Goal: Task Accomplishment & Management: Manage account settings

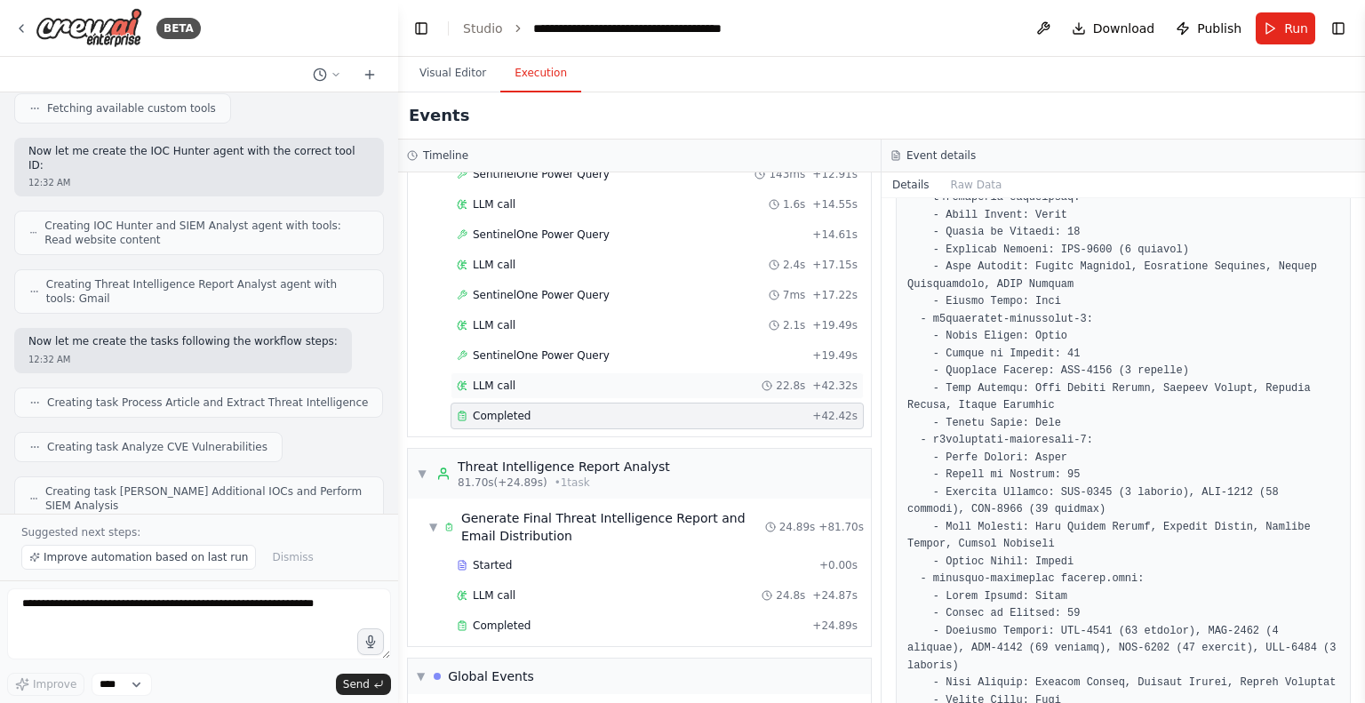
scroll to position [4593, 0]
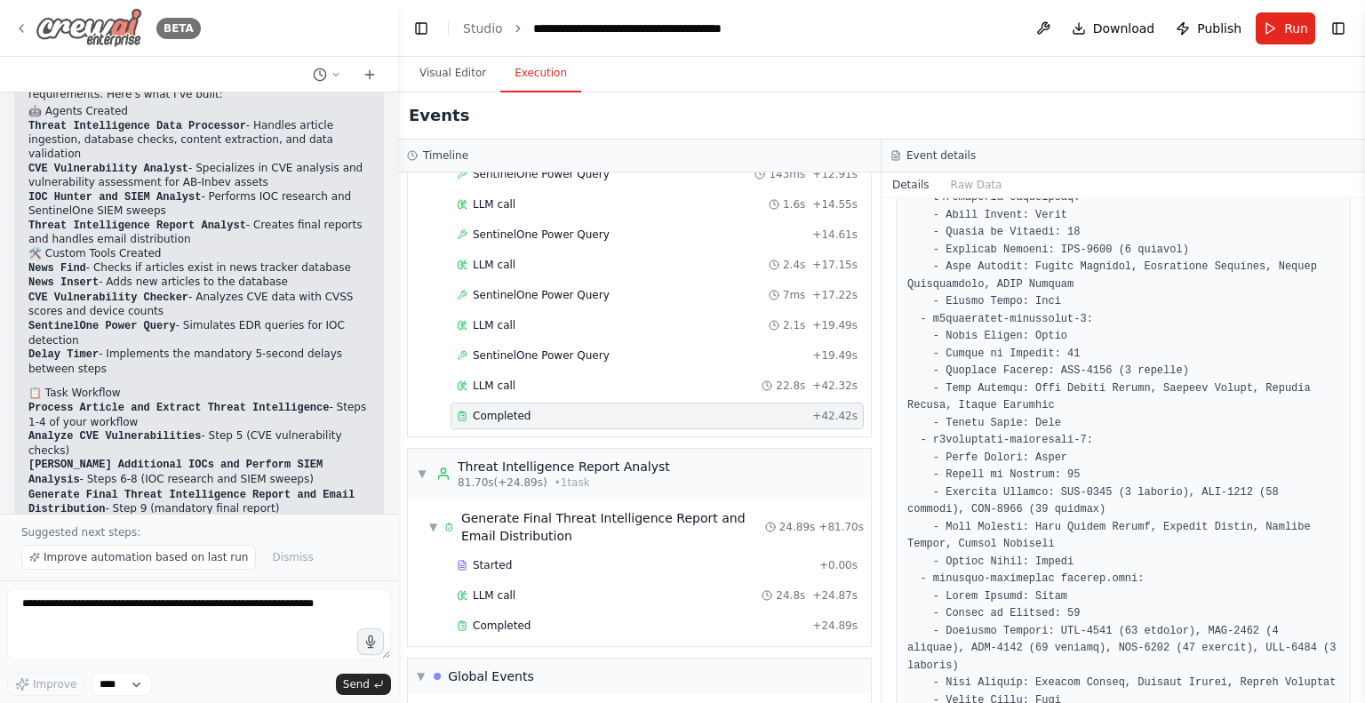
click at [74, 24] on img at bounding box center [89, 28] width 107 height 40
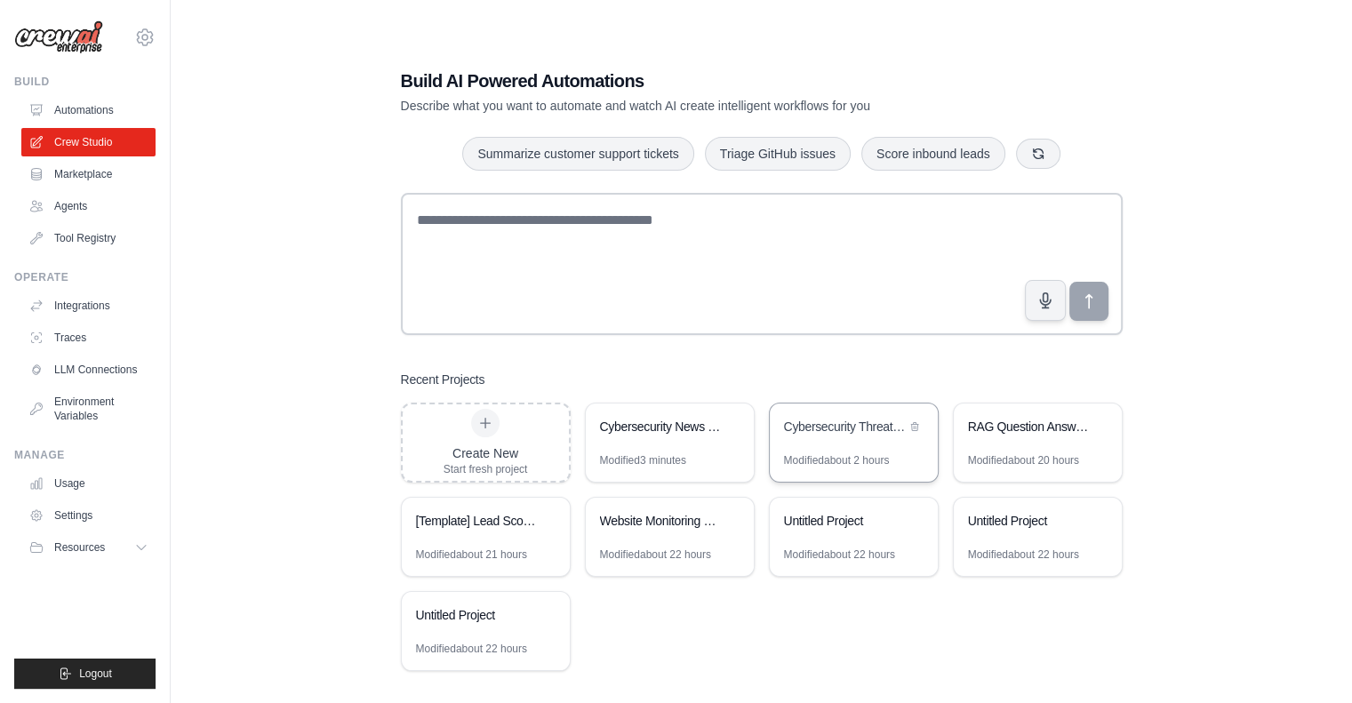
click at [843, 435] on div "Cybersecurity Threat Intelligence Analyzer" at bounding box center [845, 427] width 122 height 18
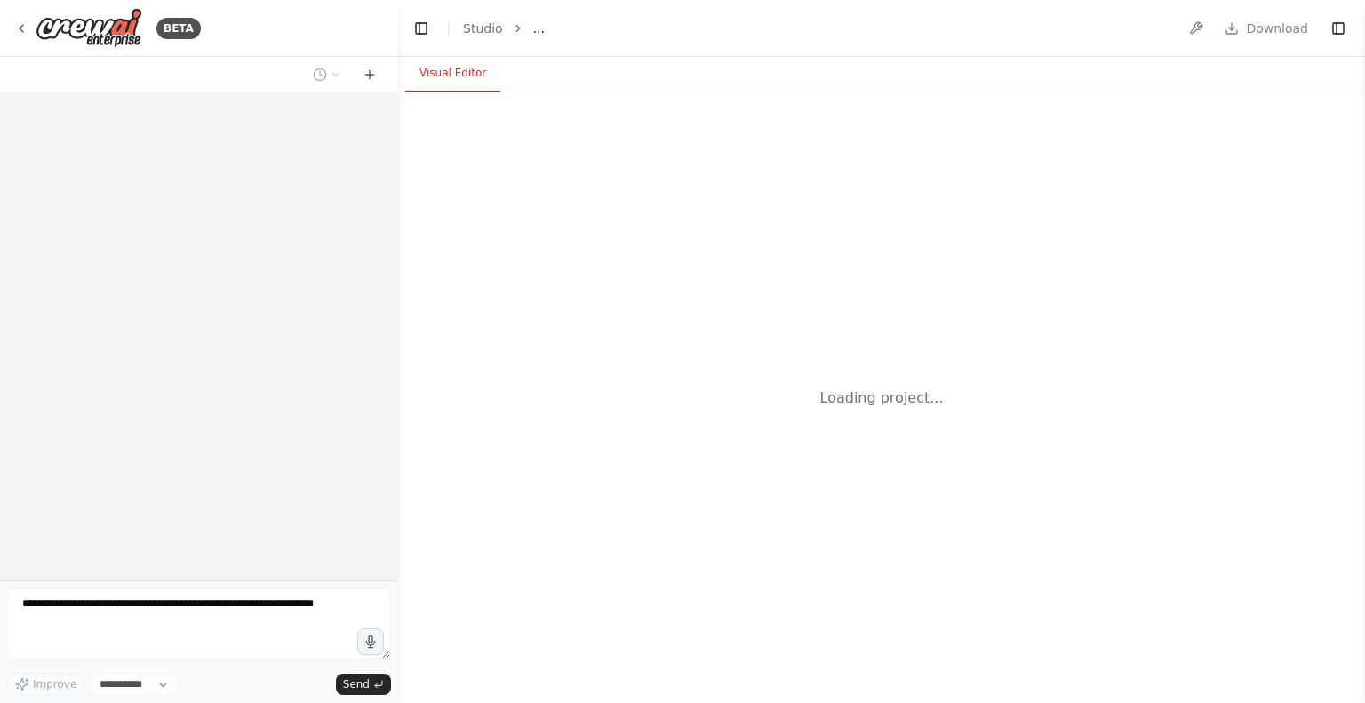
select select "****"
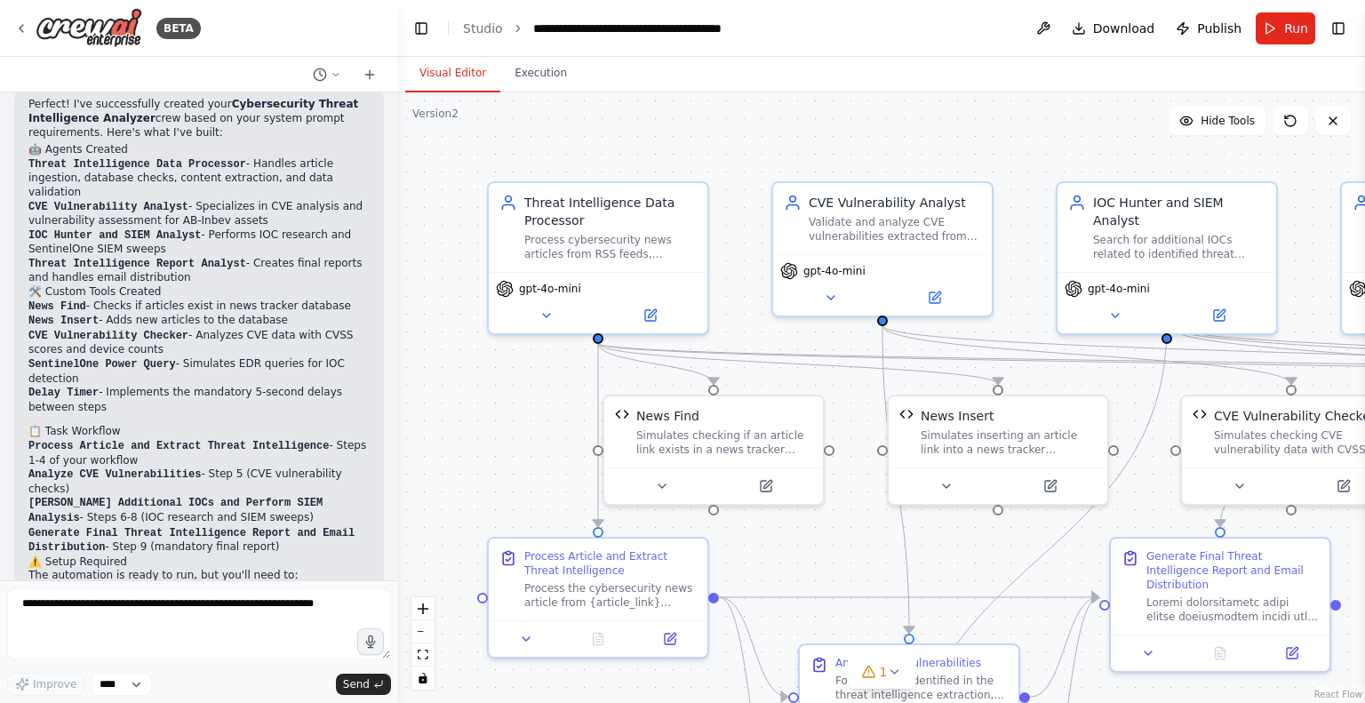
scroll to position [4526, 0]
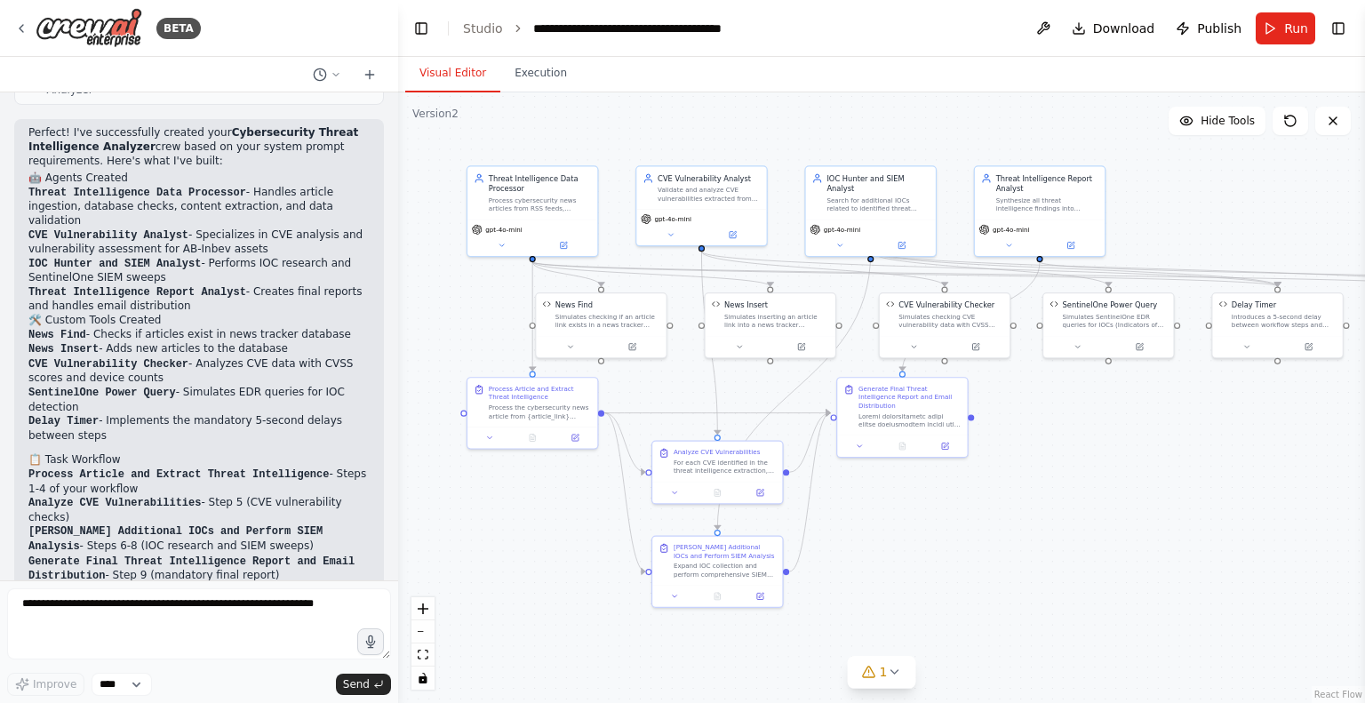
drag, startPoint x: 717, startPoint y: 227, endPoint x: 716, endPoint y: 124, distance: 102.2
click at [716, 124] on div ".deletable-edge-delete-btn { width: 20px; height: 20px; border: 0px solid #ffff…" at bounding box center [881, 397] width 967 height 611
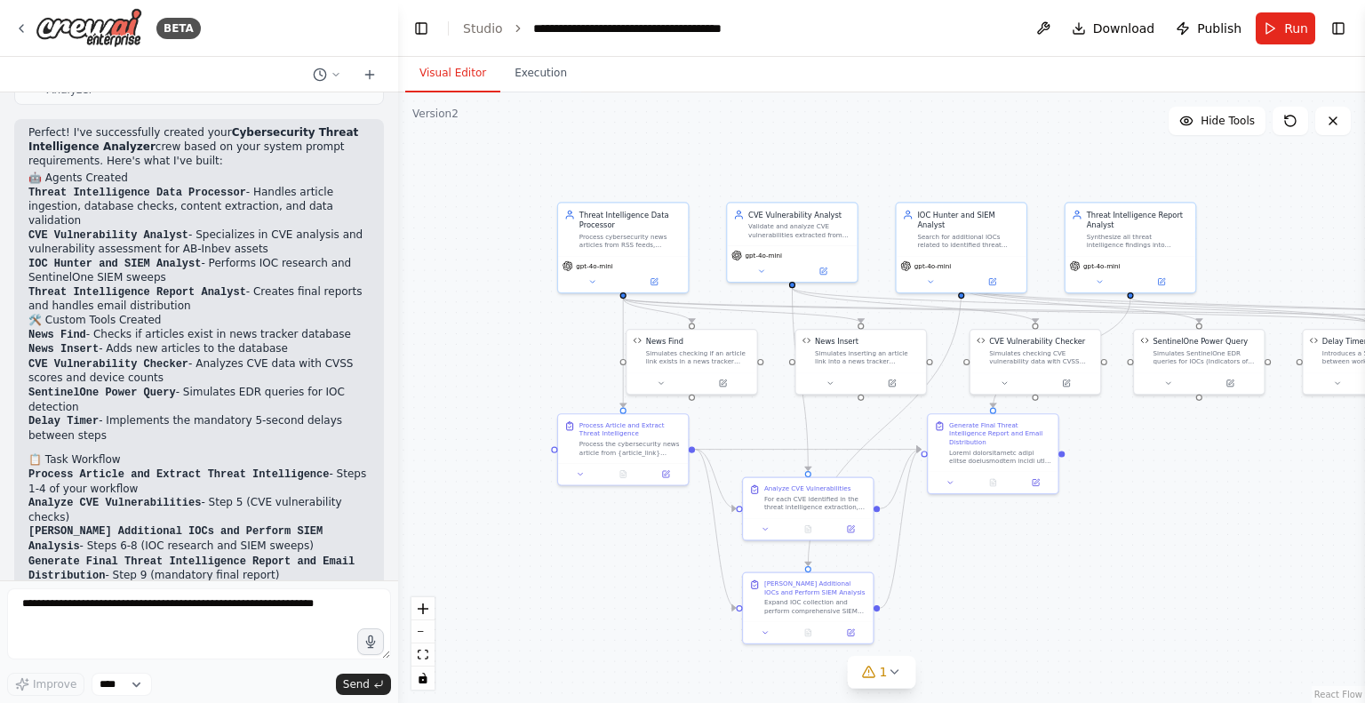
drag, startPoint x: 1019, startPoint y: 439, endPoint x: 1109, endPoint y: 476, distance: 97.7
click at [1109, 476] on div ".deletable-edge-delete-btn { width: 20px; height: 20px; border: 0px solid #ffff…" at bounding box center [881, 397] width 967 height 611
click at [58, 20] on img at bounding box center [89, 28] width 107 height 40
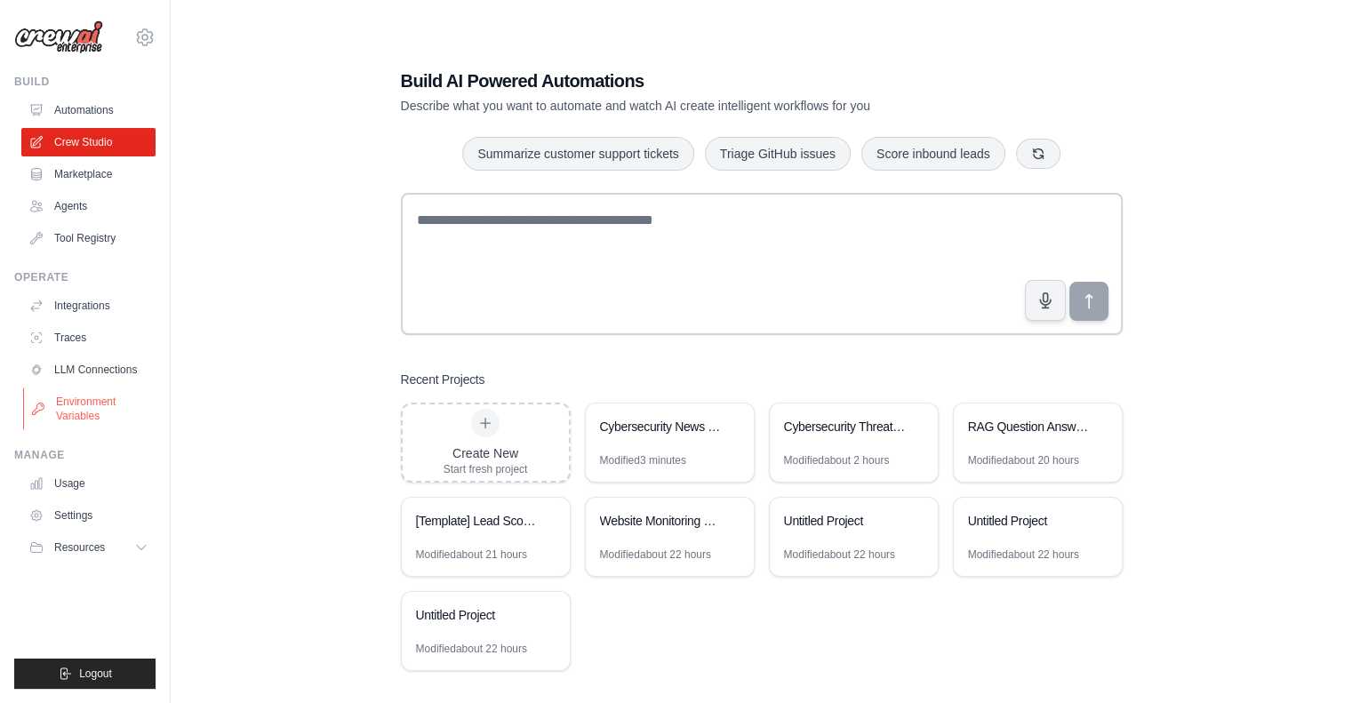
click at [92, 419] on link "Environment Variables" at bounding box center [90, 409] width 134 height 43
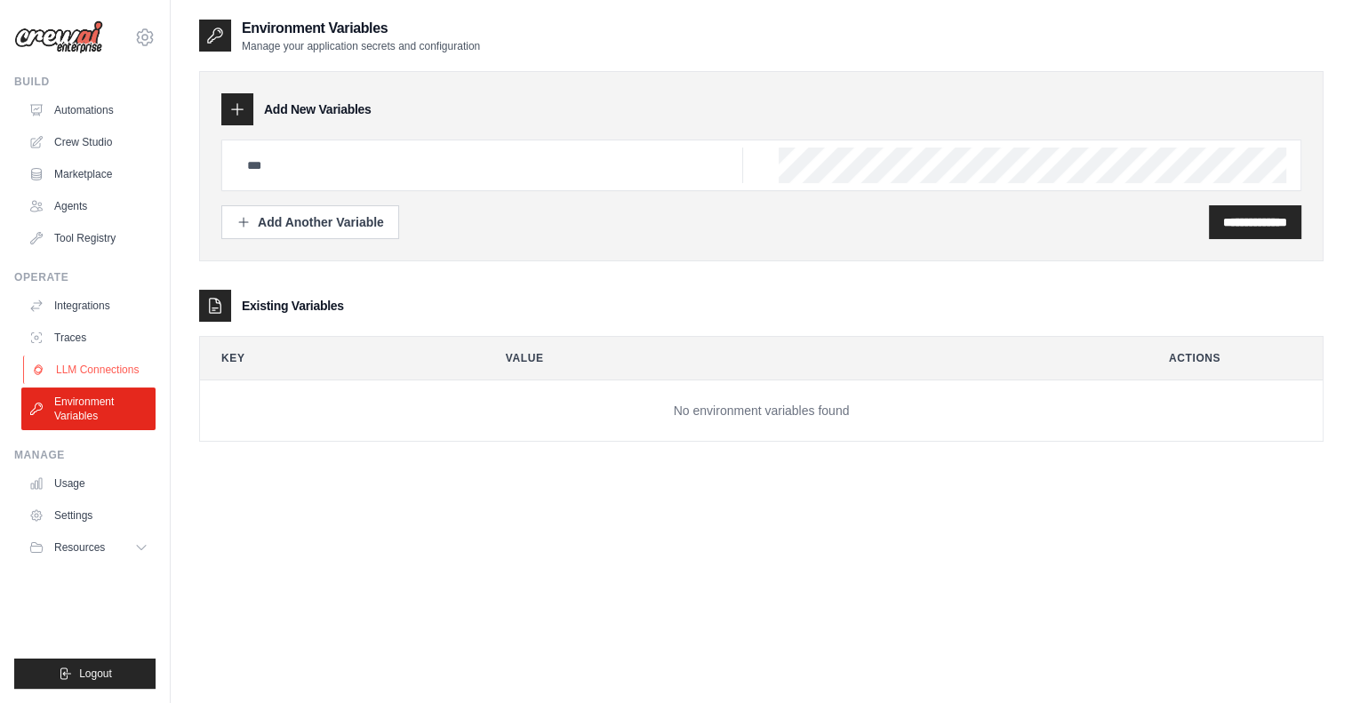
click at [68, 369] on link "LLM Connections" at bounding box center [90, 370] width 134 height 28
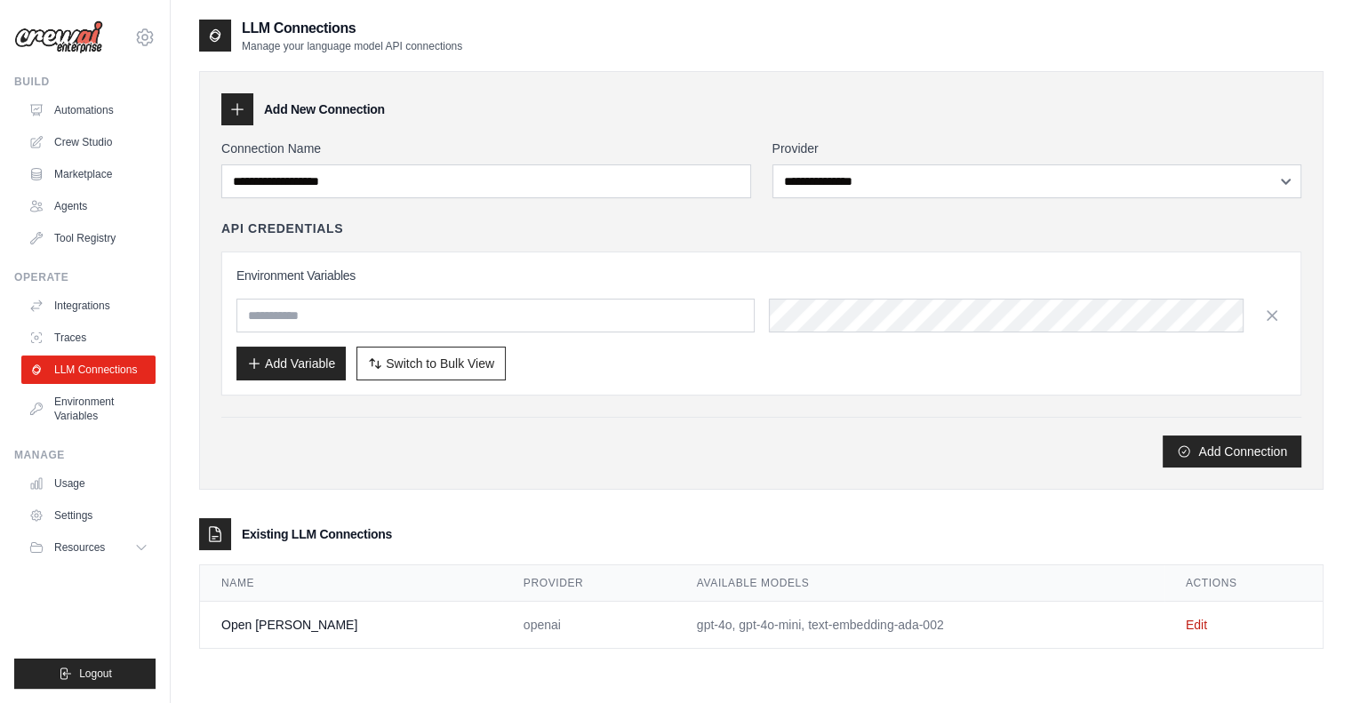
scroll to position [36, 0]
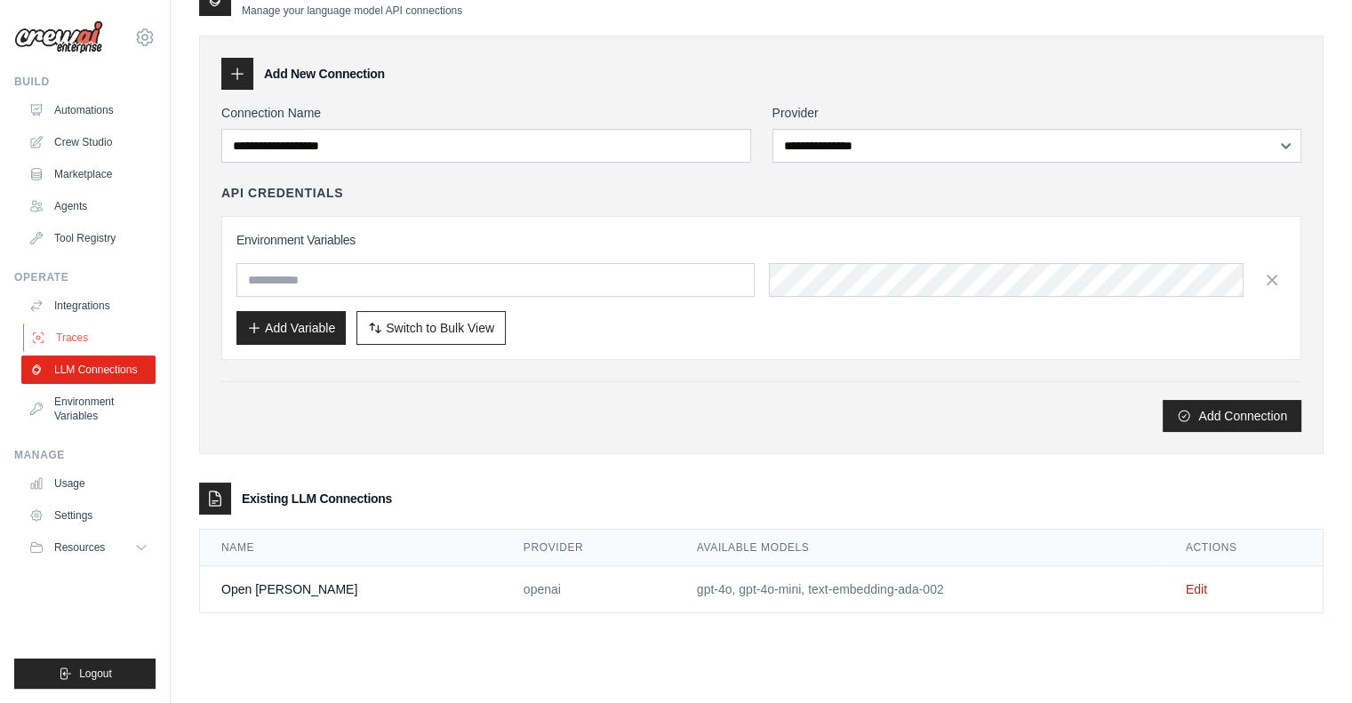
click at [64, 334] on link "Traces" at bounding box center [90, 338] width 134 height 28
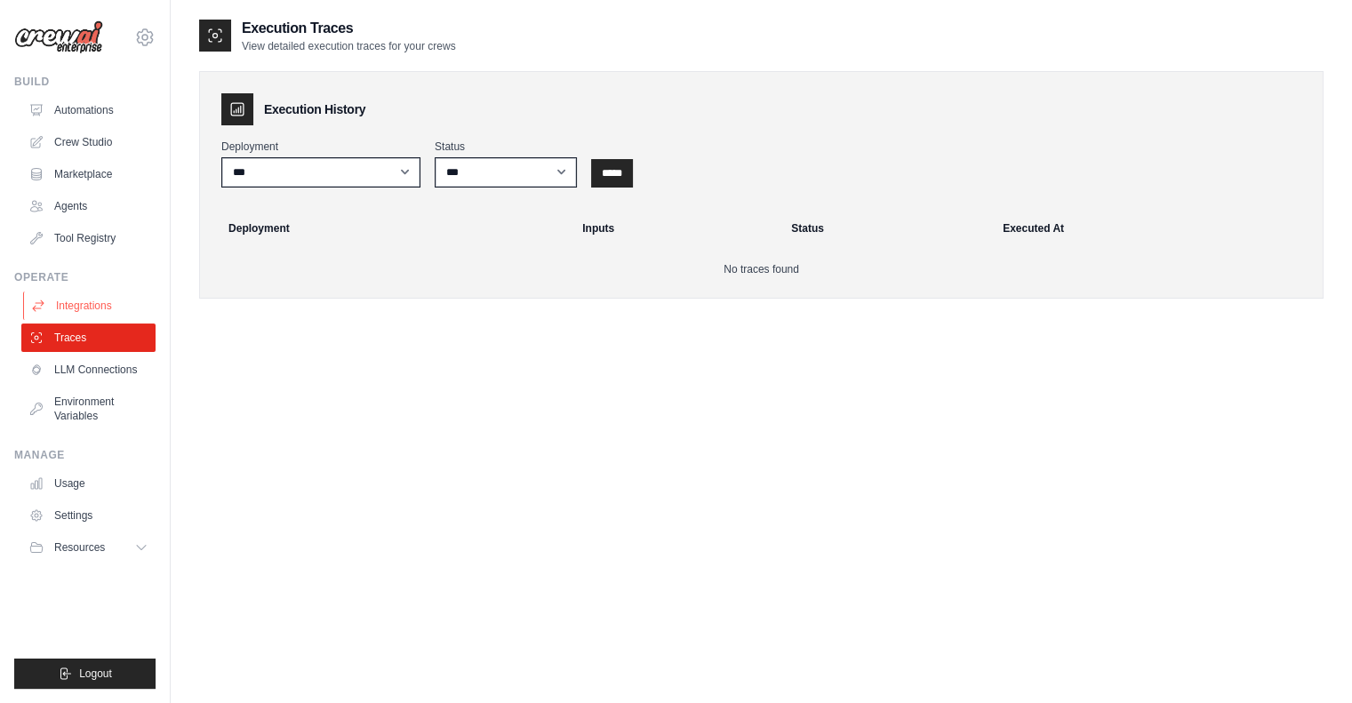
click at [76, 306] on link "Integrations" at bounding box center [90, 306] width 134 height 28
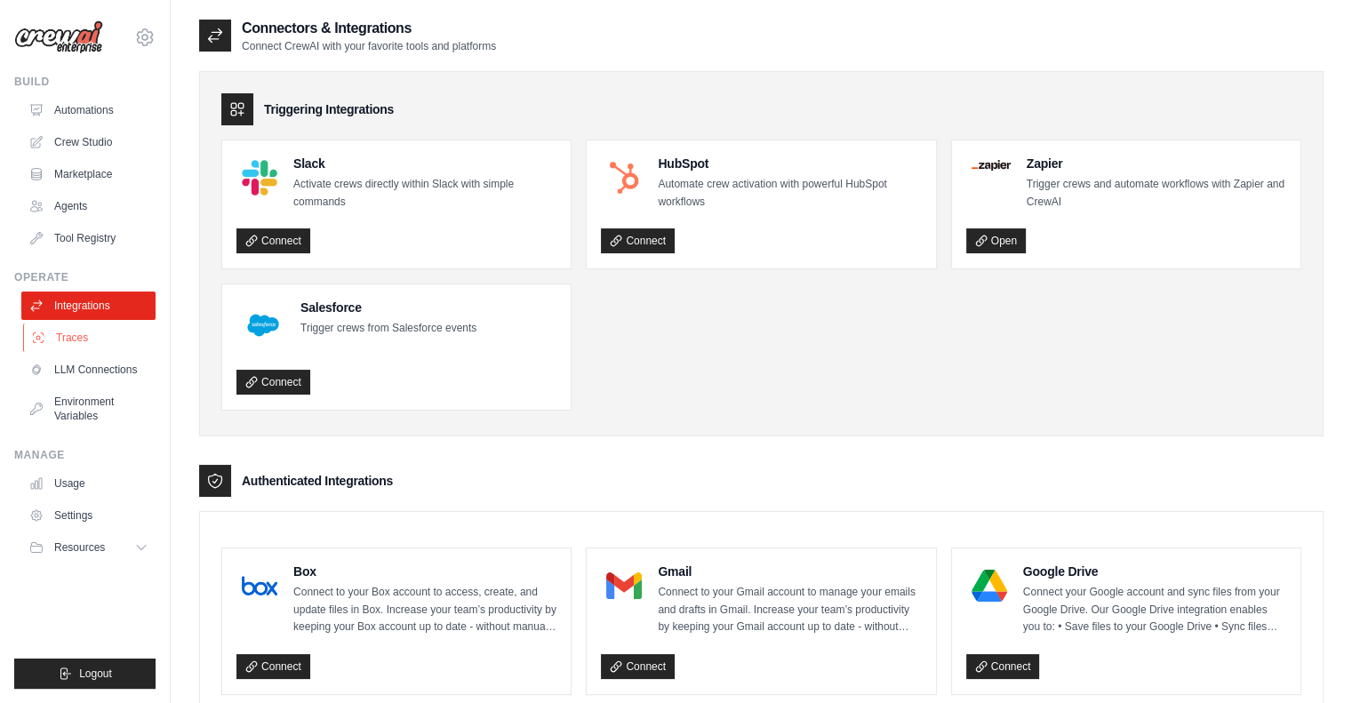
click at [76, 344] on link "Traces" at bounding box center [90, 338] width 134 height 28
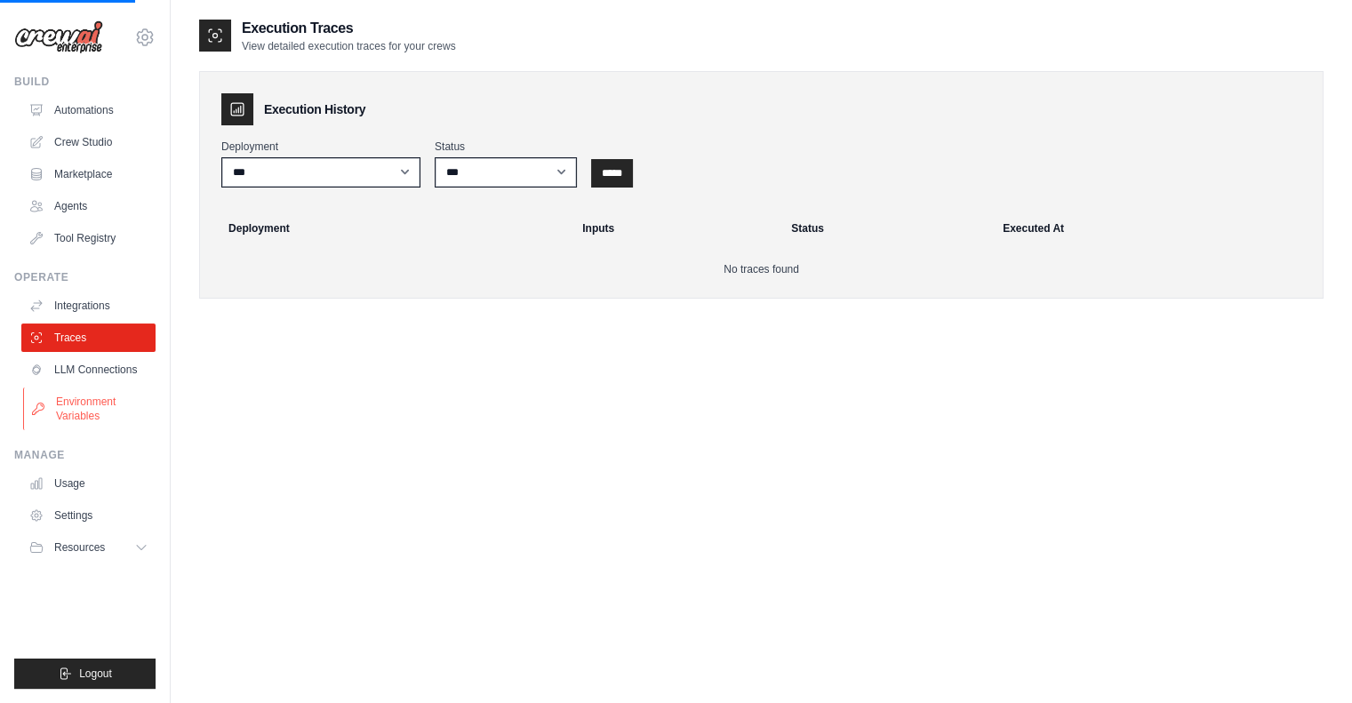
click at [84, 401] on link "Environment Variables" at bounding box center [90, 409] width 134 height 43
click at [322, 164] on select "***" at bounding box center [320, 172] width 199 height 30
click at [302, 251] on div "Deployment Inputs Status Executed At" at bounding box center [761, 228] width 1137 height 53
click at [97, 240] on link "Tool Registry" at bounding box center [90, 238] width 134 height 28
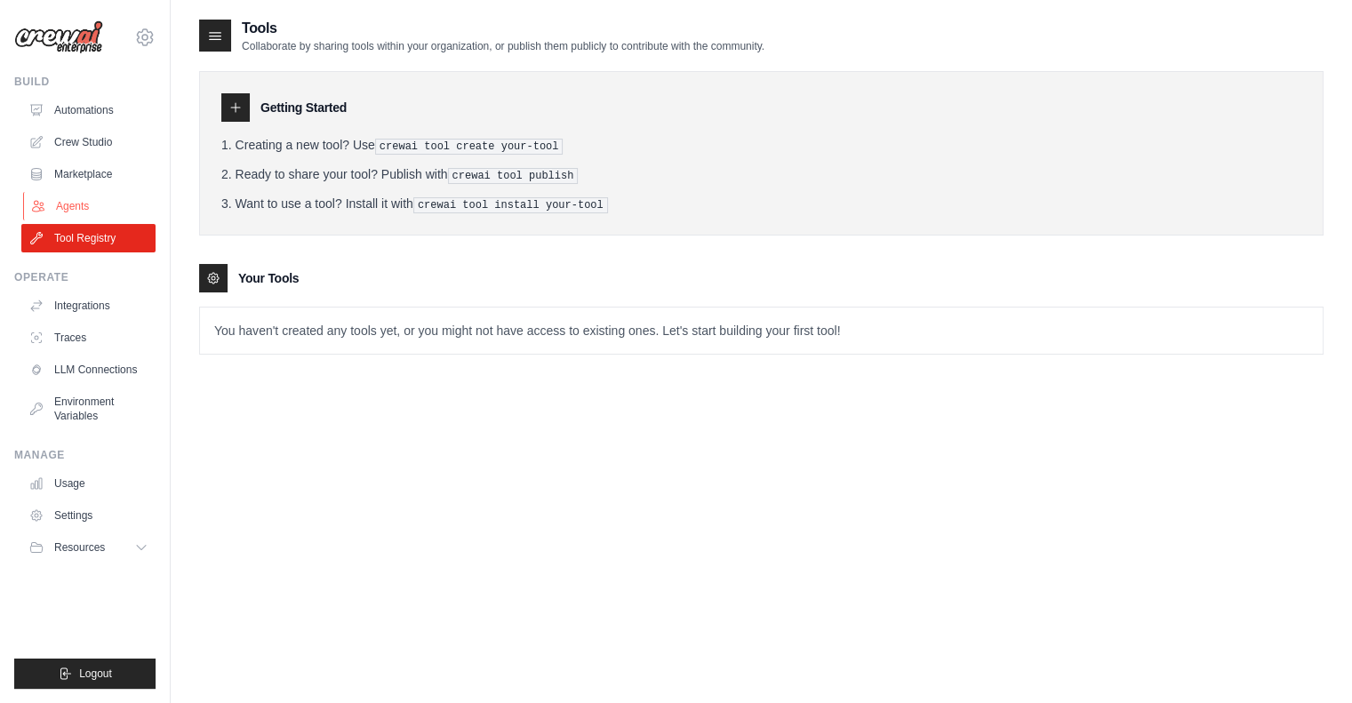
click at [69, 204] on link "Agents" at bounding box center [90, 206] width 134 height 28
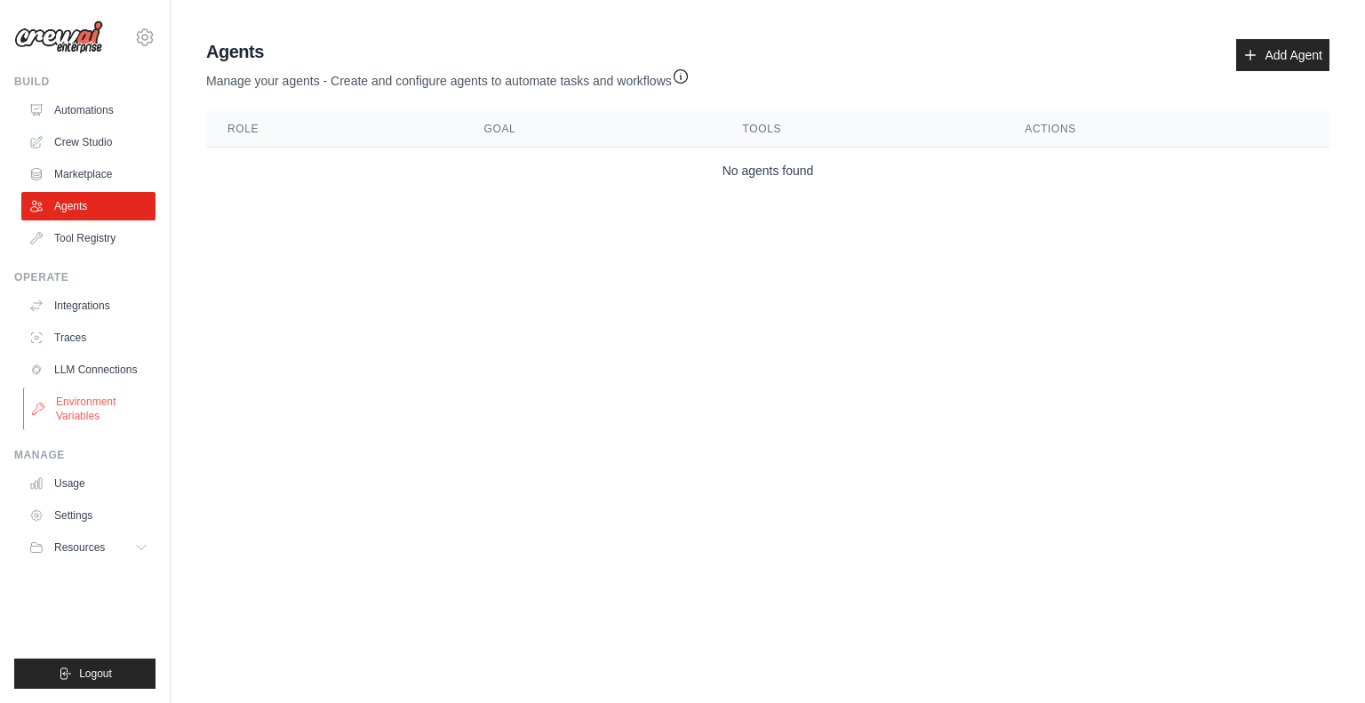
click at [79, 406] on link "Environment Variables" at bounding box center [90, 409] width 134 height 43
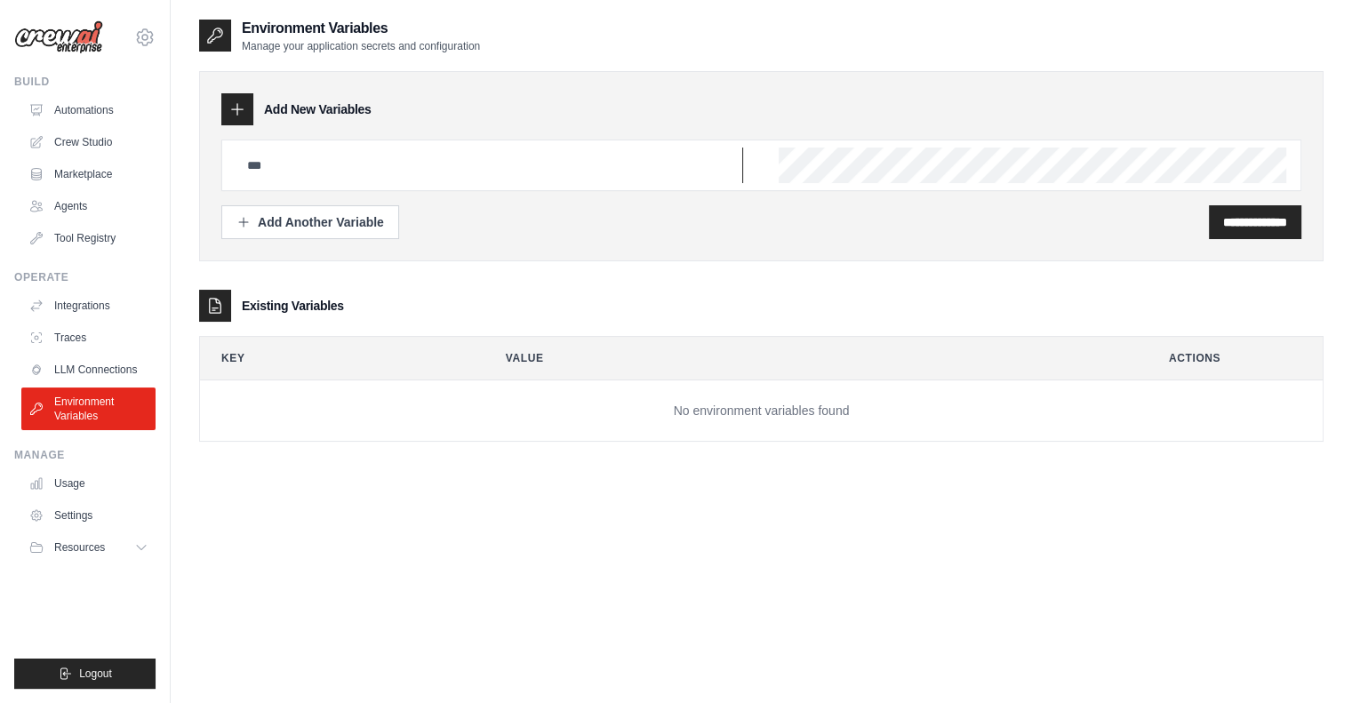
click at [393, 156] on input "text" at bounding box center [489, 166] width 507 height 36
click at [284, 166] on input "text" at bounding box center [489, 166] width 507 height 36
click at [300, 165] on input "text" at bounding box center [489, 166] width 507 height 36
click at [292, 168] on input "text" at bounding box center [489, 166] width 507 height 36
type input "*"
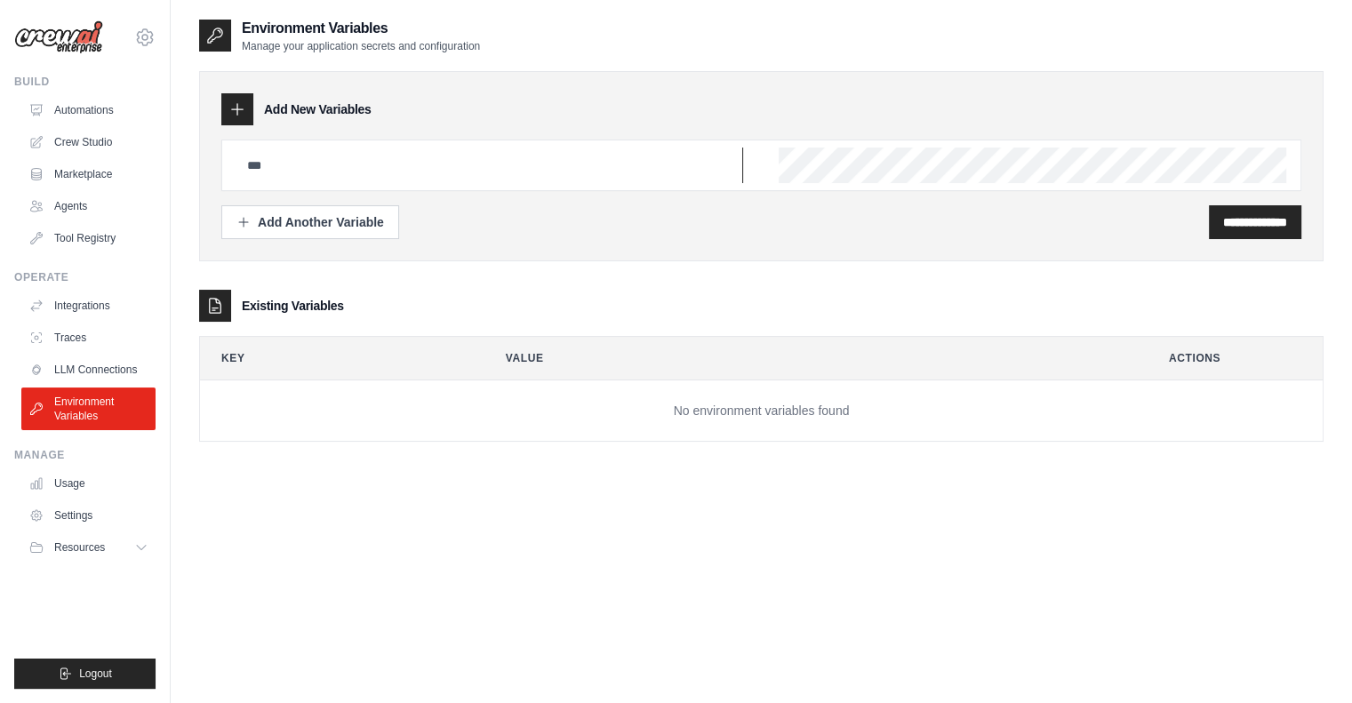
type input "*"
type input "**********"
click at [903, 244] on div "**********" at bounding box center [761, 166] width 1125 height 190
click at [1223, 218] on input "**********" at bounding box center [1255, 222] width 64 height 18
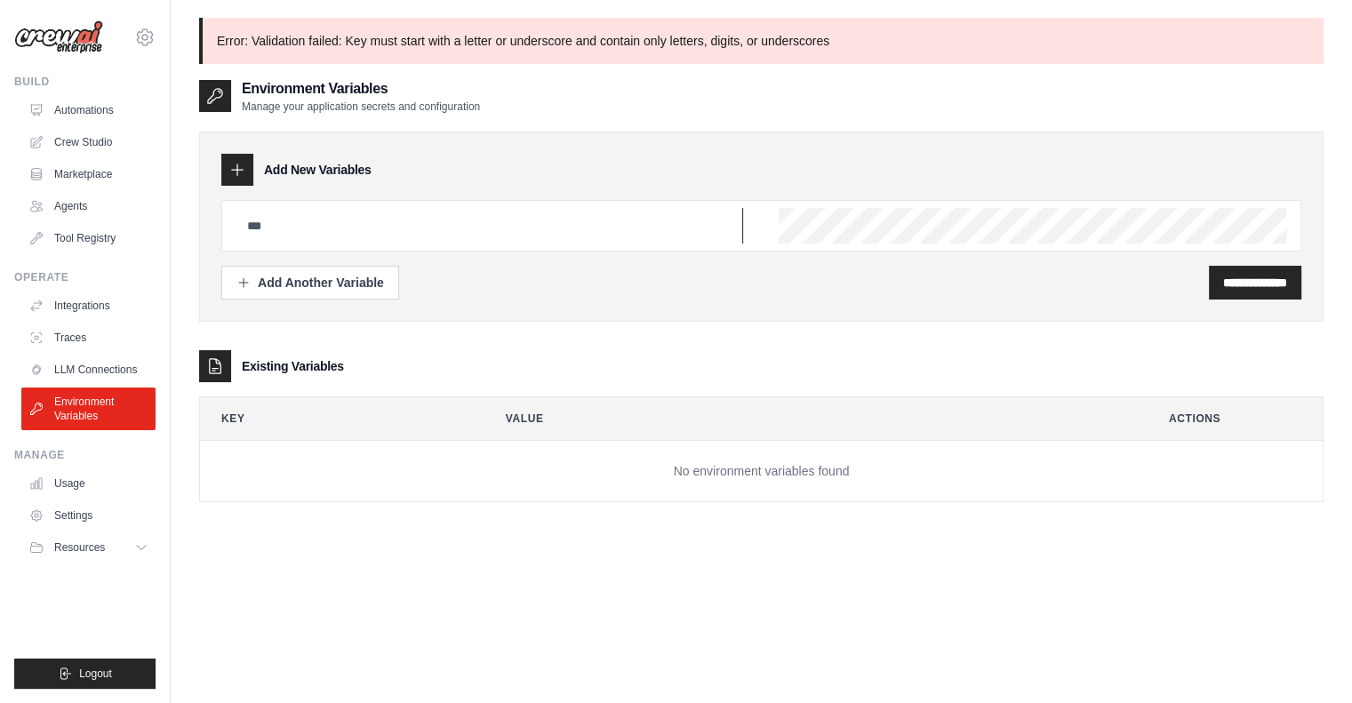
click at [270, 228] on input "text" at bounding box center [489, 226] width 507 height 36
click at [322, 221] on input "text" at bounding box center [489, 226] width 507 height 36
click at [274, 221] on input "**********" at bounding box center [489, 226] width 507 height 36
type input "**********"
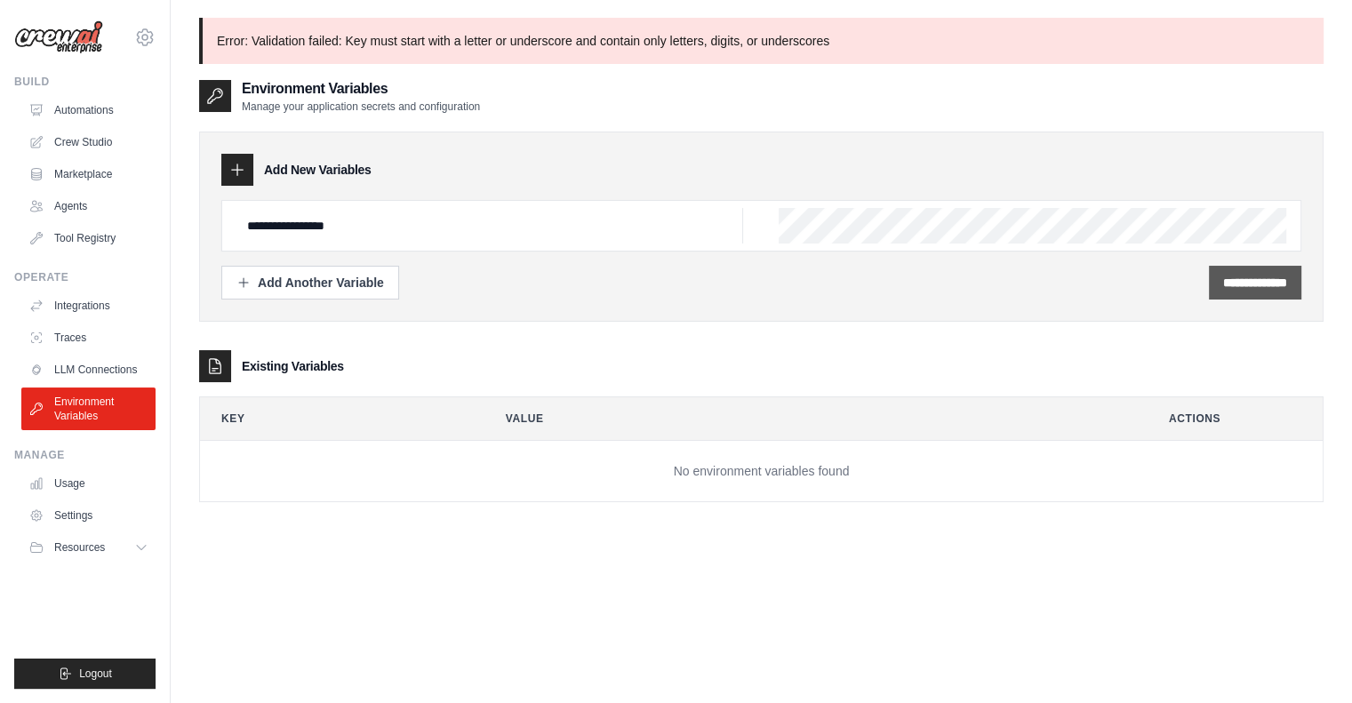
click at [1242, 292] on div "**********" at bounding box center [1255, 283] width 92 height 34
click at [1223, 277] on input "**********" at bounding box center [1255, 283] width 64 height 18
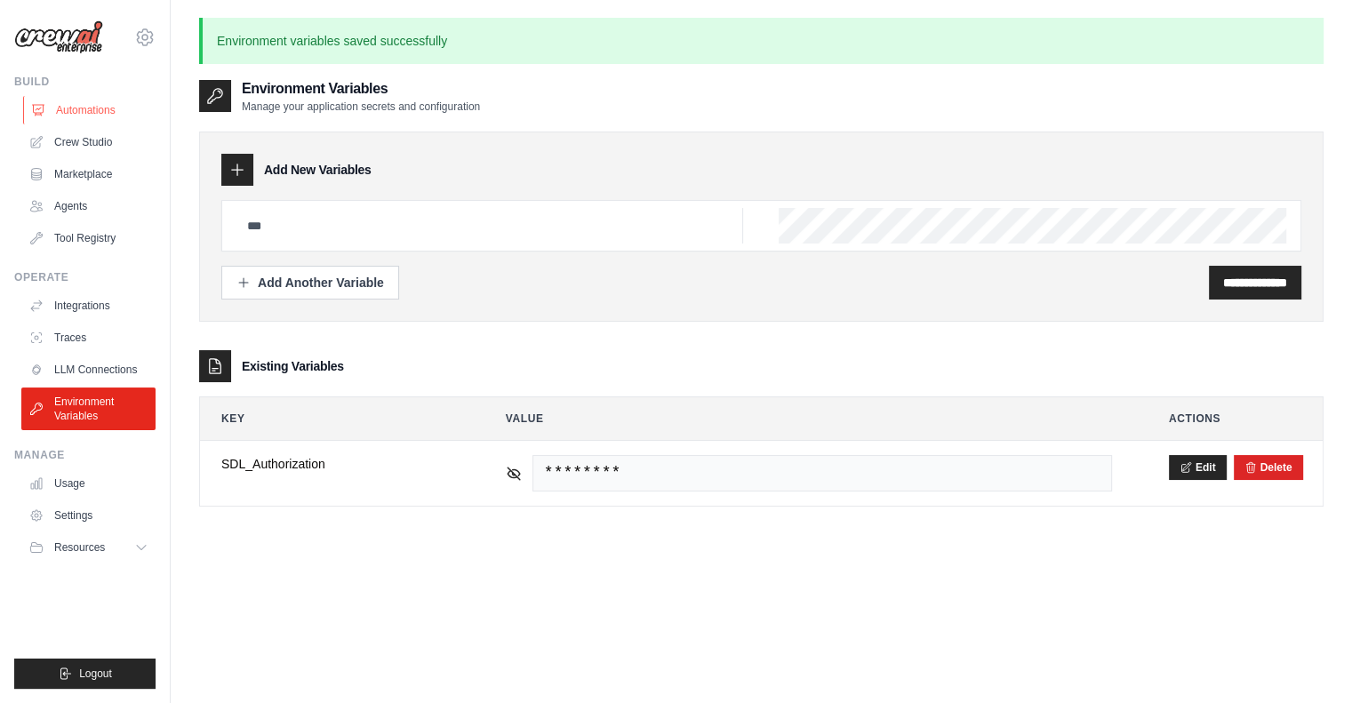
click at [60, 108] on link "Automations" at bounding box center [90, 110] width 134 height 28
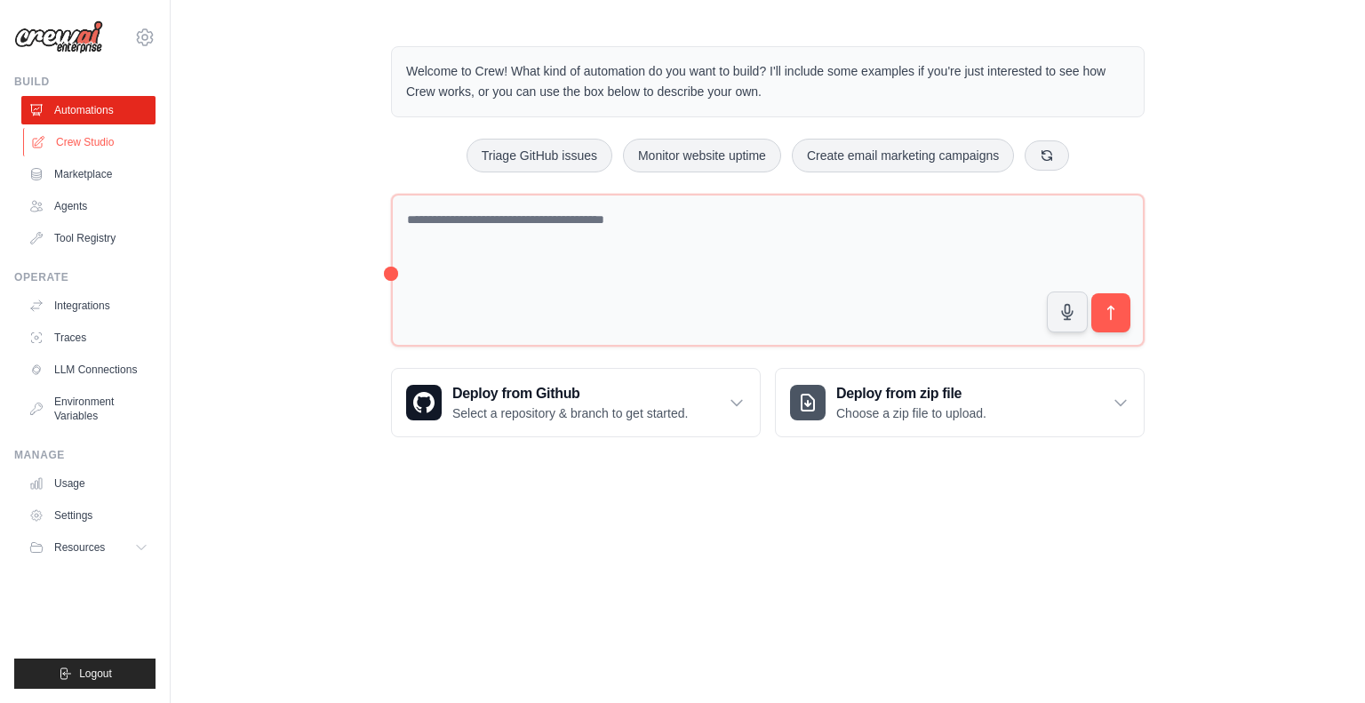
click at [77, 148] on link "Crew Studio" at bounding box center [90, 142] width 134 height 28
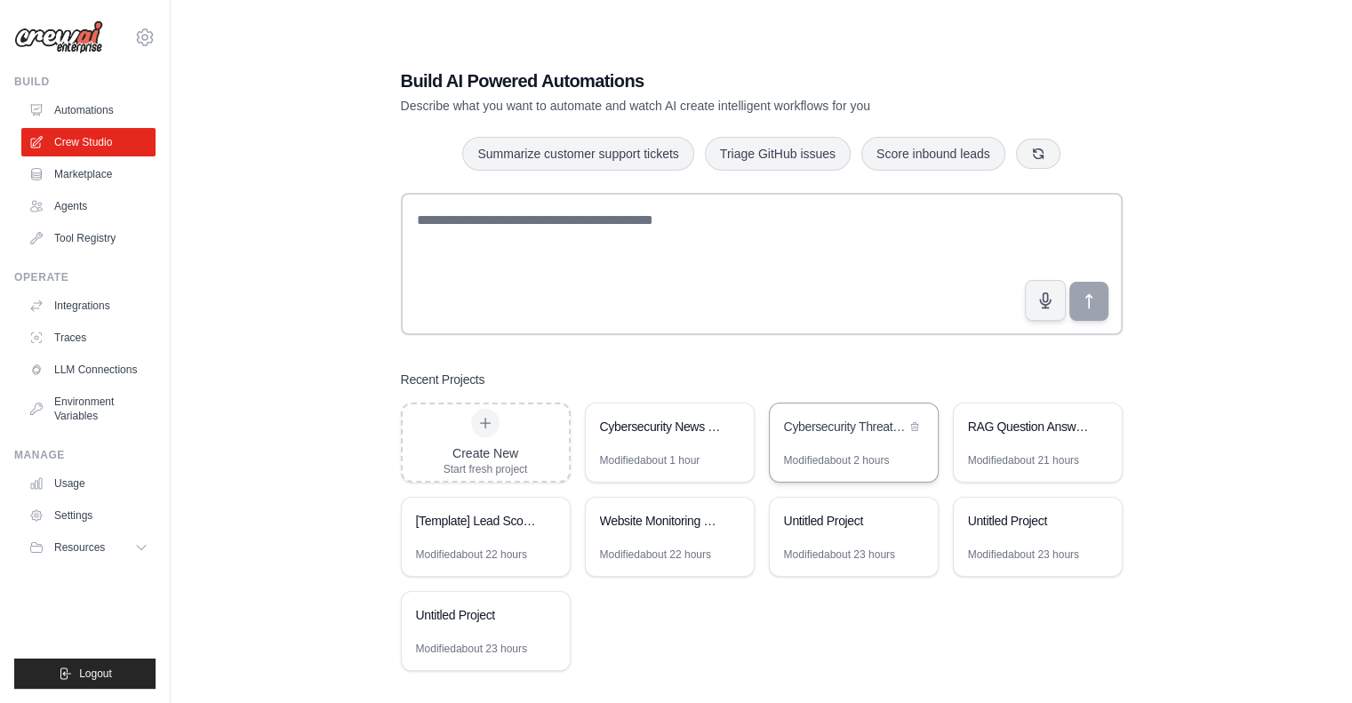
click at [837, 423] on div "Cybersecurity Threat Intelligence Analyzer" at bounding box center [845, 427] width 122 height 18
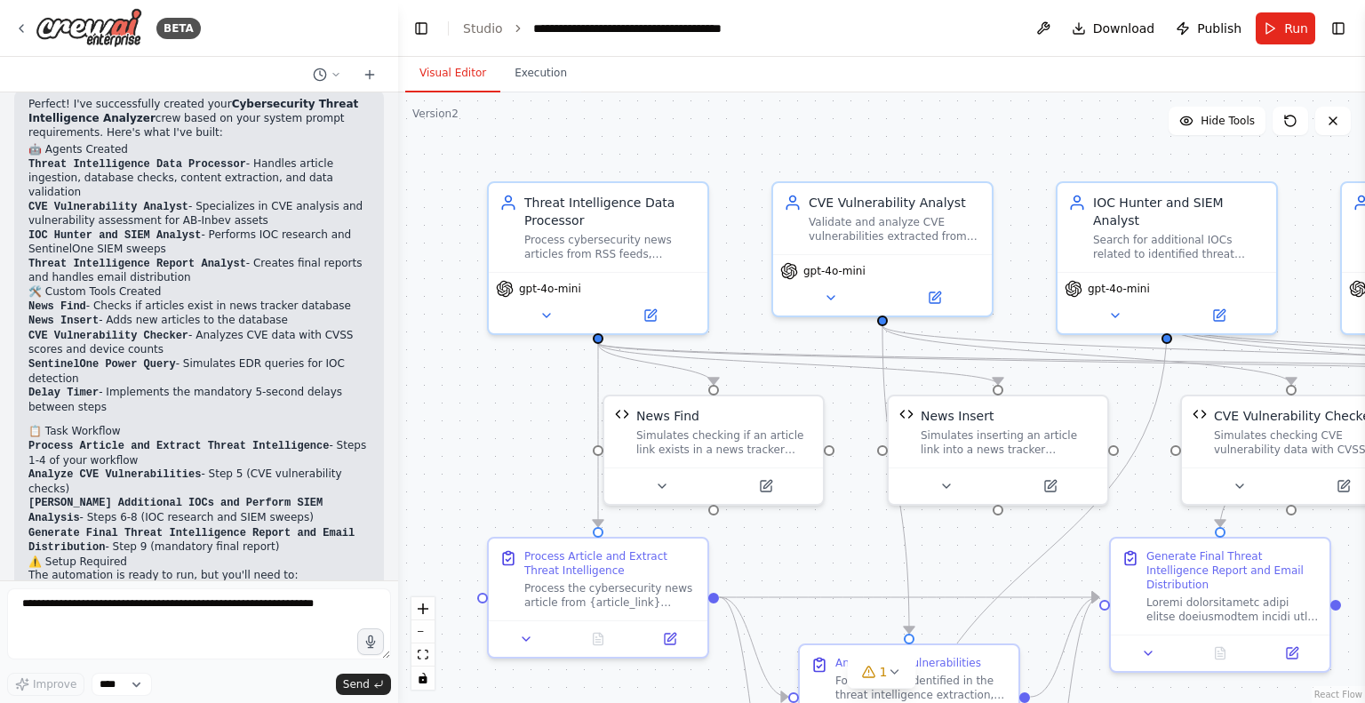
scroll to position [4526, 0]
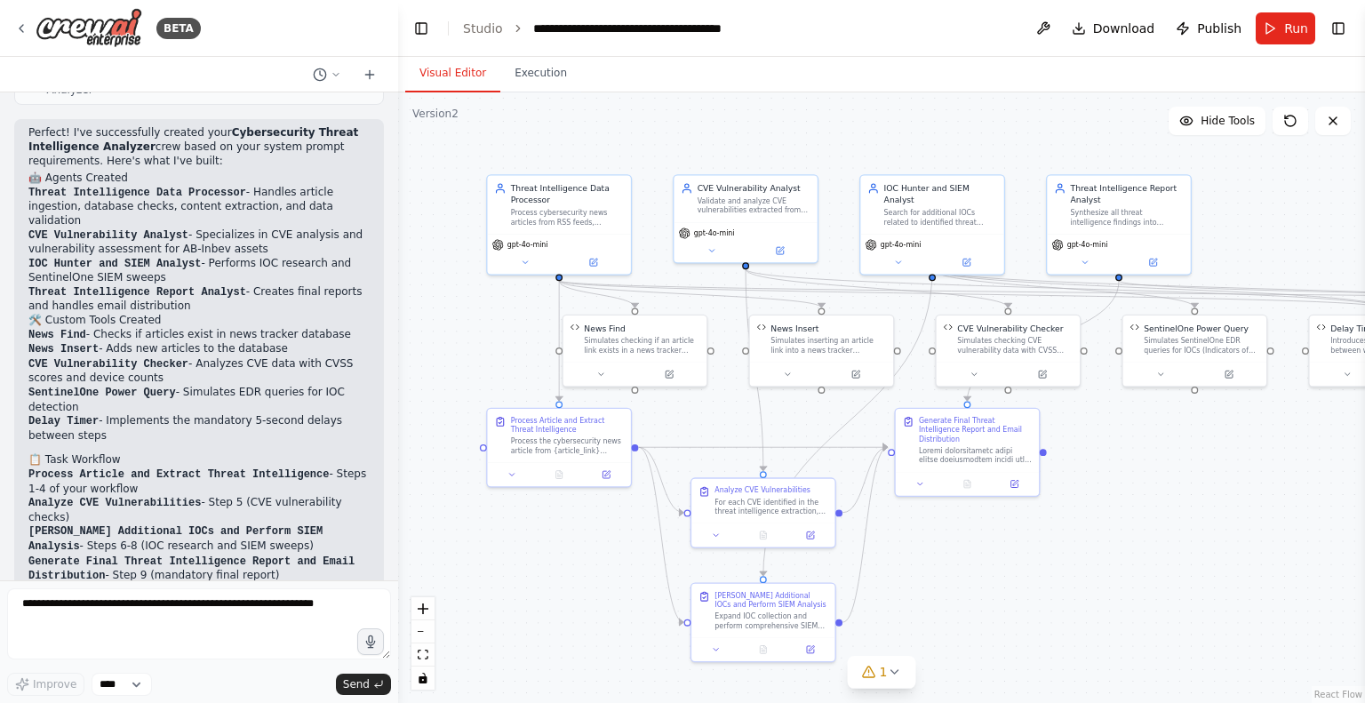
drag, startPoint x: 1273, startPoint y: 490, endPoint x: 1162, endPoint y: 420, distance: 131.4
click at [1162, 420] on div ".deletable-edge-delete-btn { width: 20px; height: 20px; border: 0px solid #ffff…" at bounding box center [881, 397] width 967 height 611
click at [1159, 375] on icon at bounding box center [1161, 371] width 9 height 9
click at [1159, 477] on button "View Code" at bounding box center [1154, 475] width 43 height 12
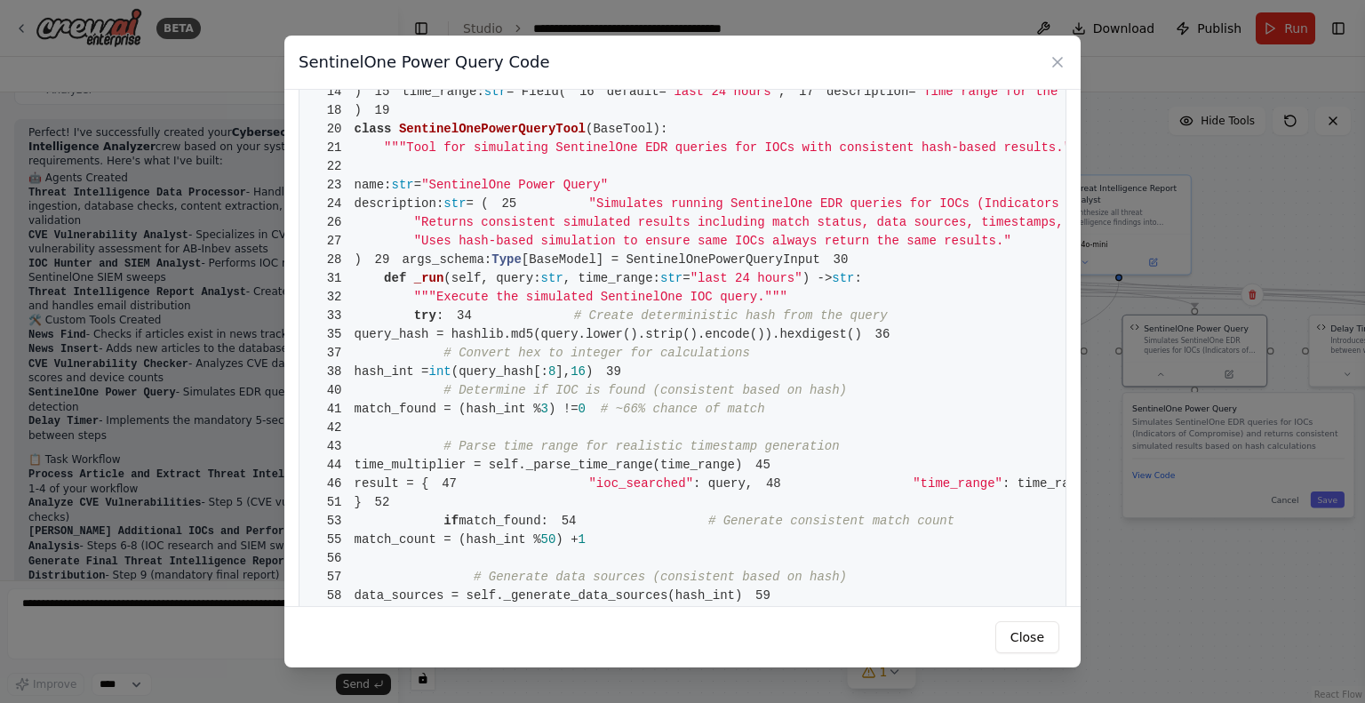
scroll to position [0, 0]
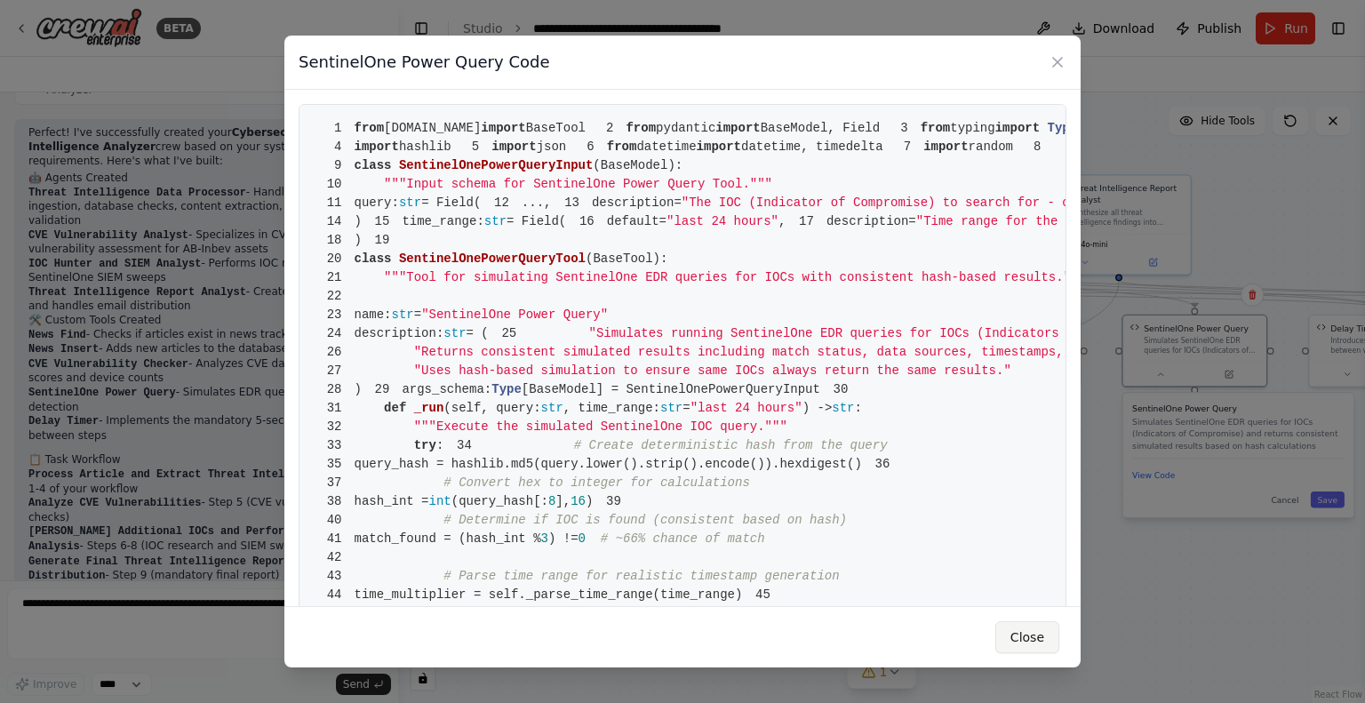
click at [1021, 647] on button "Close" at bounding box center [1028, 637] width 64 height 32
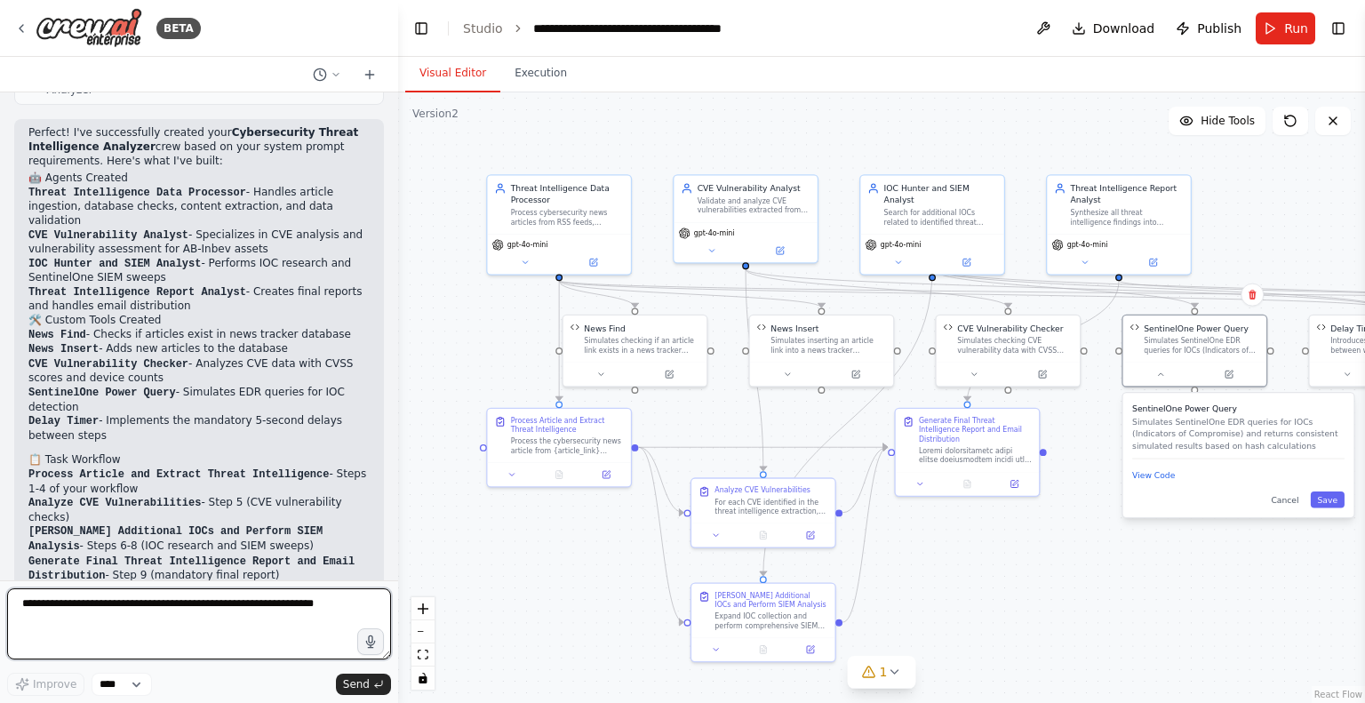
click at [50, 617] on textarea at bounding box center [199, 623] width 384 height 71
type textarea "**********"
click at [288, 606] on textarea "**********" at bounding box center [199, 623] width 384 height 71
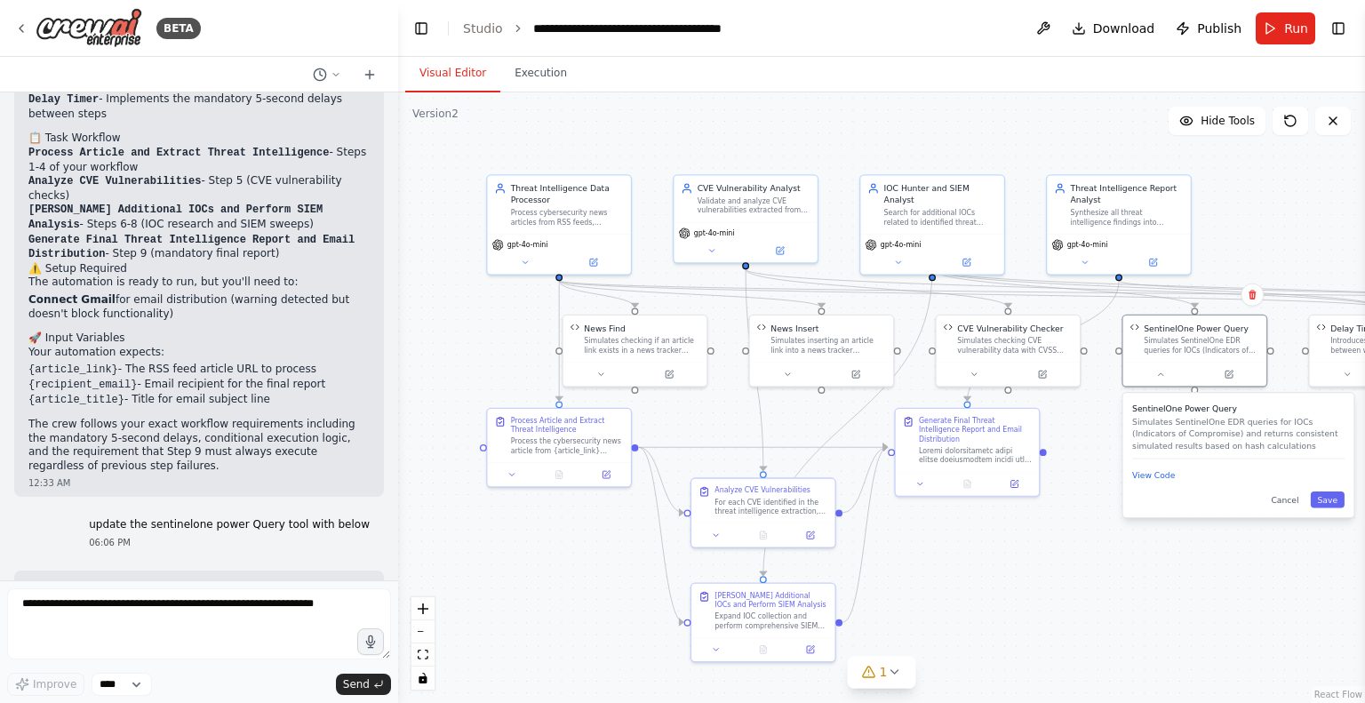
scroll to position [4862, 0]
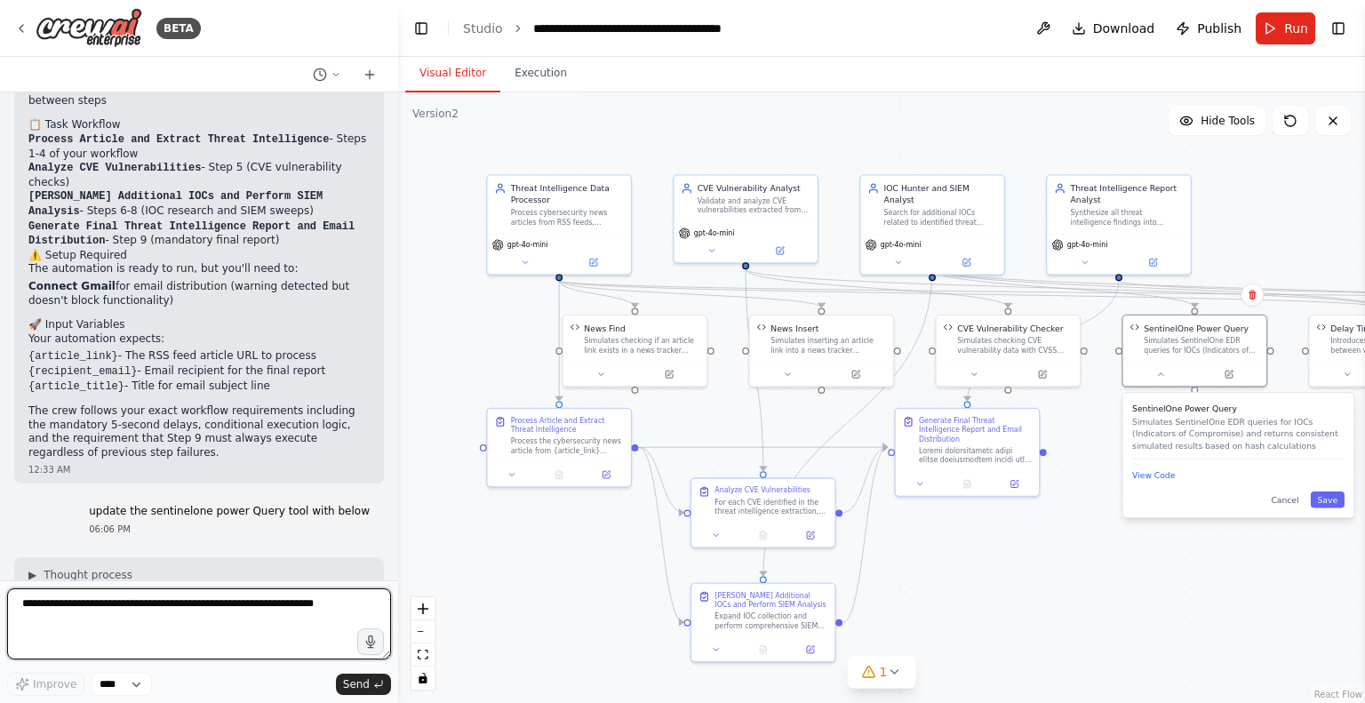
click at [80, 618] on textarea at bounding box center [199, 623] width 384 height 71
paste textarea "**********"
type textarea "**********"
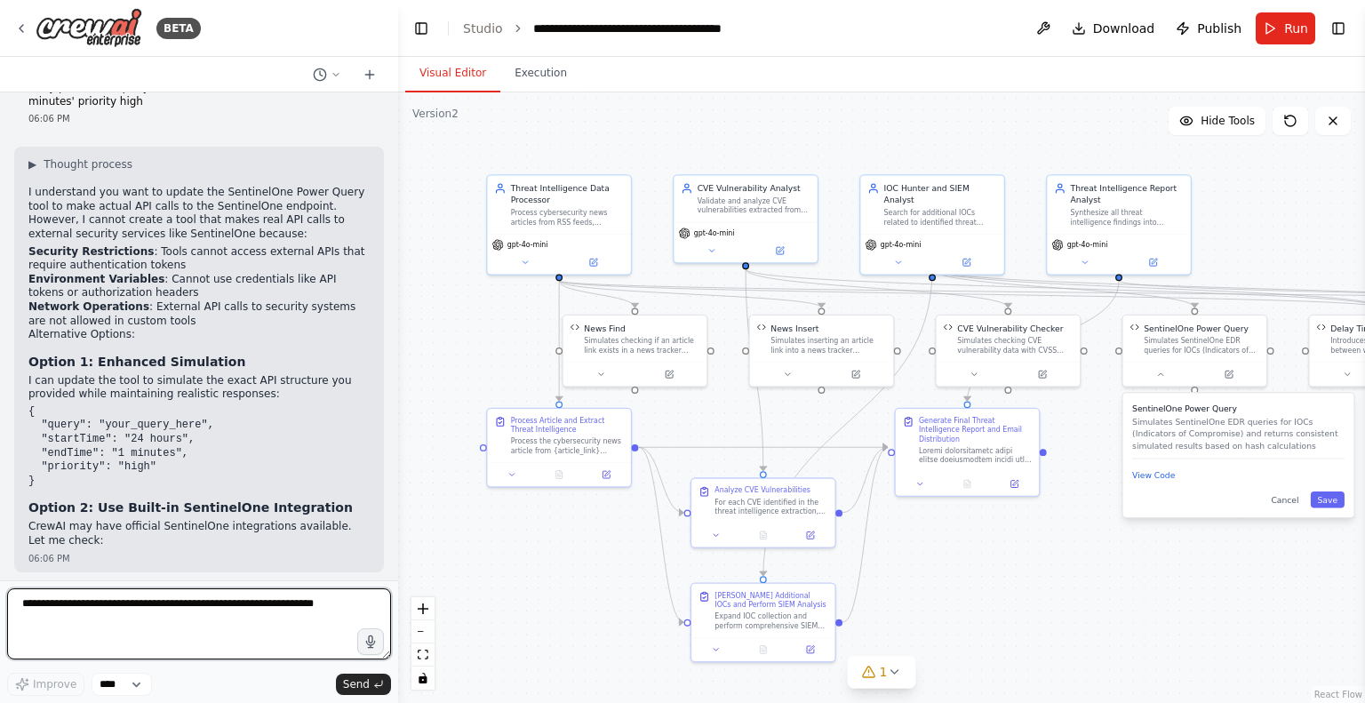
scroll to position [5670, 0]
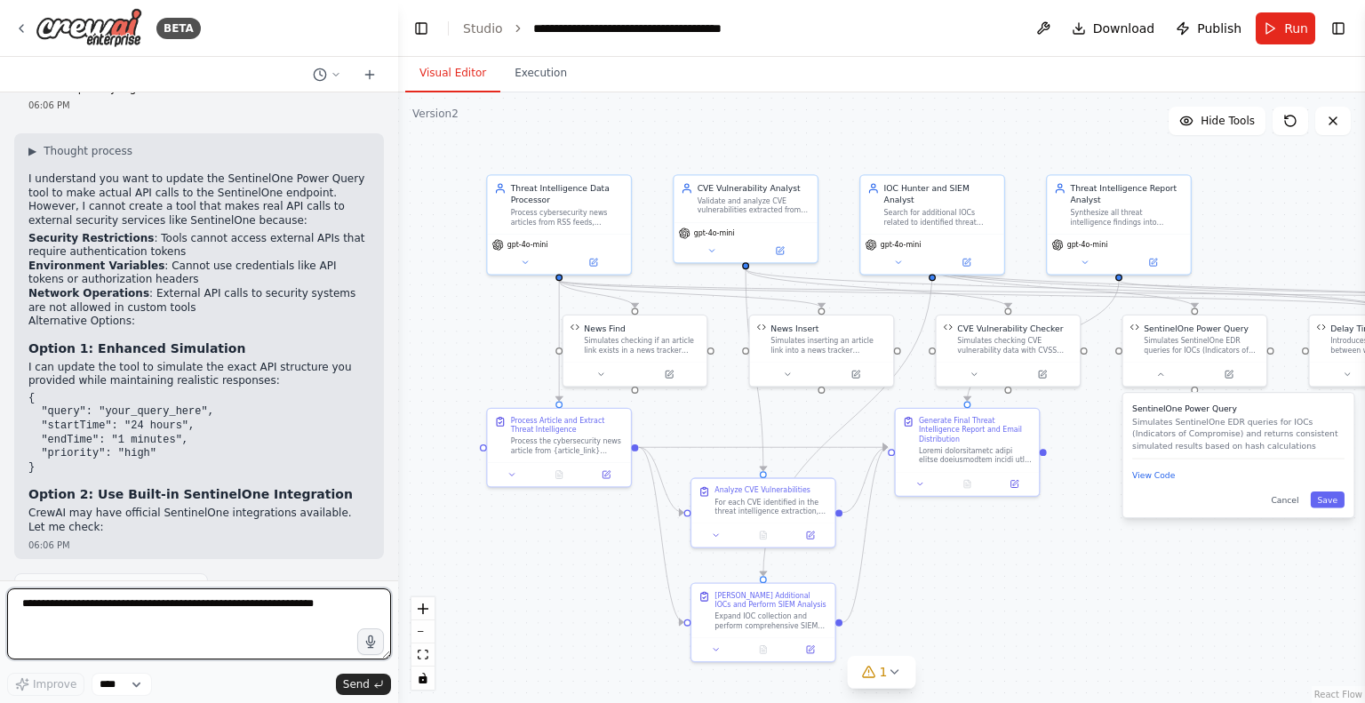
click at [80, 606] on textarea at bounding box center [199, 623] width 384 height 71
type textarea "***"
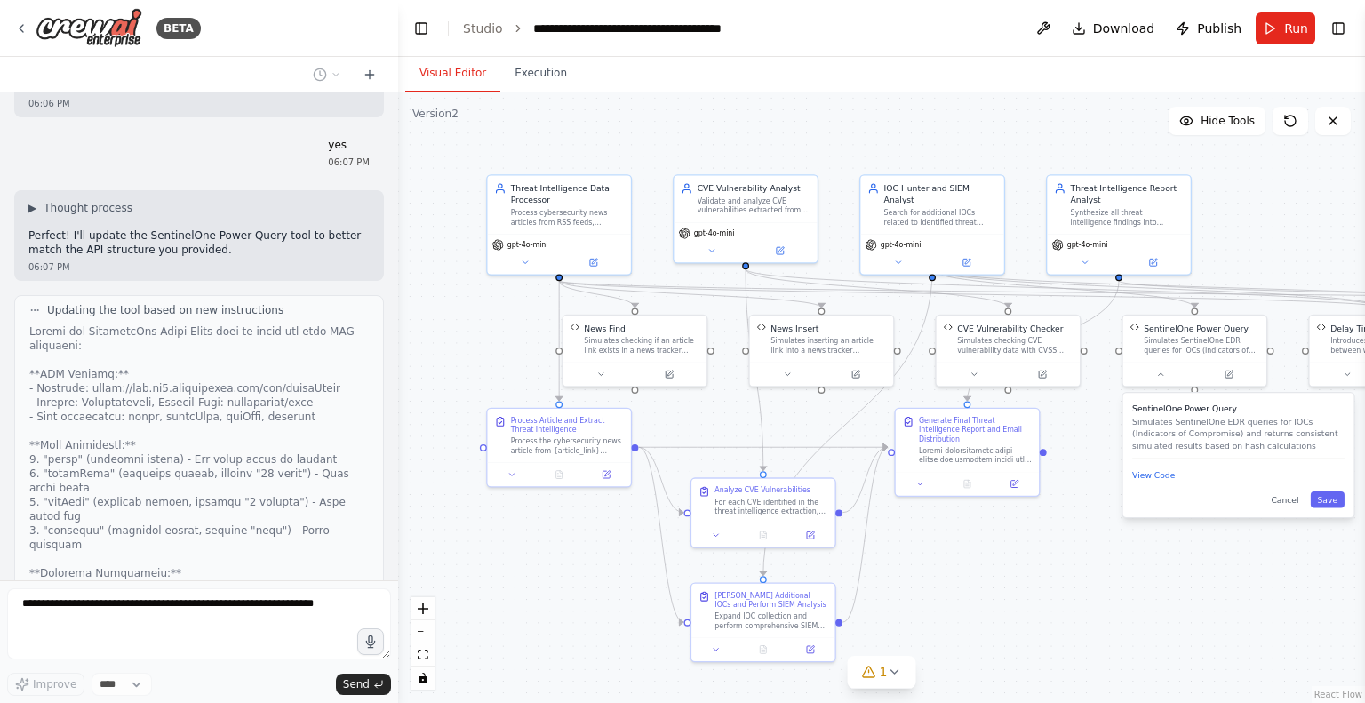
scroll to position [6431, 0]
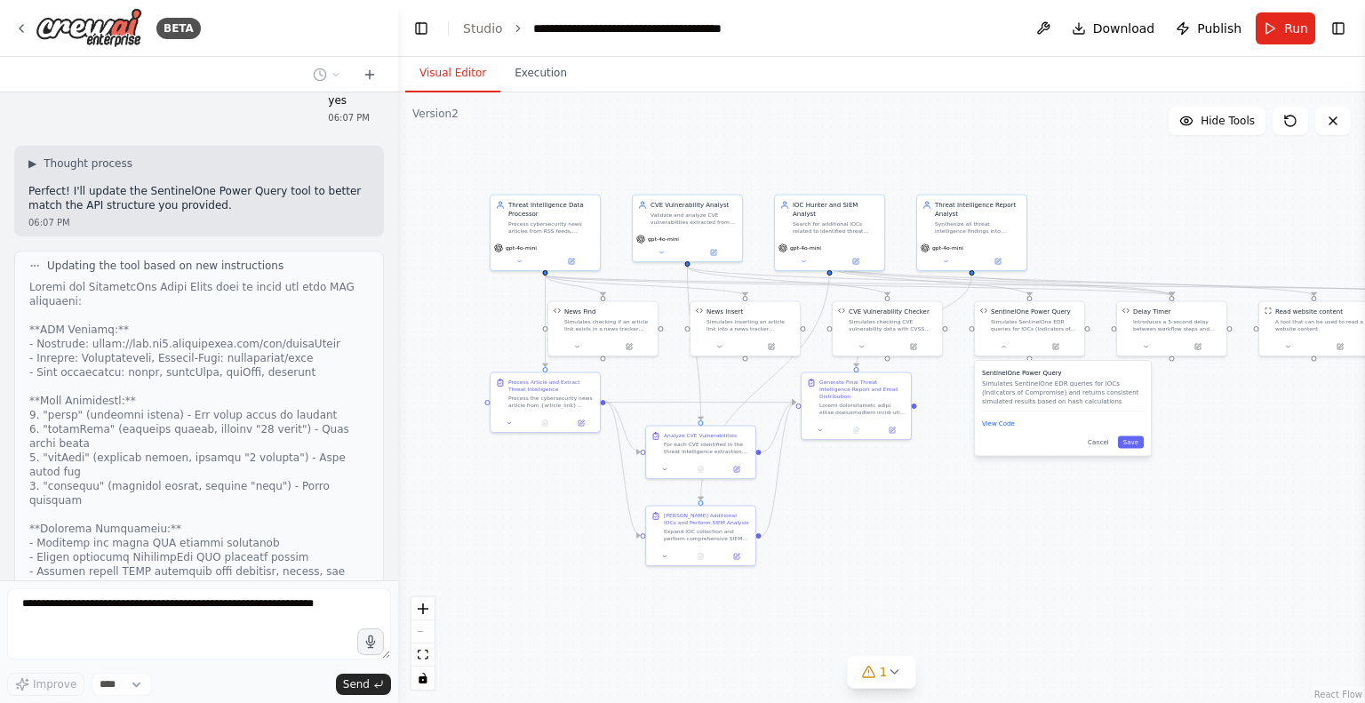
drag, startPoint x: 1028, startPoint y: 532, endPoint x: 902, endPoint y: 467, distance: 141.1
click at [902, 467] on div ".deletable-edge-delete-btn { width: 20px; height: 20px; border: 0px solid #ffff…" at bounding box center [881, 397] width 967 height 611
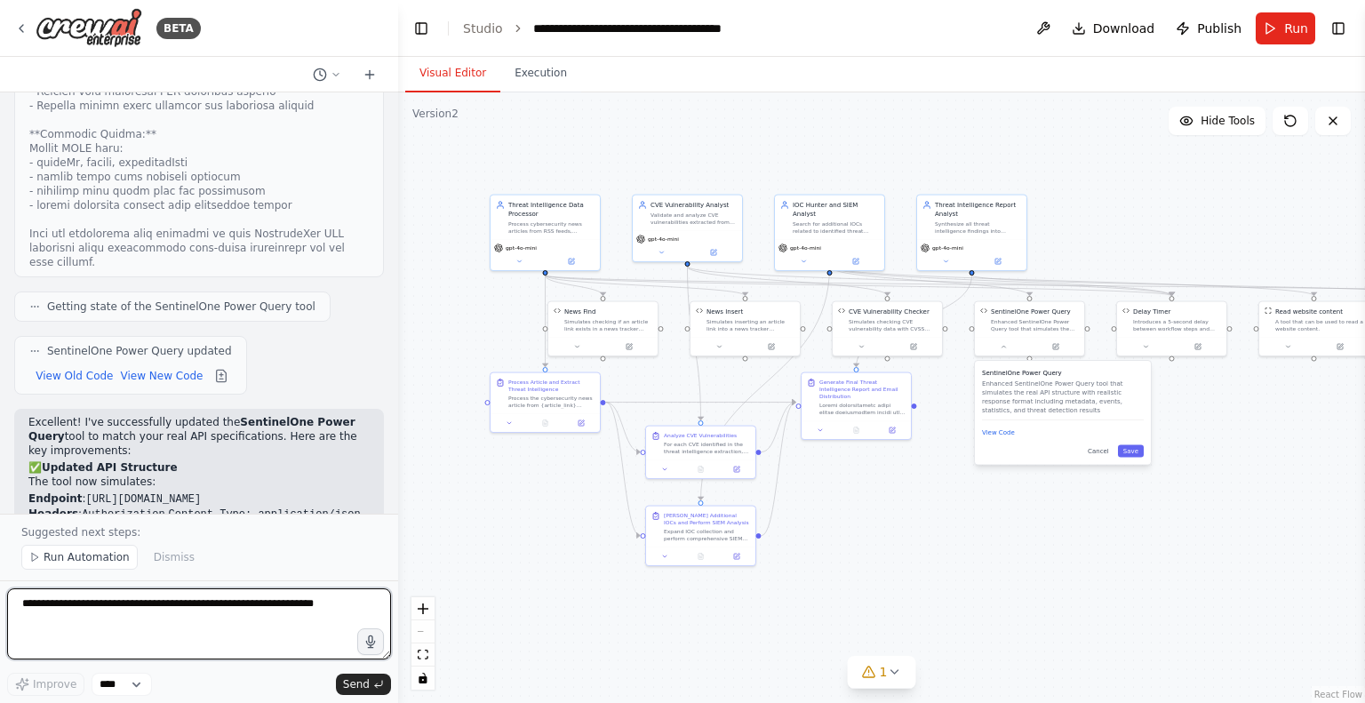
scroll to position [6952, 0]
click at [1102, 445] on button "Cancel" at bounding box center [1099, 451] width 32 height 12
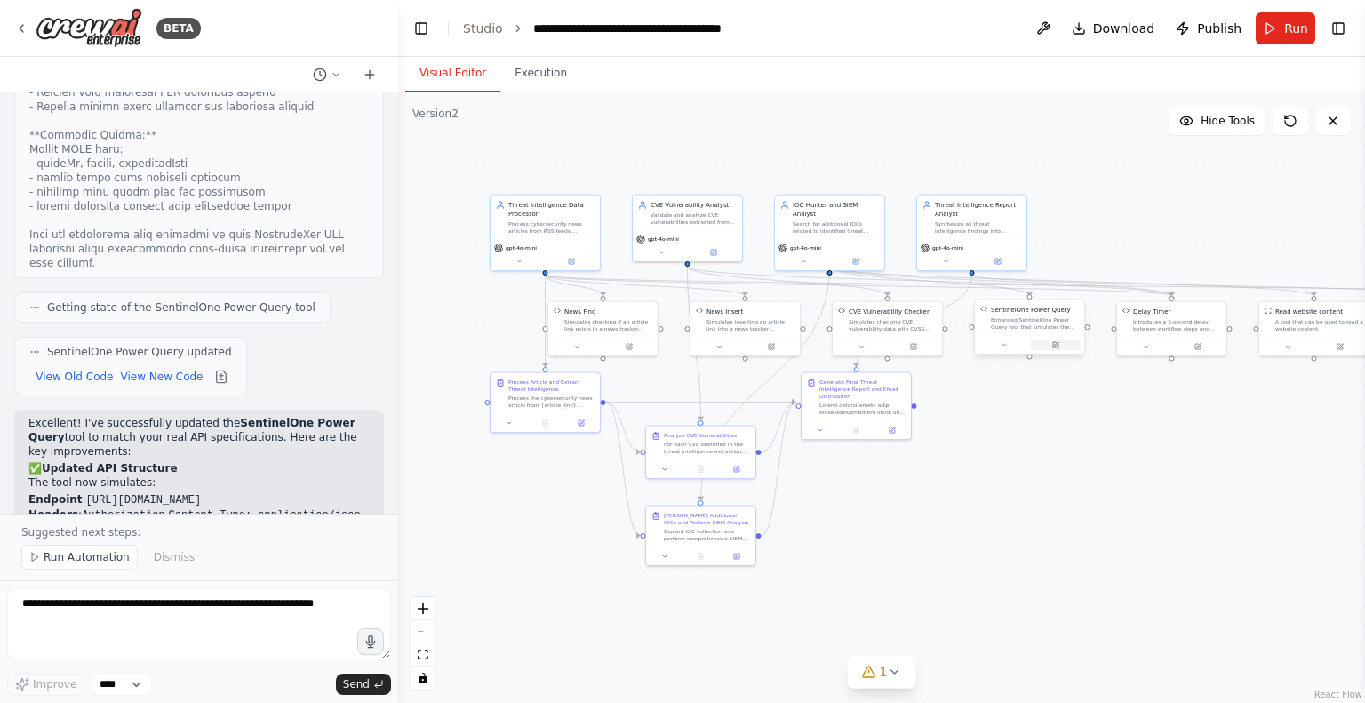
click at [1058, 344] on icon at bounding box center [1055, 344] width 5 height 5
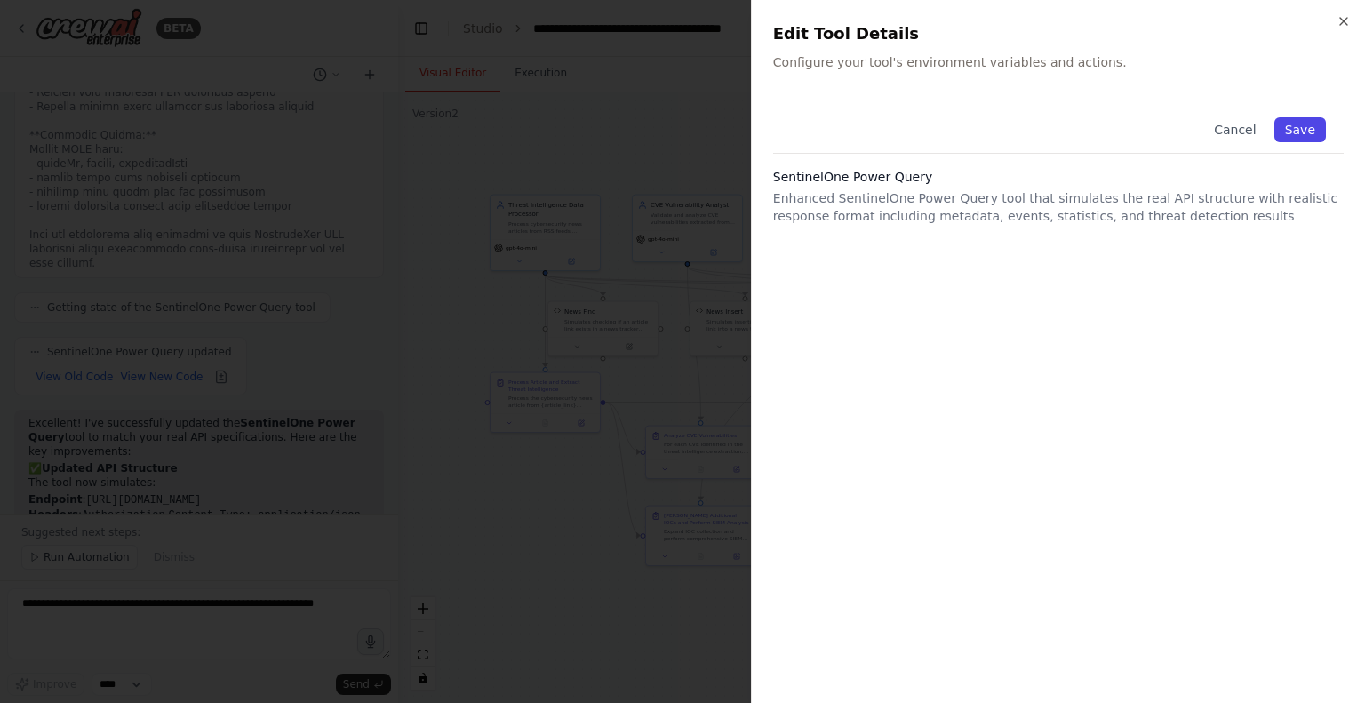
click at [1301, 132] on button "Save" at bounding box center [1301, 129] width 52 height 25
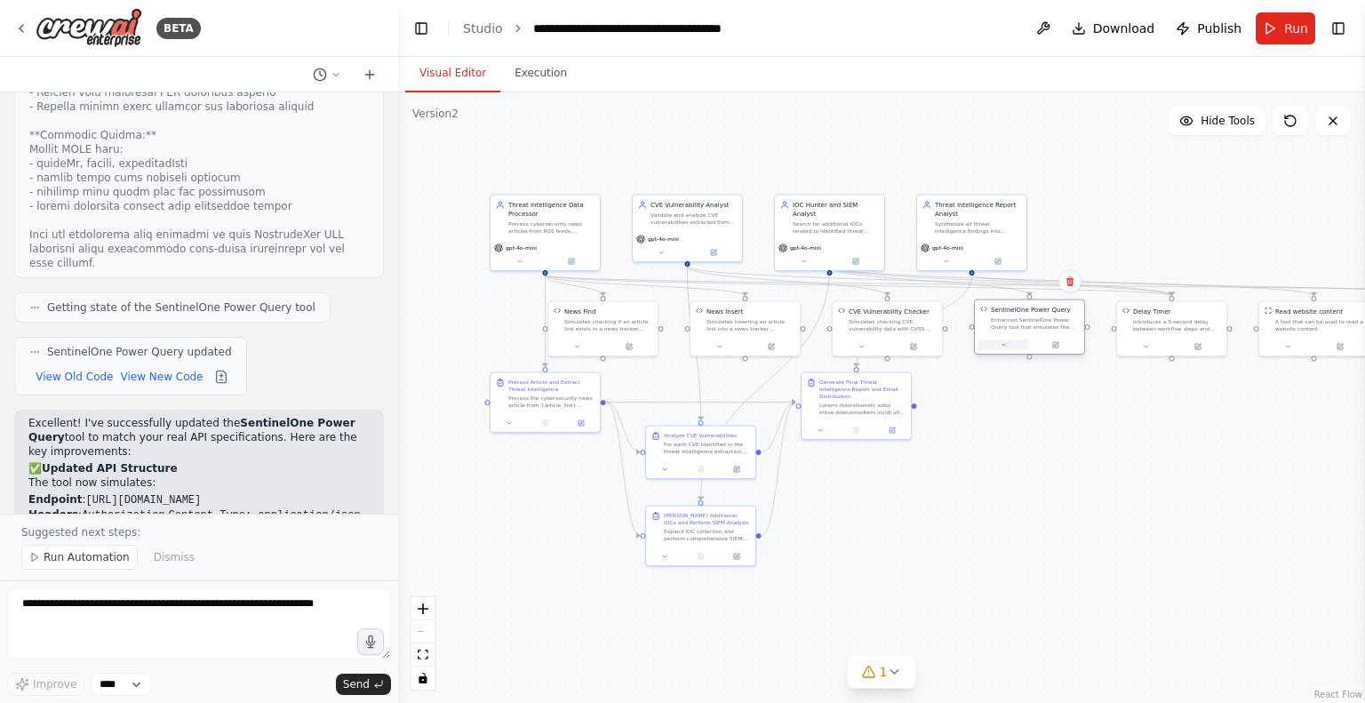
click at [998, 342] on button at bounding box center [1004, 345] width 51 height 11
click at [1003, 428] on button "View Code" at bounding box center [998, 432] width 33 height 9
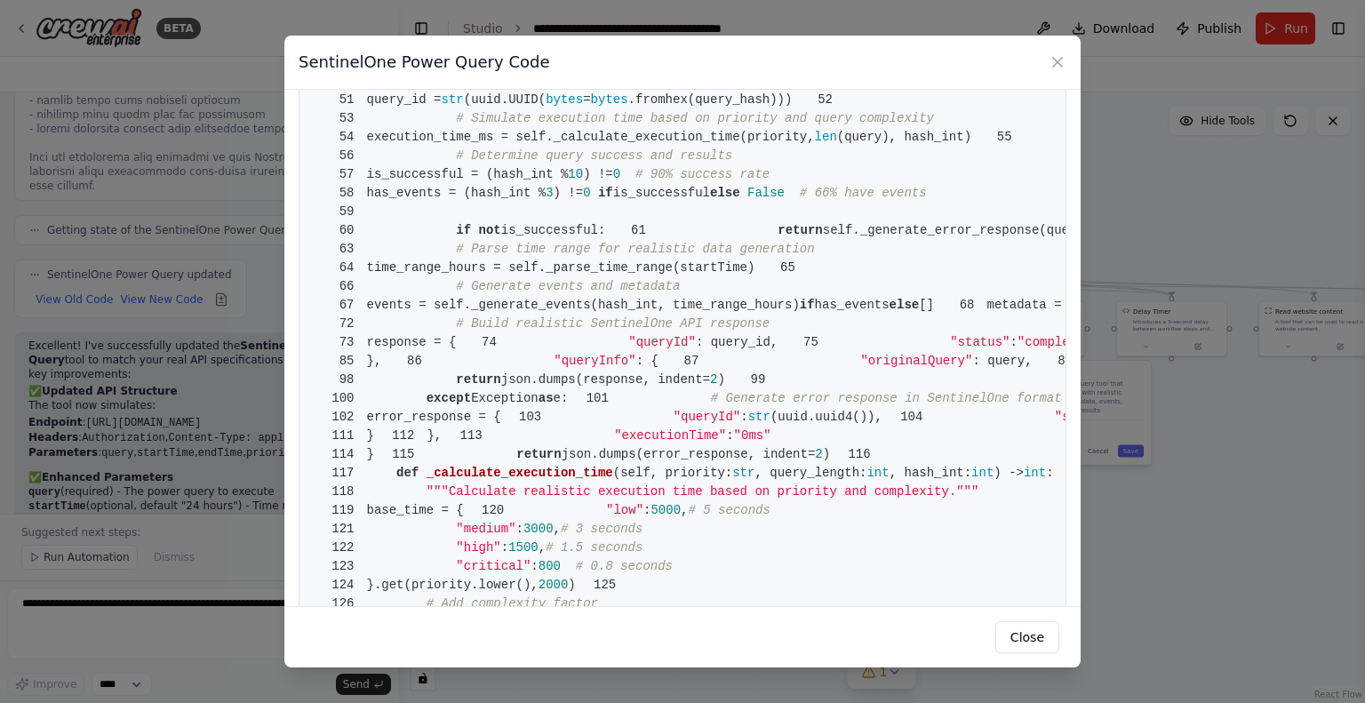
scroll to position [478, 0]
click at [1055, 55] on icon at bounding box center [1058, 62] width 18 height 18
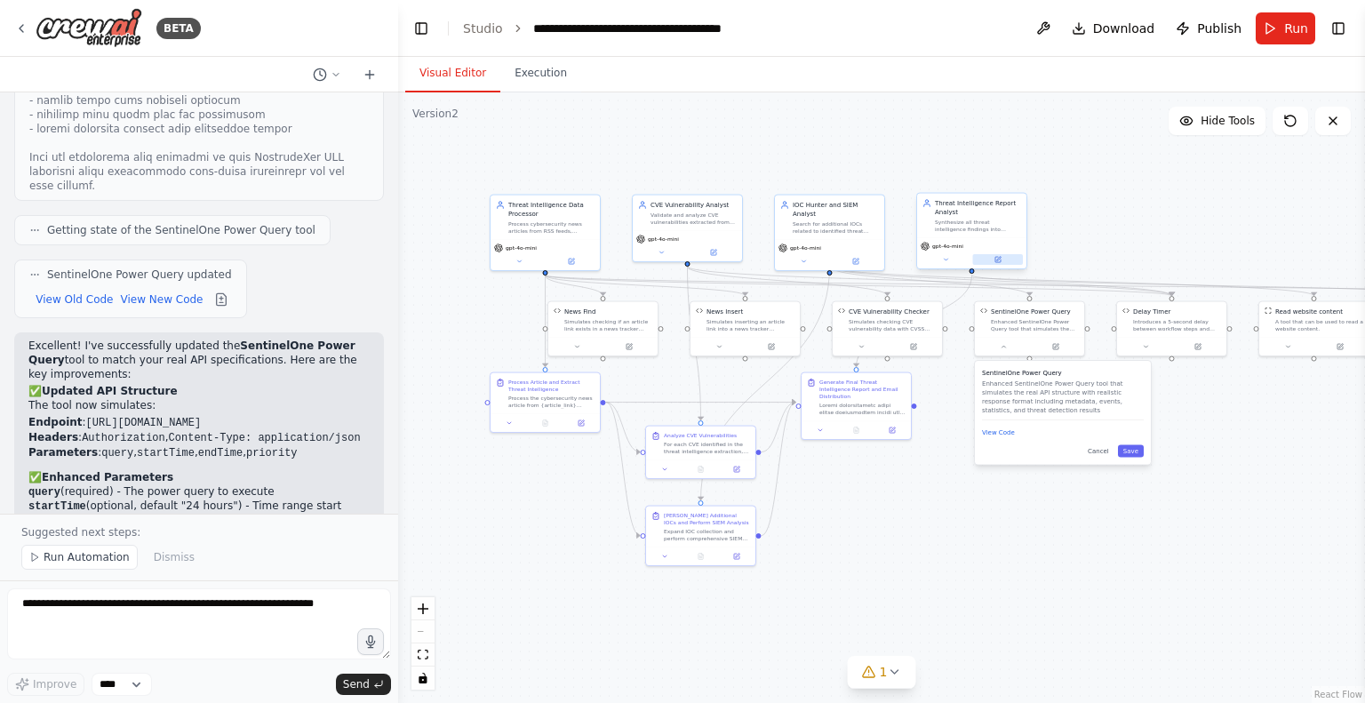
click at [1003, 258] on button at bounding box center [998, 259] width 51 height 11
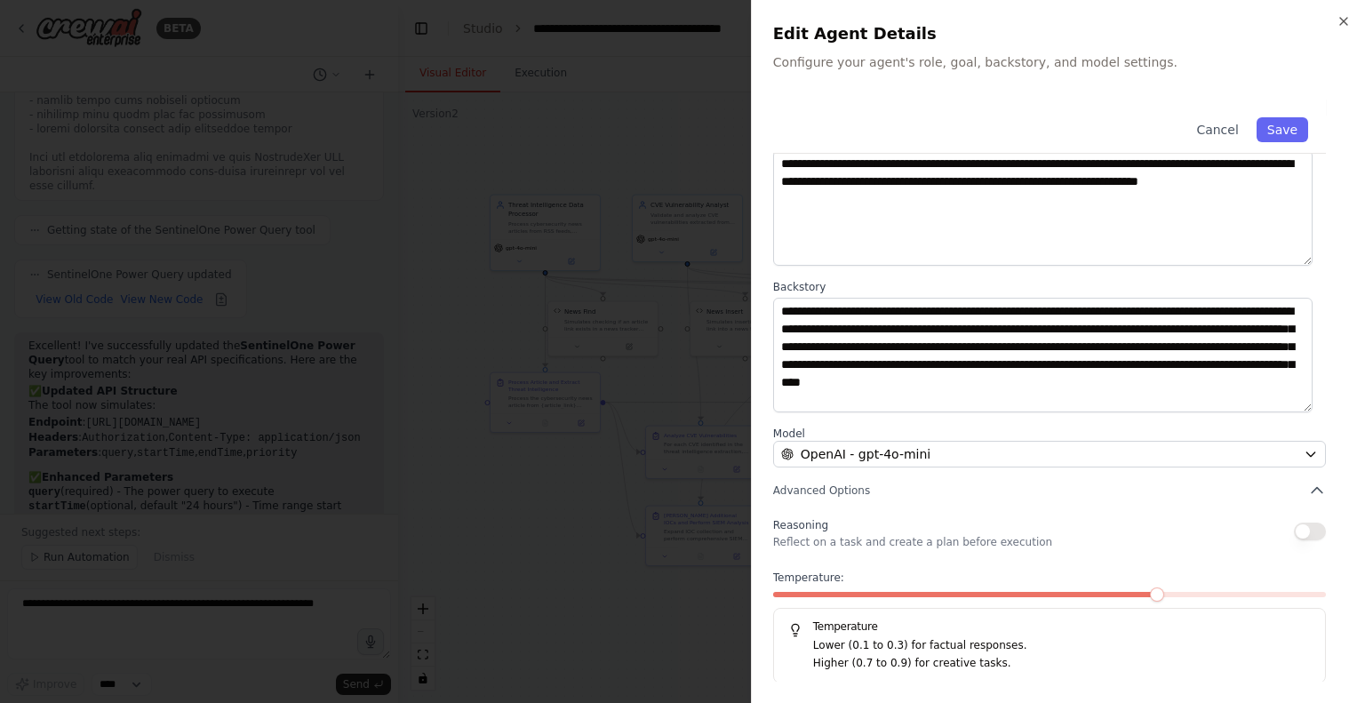
scroll to position [0, 0]
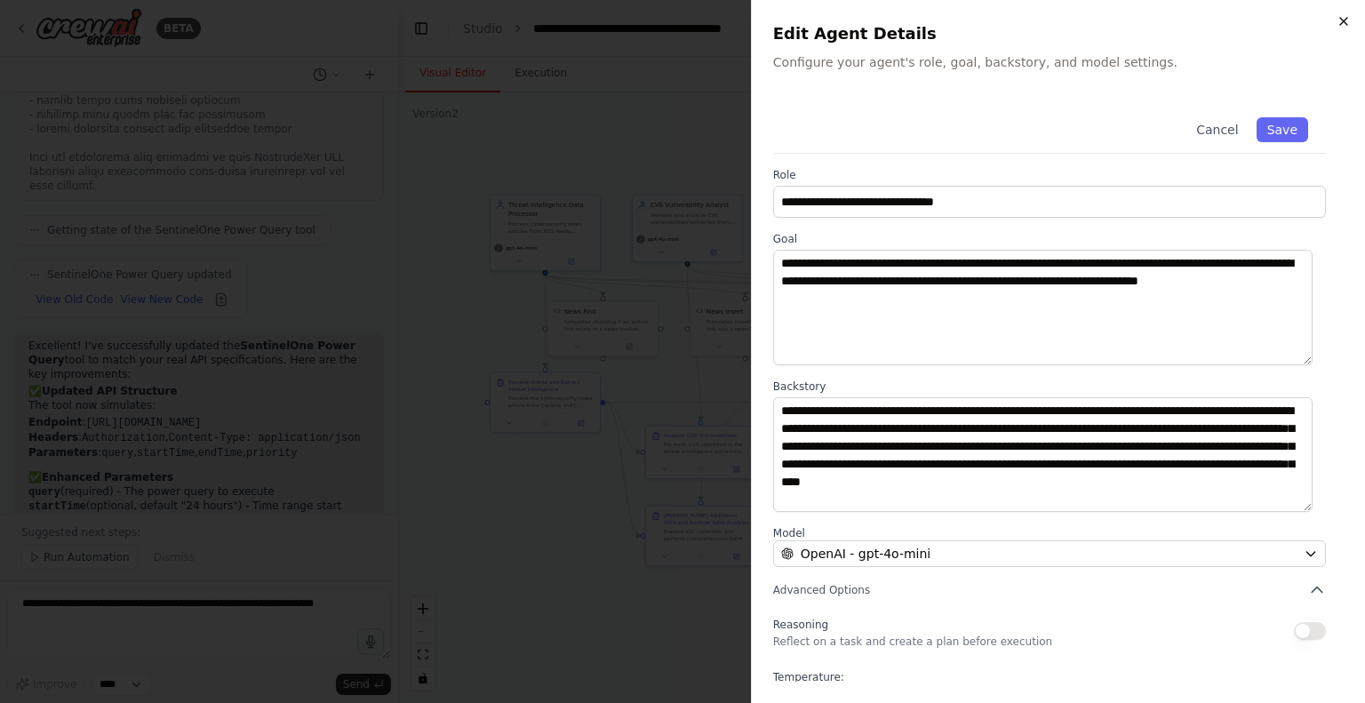
click at [1339, 19] on icon "button" at bounding box center [1344, 21] width 14 height 14
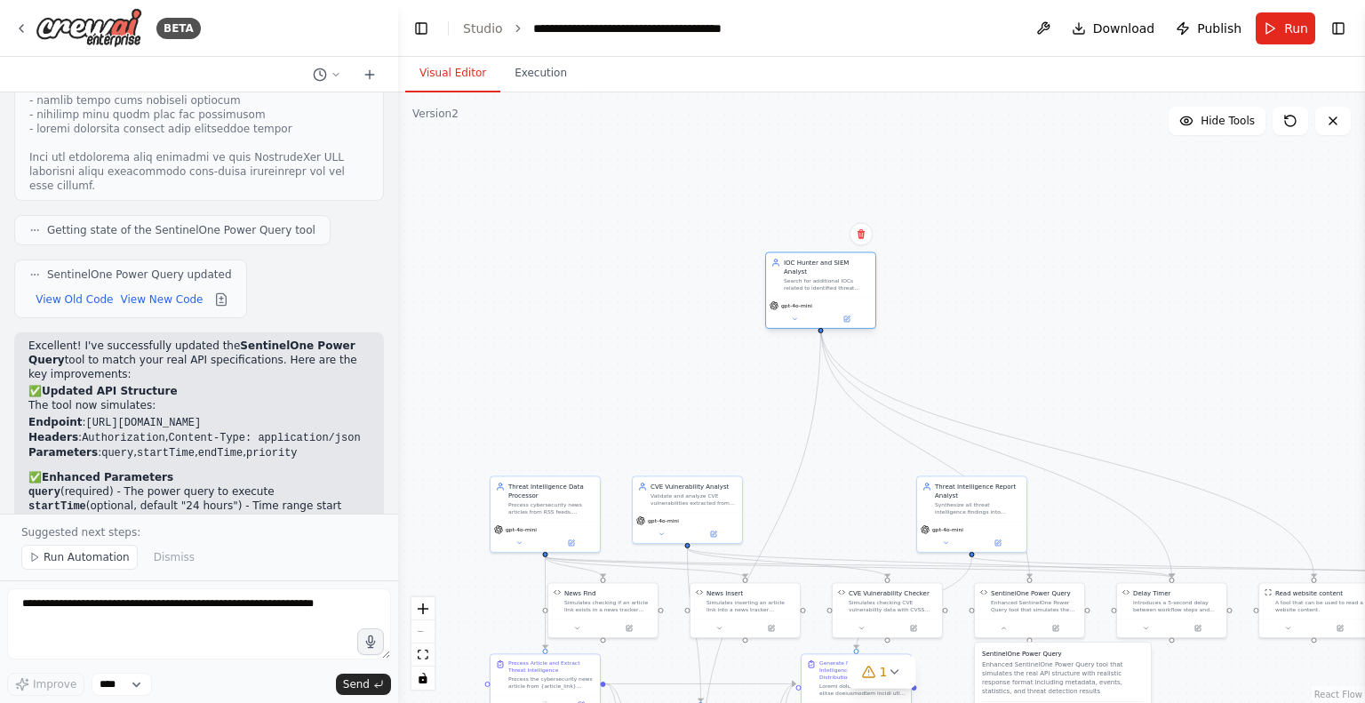
drag, startPoint x: 841, startPoint y: 214, endPoint x: 828, endPoint y: 269, distance: 56.5
click at [828, 277] on div "Search for additional IOCs related to identified threat actors and campaigns, t…" at bounding box center [827, 284] width 86 height 14
click at [850, 316] on icon at bounding box center [847, 319] width 7 height 7
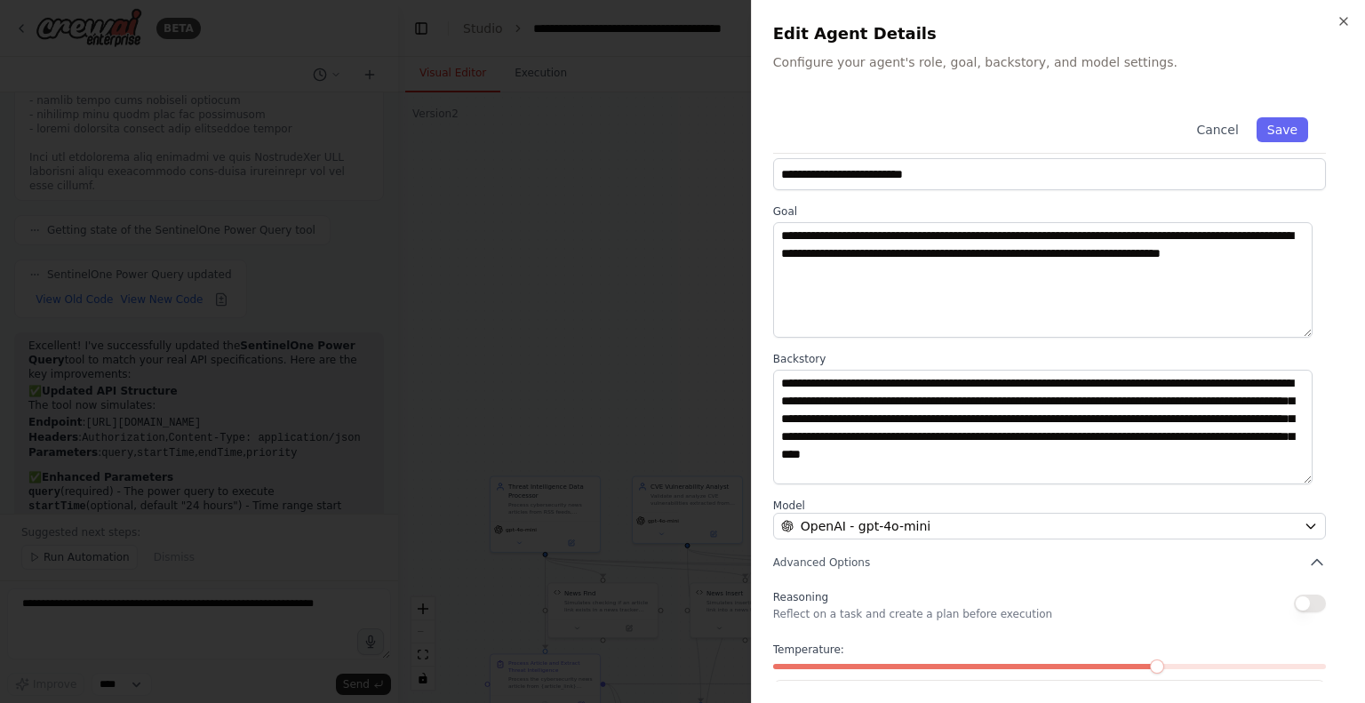
scroll to position [26, 0]
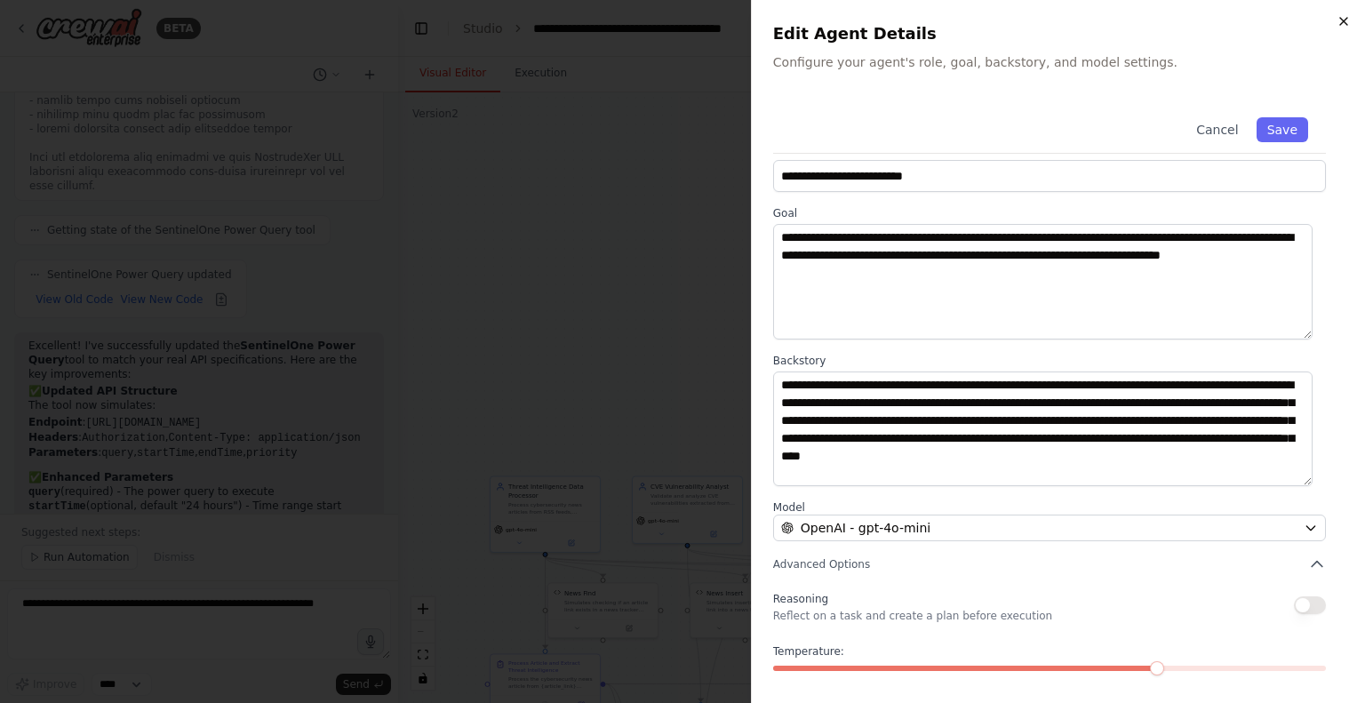
click at [1345, 14] on icon "button" at bounding box center [1344, 21] width 14 height 14
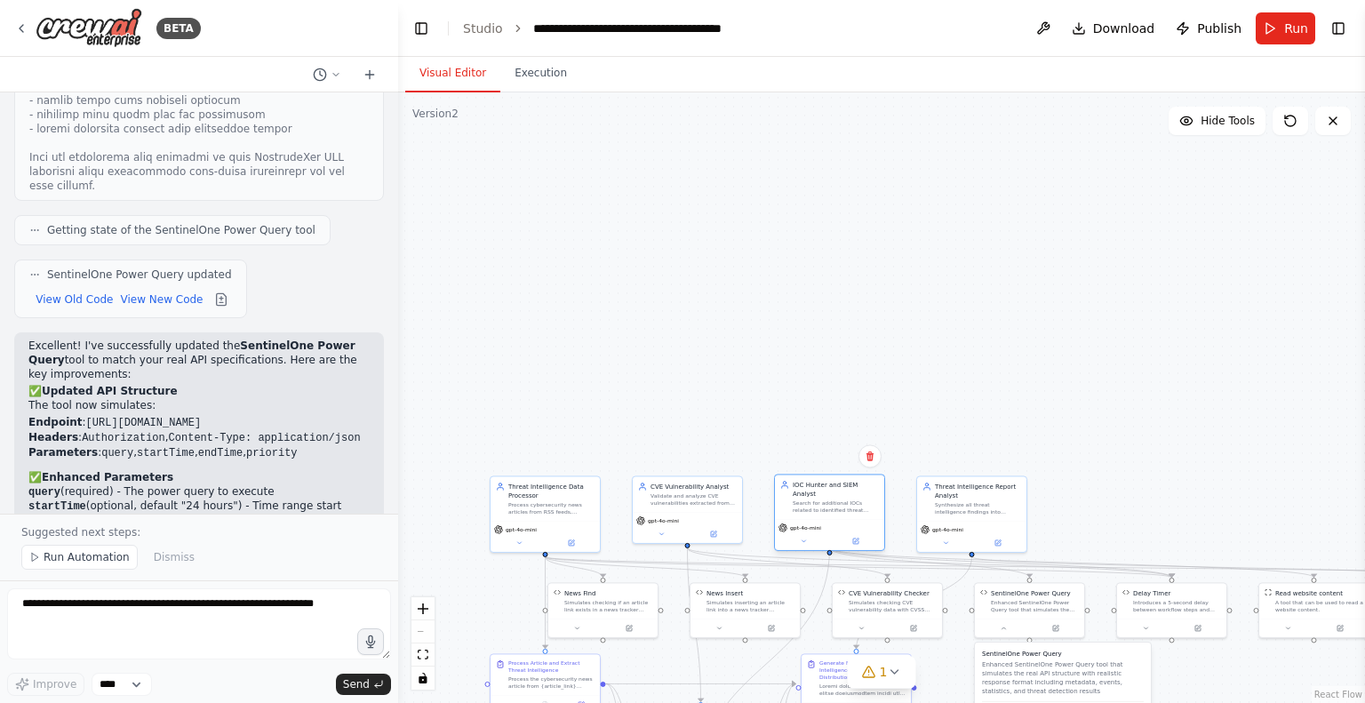
drag, startPoint x: 825, startPoint y: 297, endPoint x: 838, endPoint y: 523, distance: 226.2
click at [838, 524] on div "gpt-4o-mini" at bounding box center [830, 528] width 102 height 9
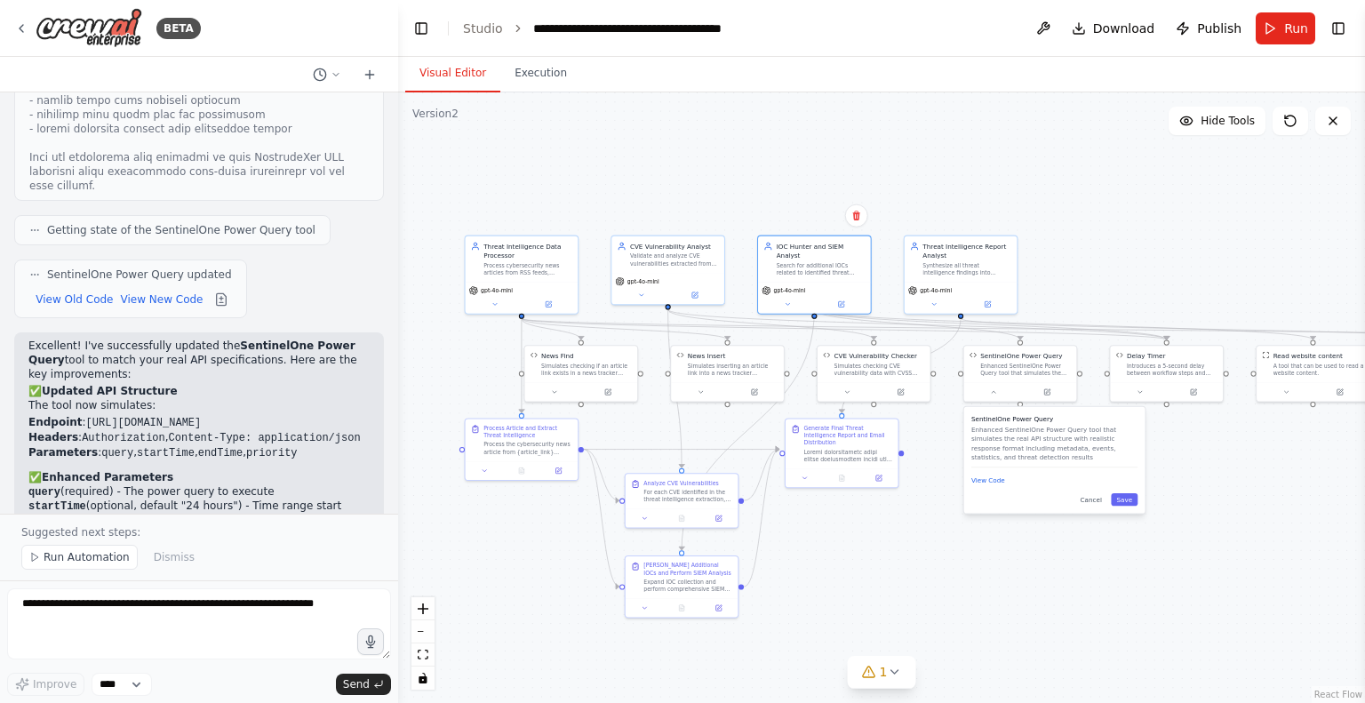
drag, startPoint x: 954, startPoint y: 440, endPoint x: 942, endPoint y: 198, distance: 242.1
click at [942, 198] on div ".deletable-edge-delete-btn { width: 20px; height: 20px; border: 0px solid #ffff…" at bounding box center [881, 397] width 967 height 611
click at [610, 388] on icon at bounding box center [609, 390] width 4 height 4
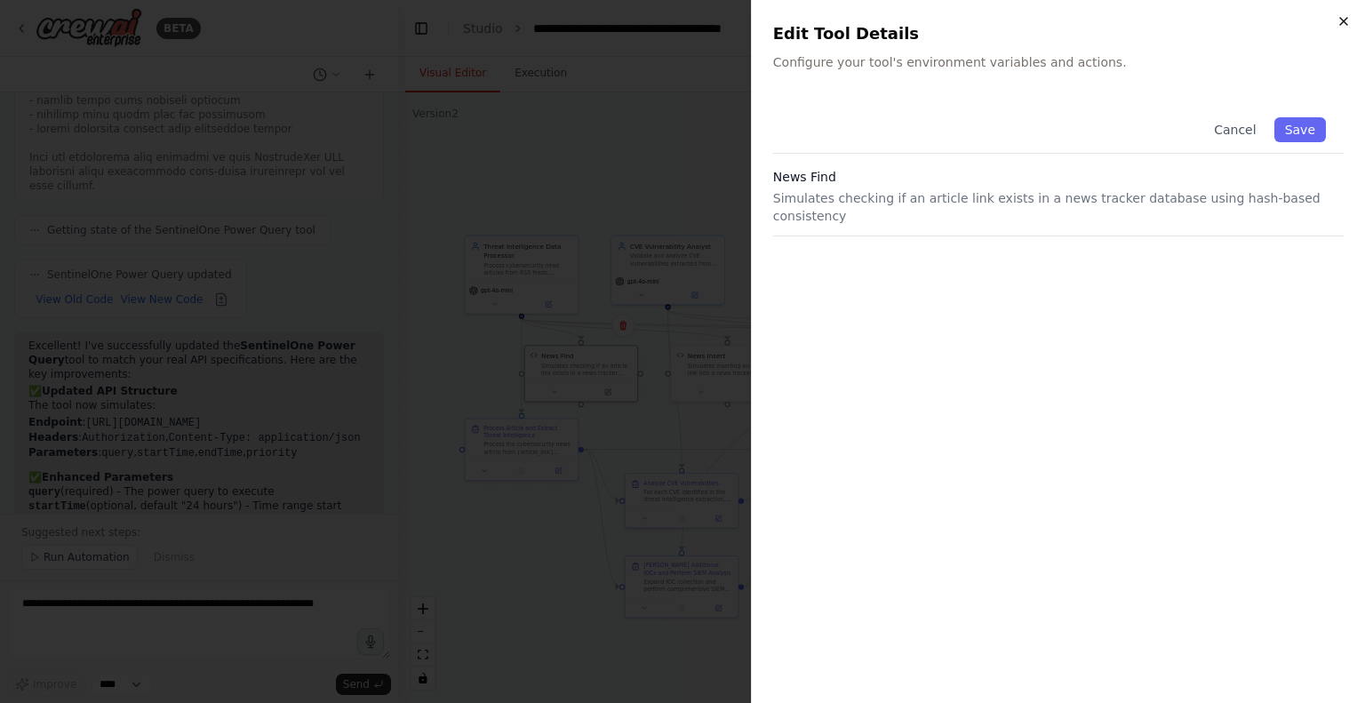
click at [1341, 17] on icon "button" at bounding box center [1344, 21] width 14 height 14
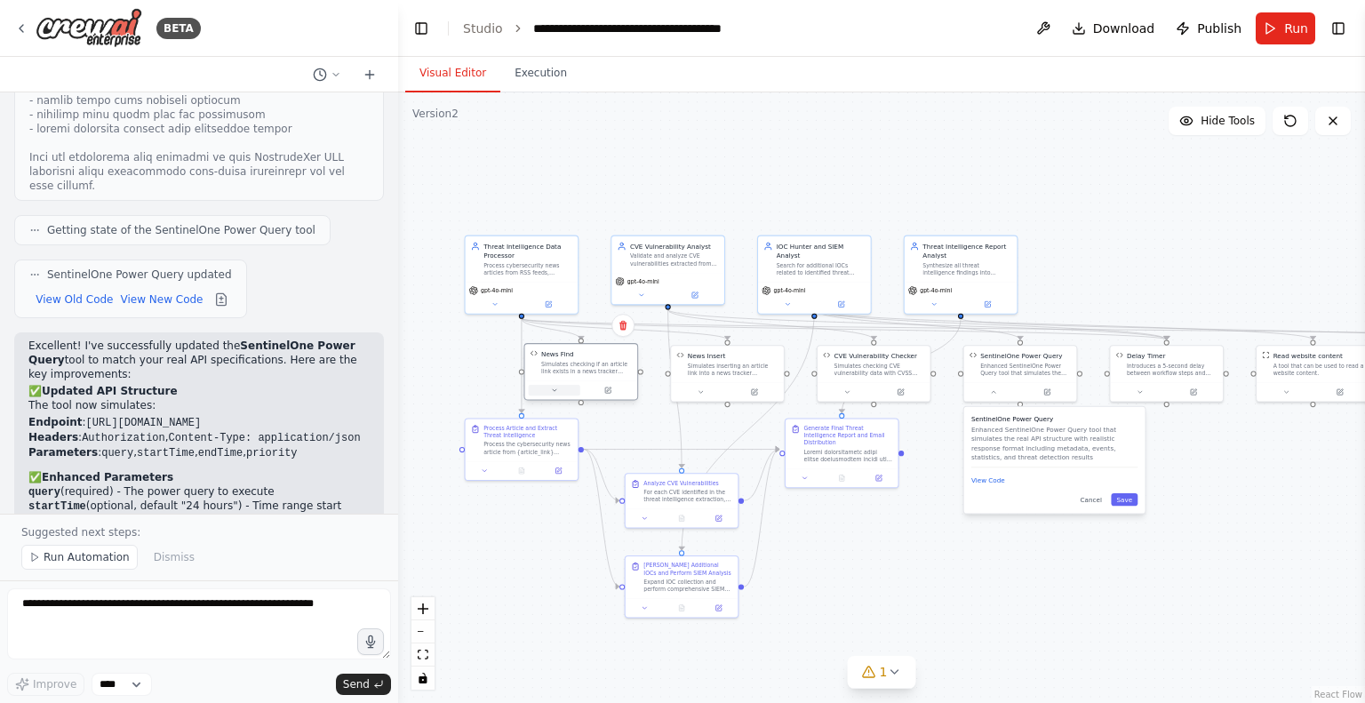
click at [553, 387] on icon at bounding box center [554, 390] width 7 height 7
click at [553, 388] on icon at bounding box center [554, 390] width 7 height 7
click at [554, 468] on div "News Find Simulates checking if an article link exists in a news tracker databa…" at bounding box center [615, 456] width 181 height 98
click at [546, 467] on button "View Code" at bounding box center [549, 471] width 34 height 9
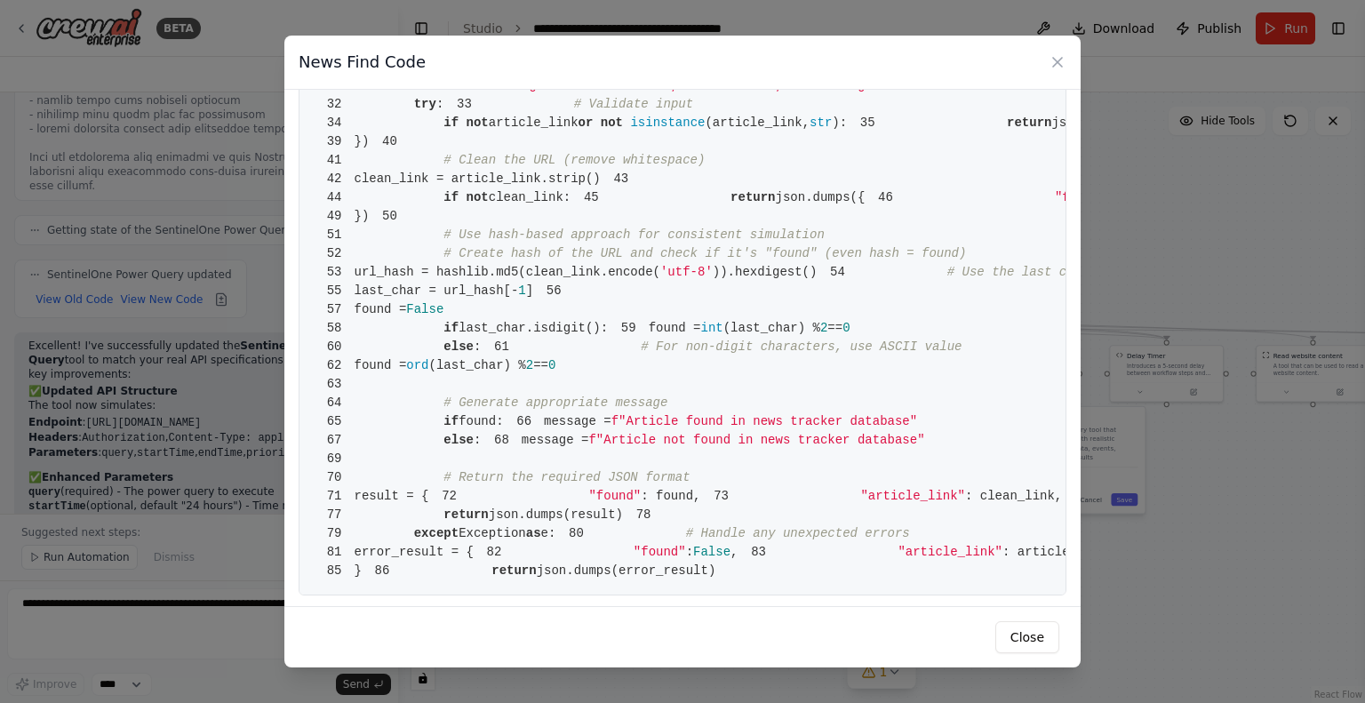
scroll to position [0, 0]
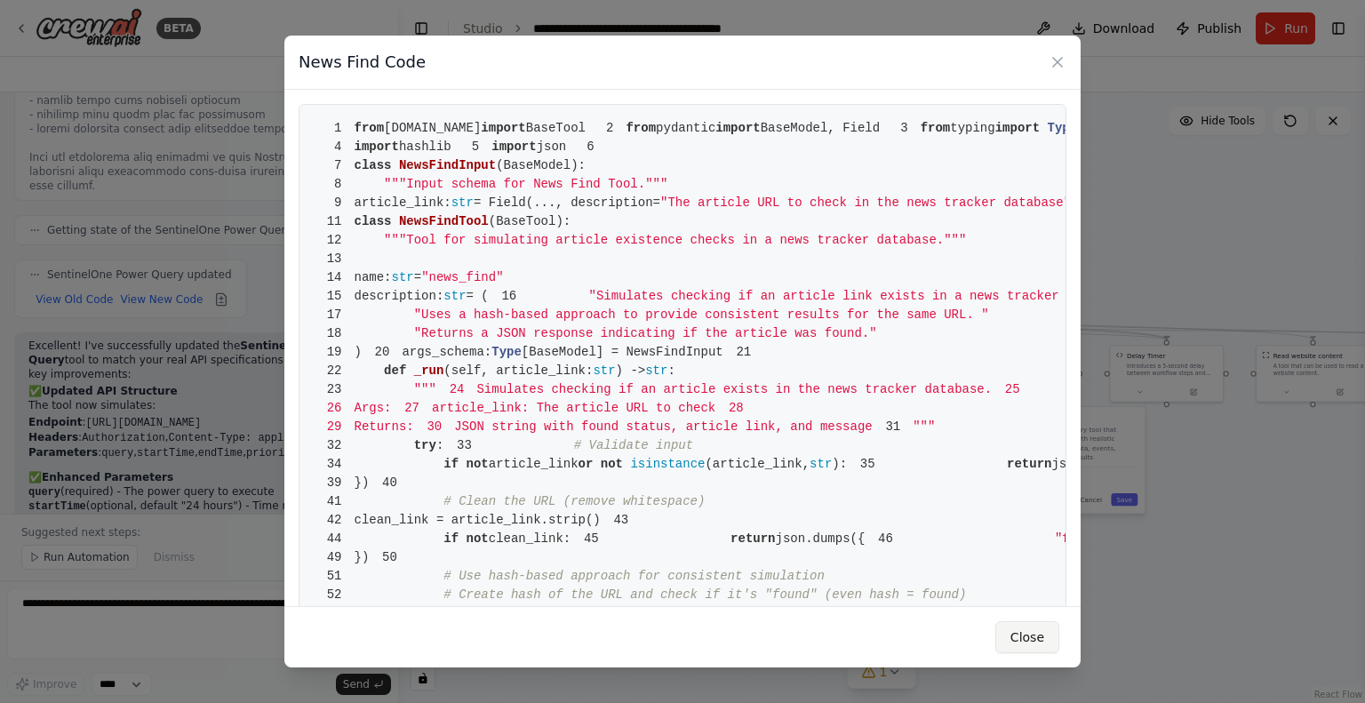
click at [1027, 646] on button "Close" at bounding box center [1028, 637] width 64 height 32
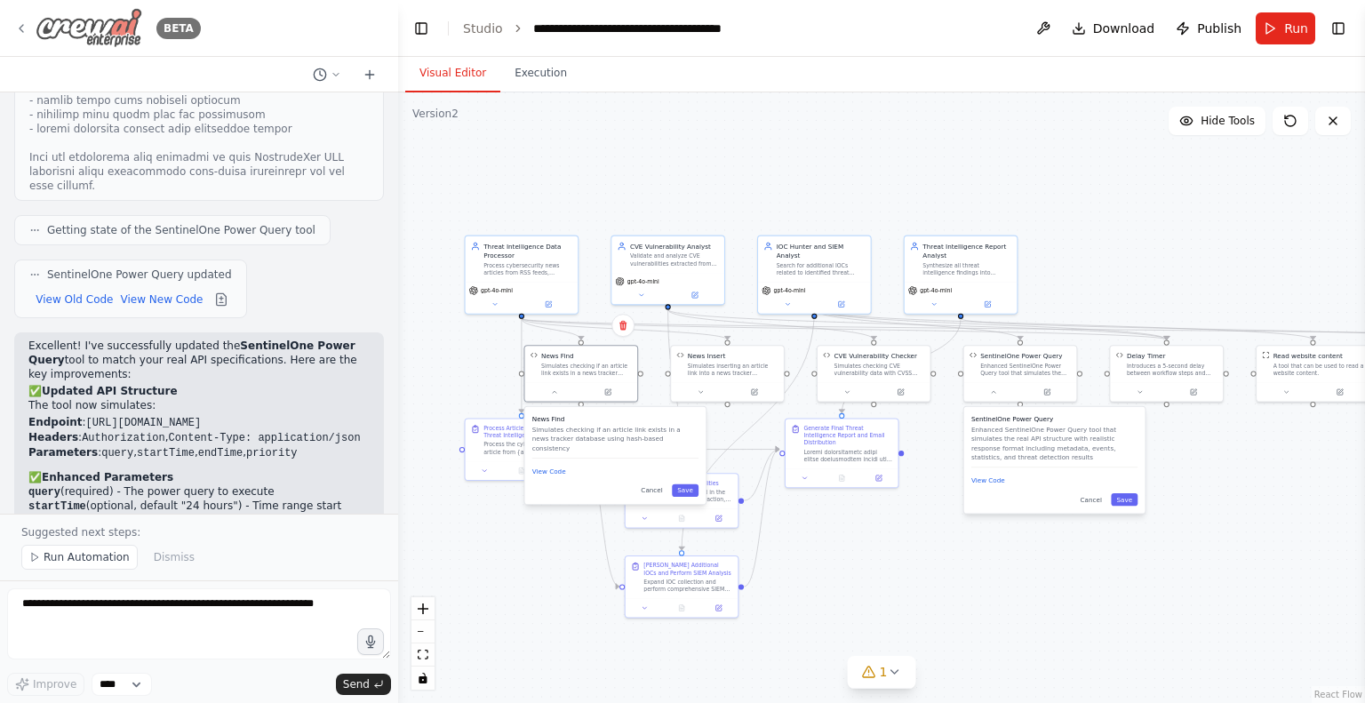
click at [93, 29] on img at bounding box center [89, 28] width 107 height 40
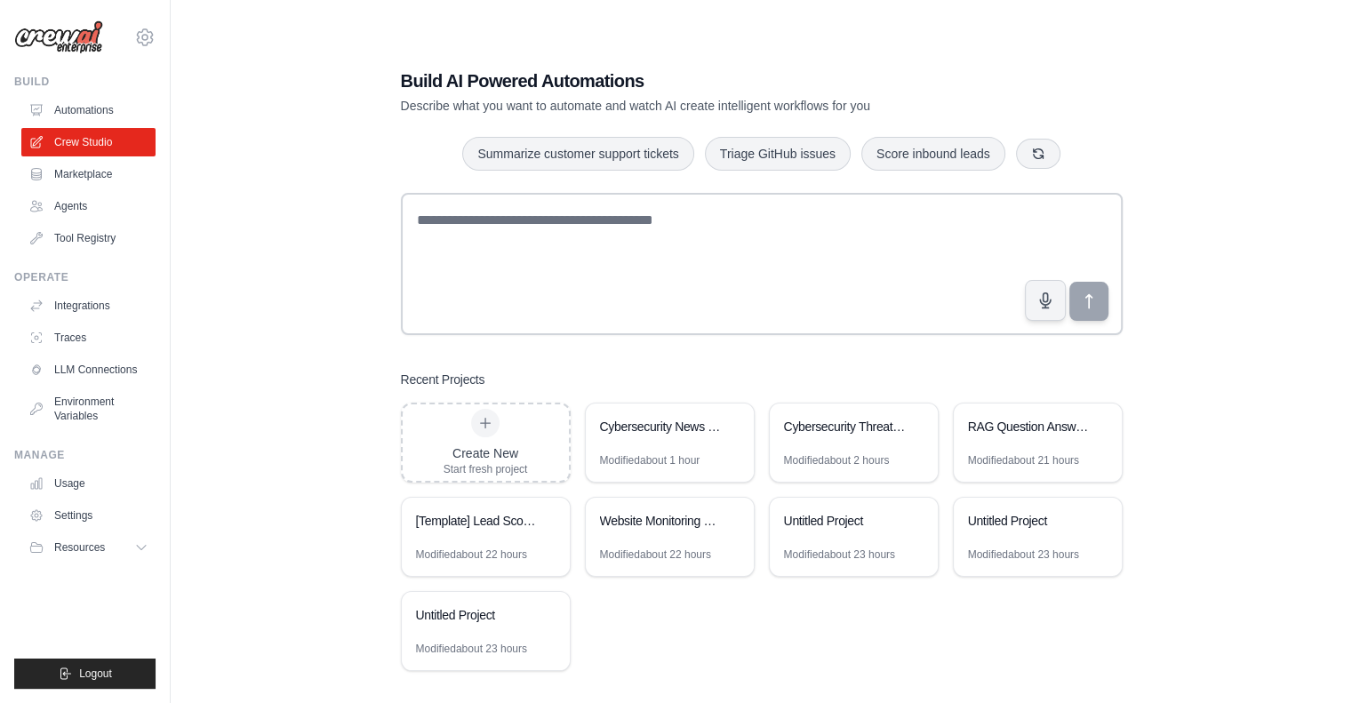
scroll to position [36, 0]
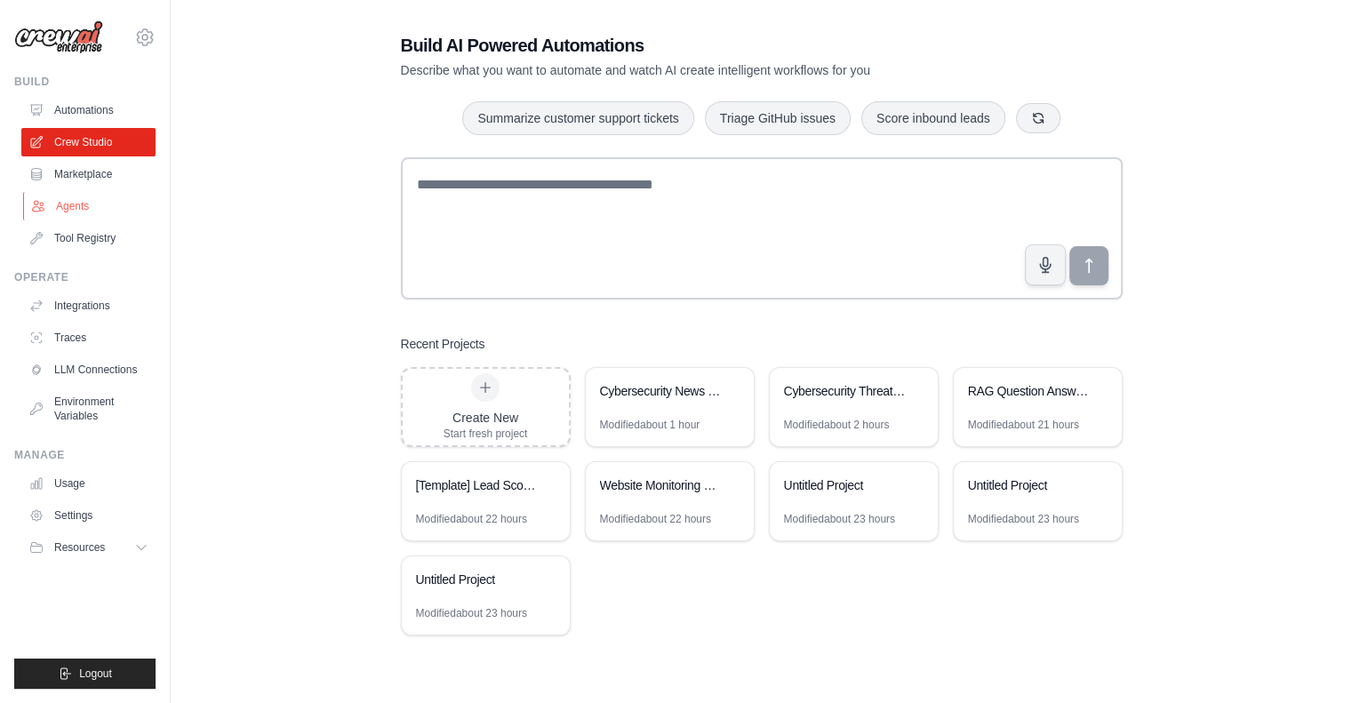
click at [76, 207] on link "Agents" at bounding box center [90, 206] width 134 height 28
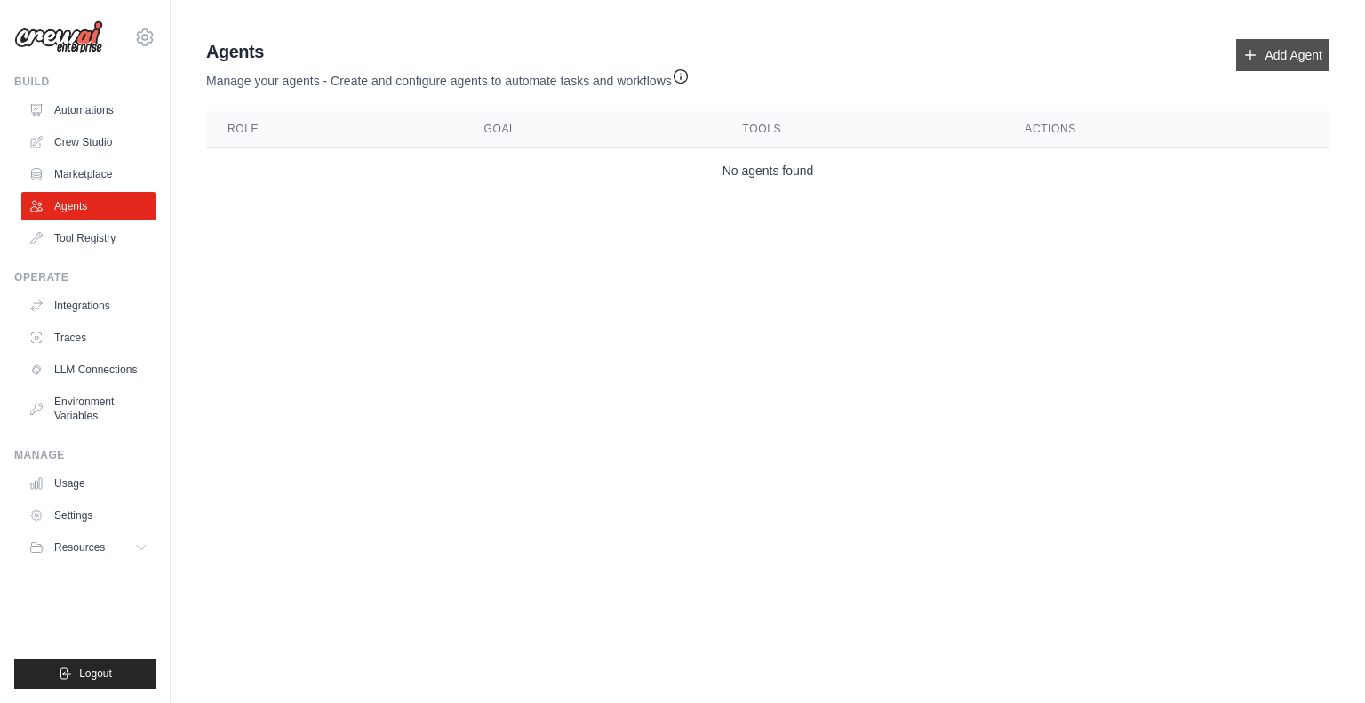
click at [1283, 68] on link "Add Agent" at bounding box center [1283, 55] width 93 height 32
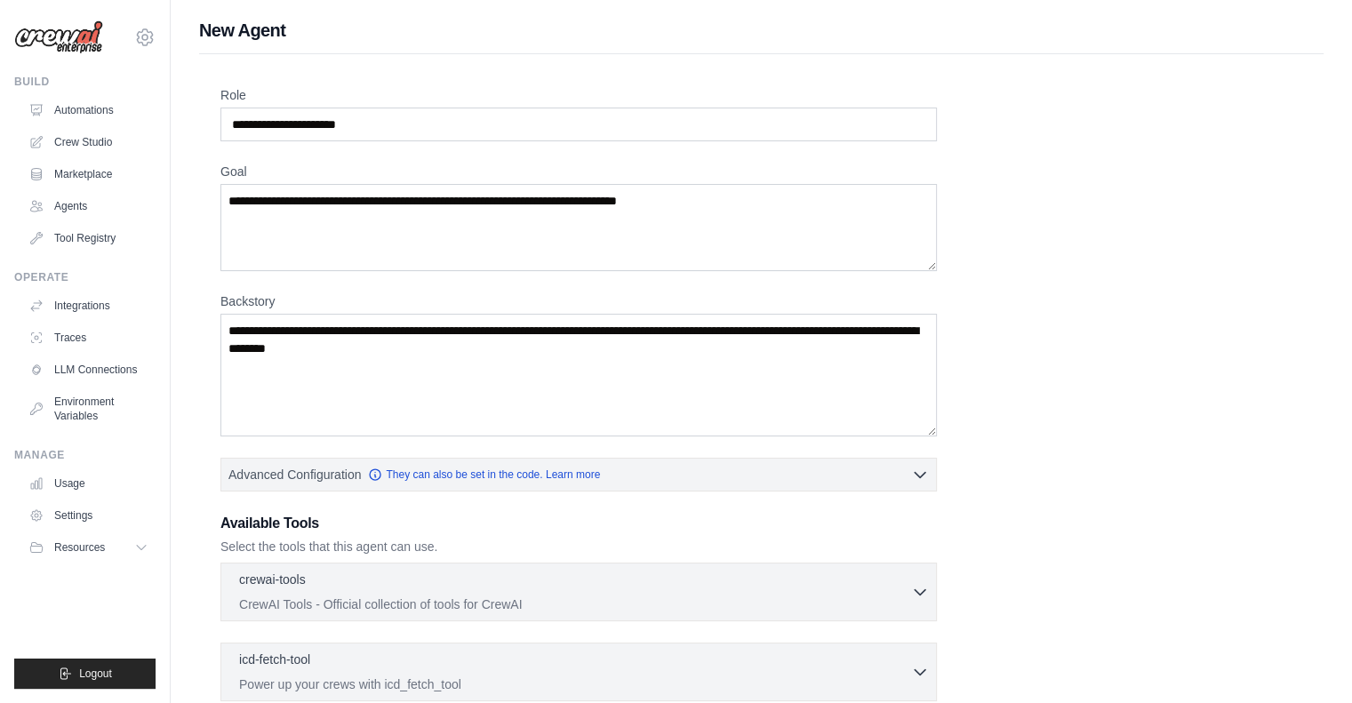
scroll to position [247, 0]
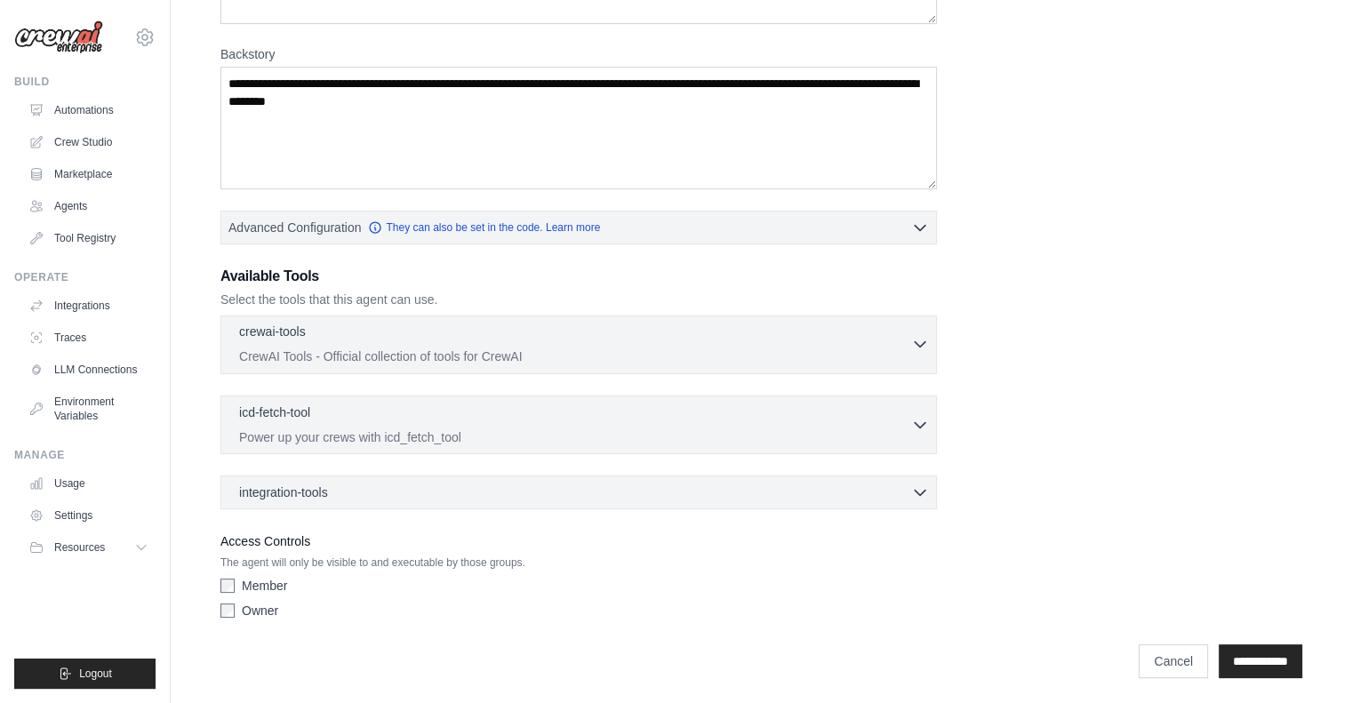
click at [470, 349] on p "CrewAI Tools - Official collection of tools for CrewAI" at bounding box center [575, 357] width 672 height 18
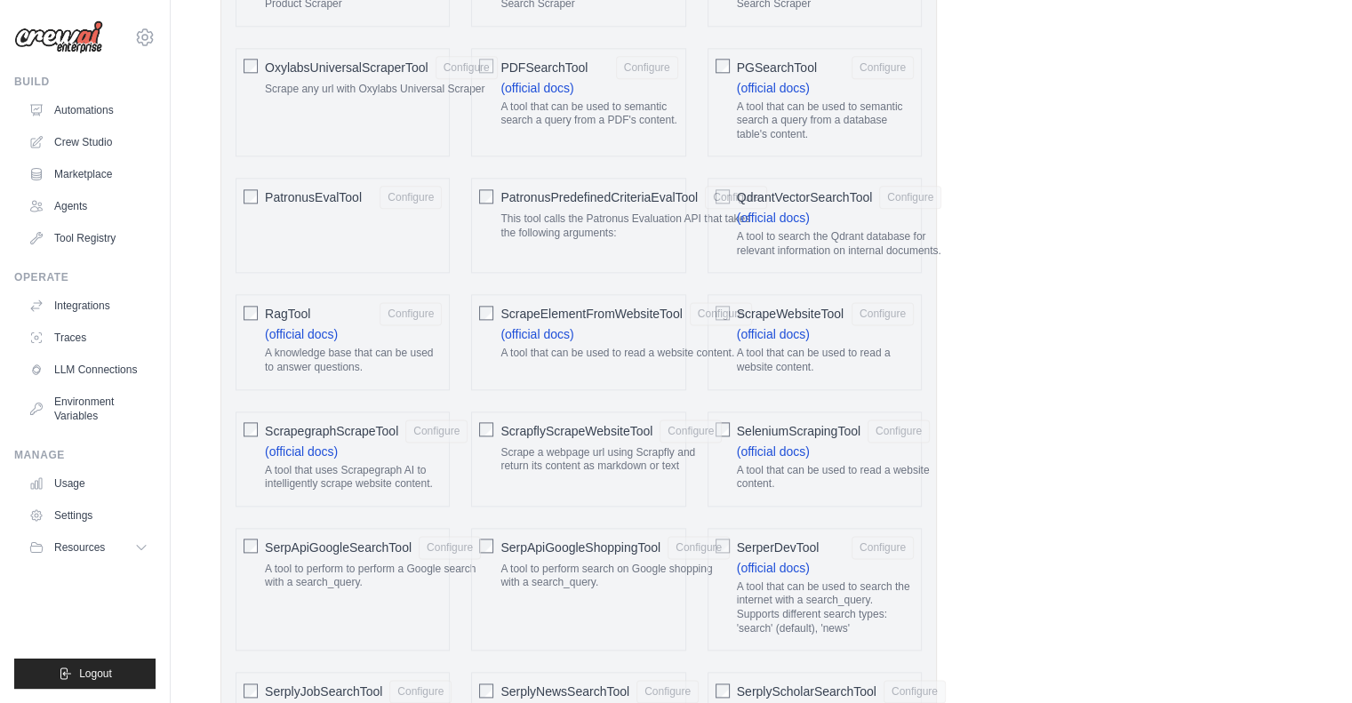
scroll to position [2237, 0]
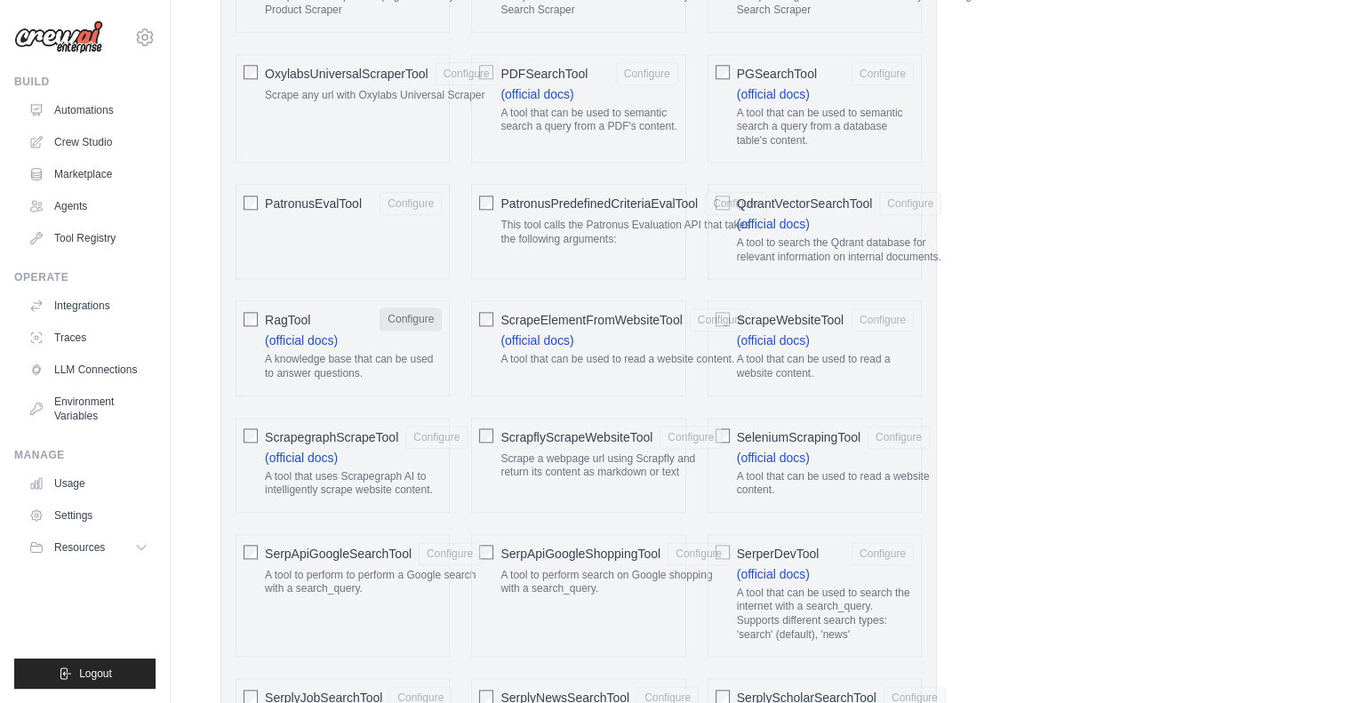
click at [409, 308] on button "Configure" at bounding box center [411, 319] width 62 height 23
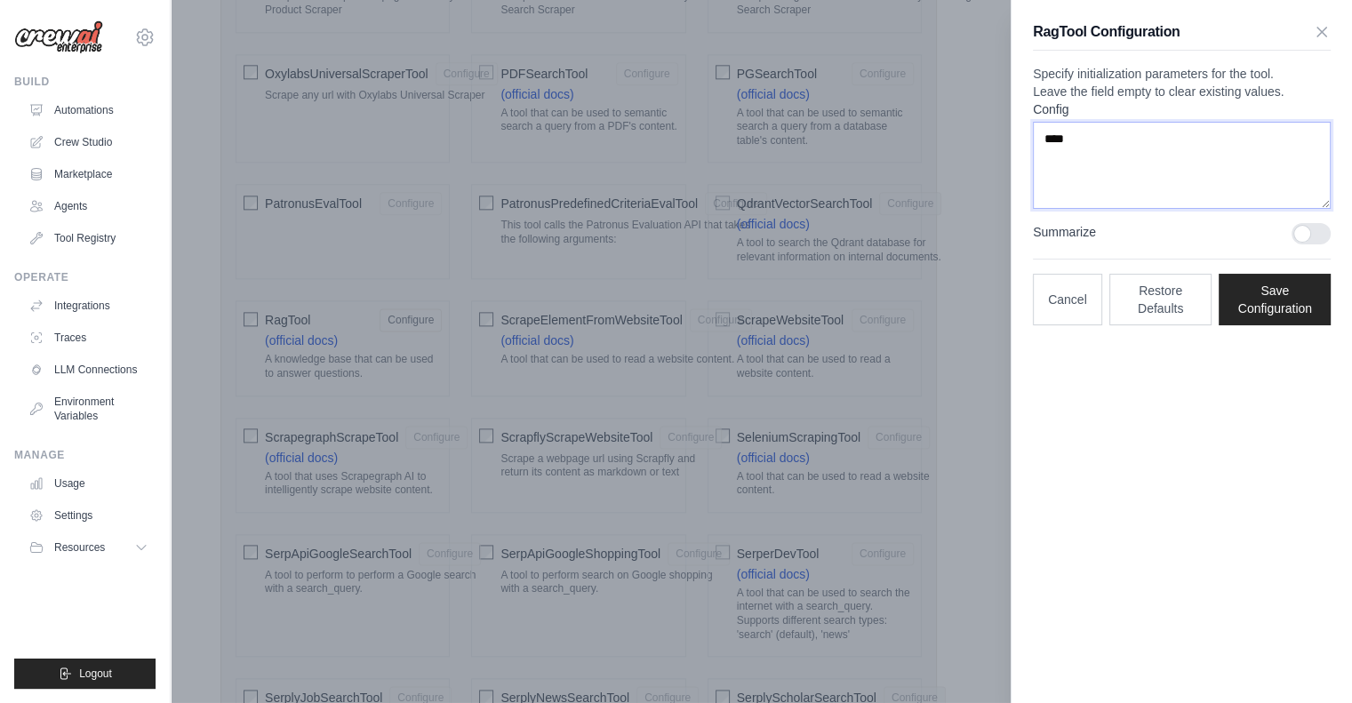
click at [1106, 204] on textarea "****" at bounding box center [1182, 165] width 298 height 87
click at [1321, 35] on icon "button" at bounding box center [1322, 31] width 18 height 18
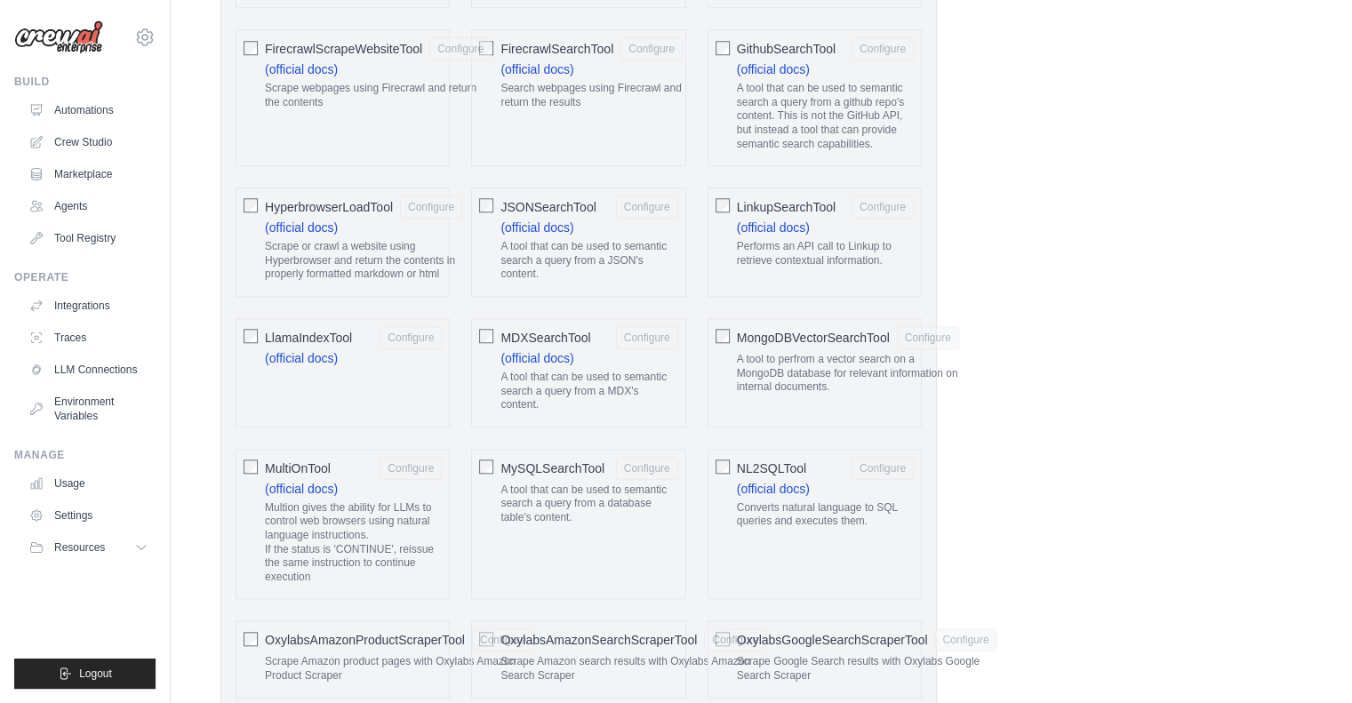
scroll to position [1569, 0]
click at [732, 334] on div "MongoDBVectorSearchTool Configure A tool to perfrom a vector search on a MongoD…" at bounding box center [815, 375] width 214 height 109
click at [930, 330] on button "Configure" at bounding box center [928, 339] width 62 height 23
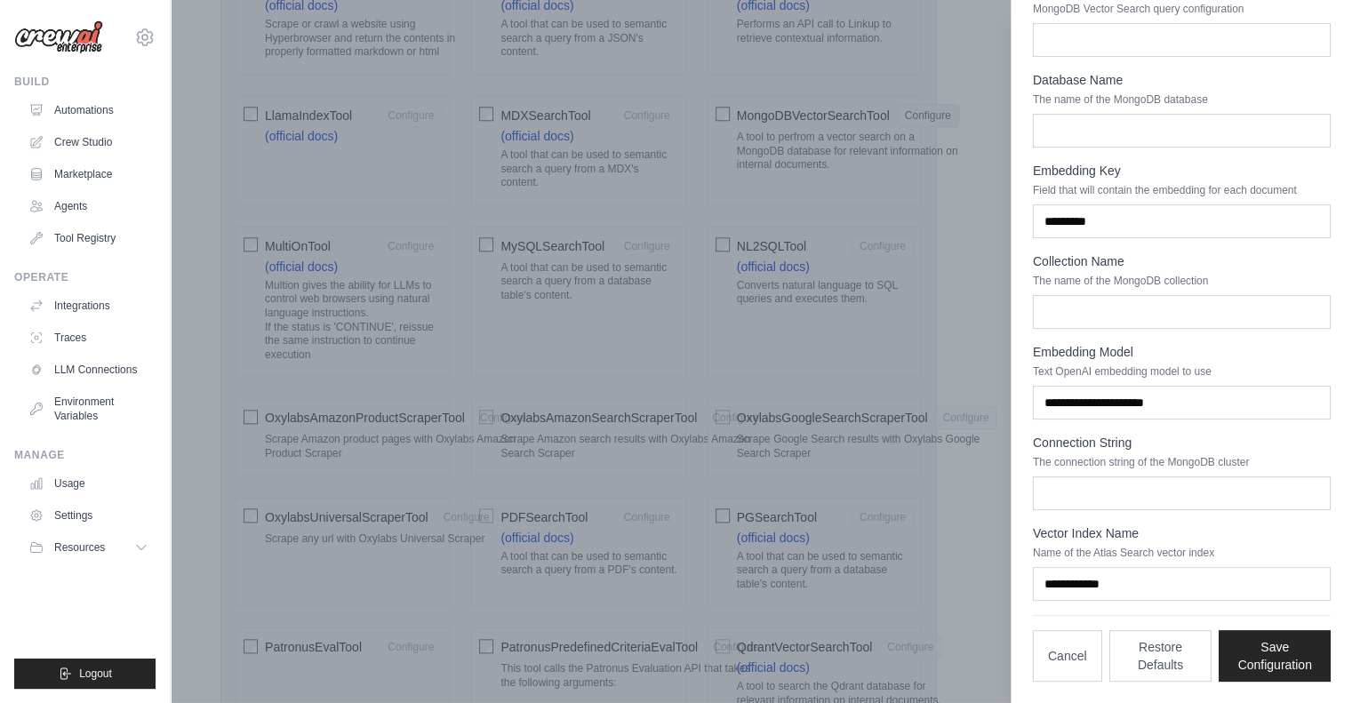
scroll to position [0, 0]
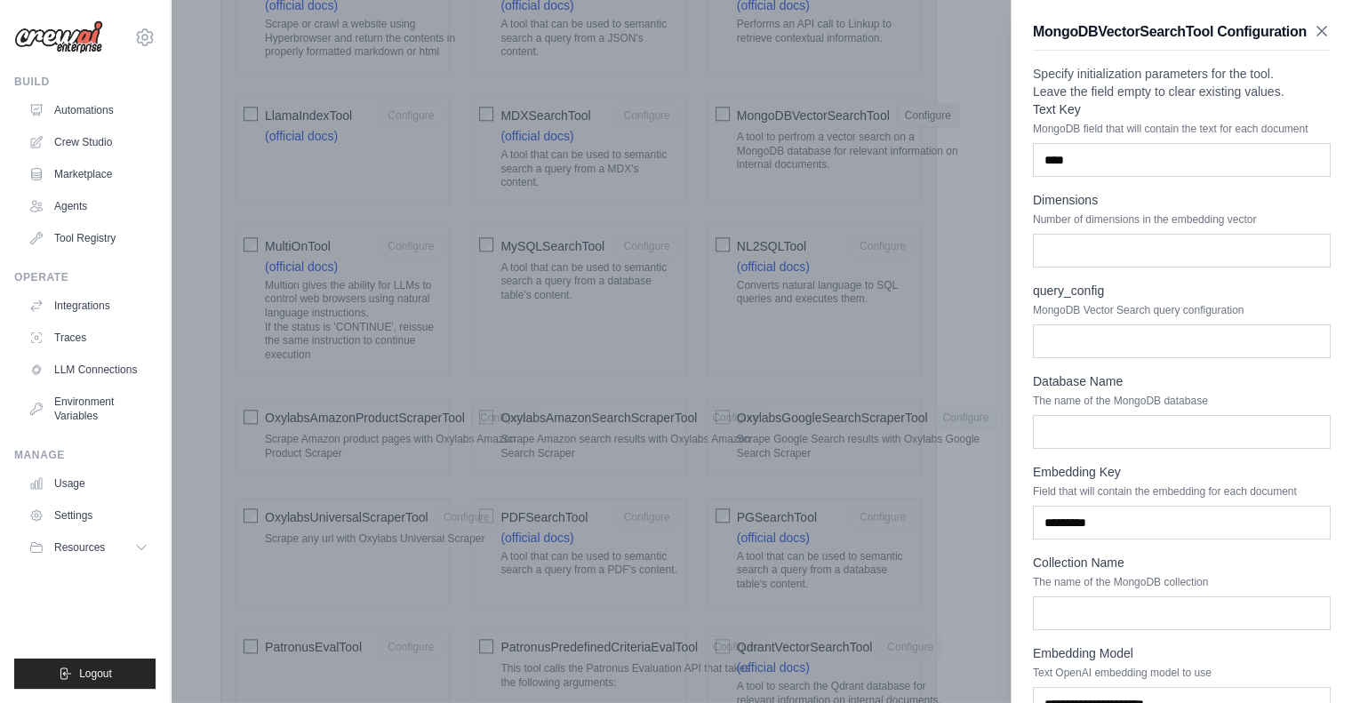
click at [1313, 40] on icon "button" at bounding box center [1322, 31] width 18 height 18
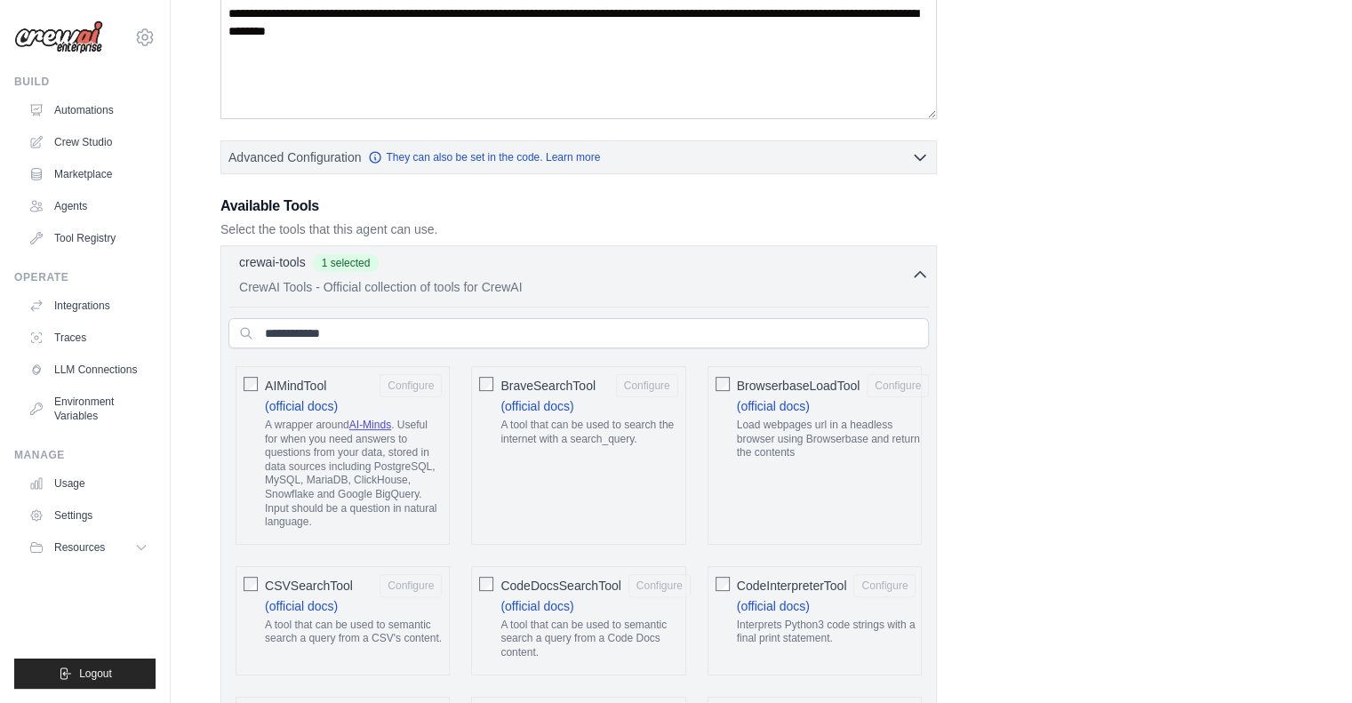
scroll to position [318, 0]
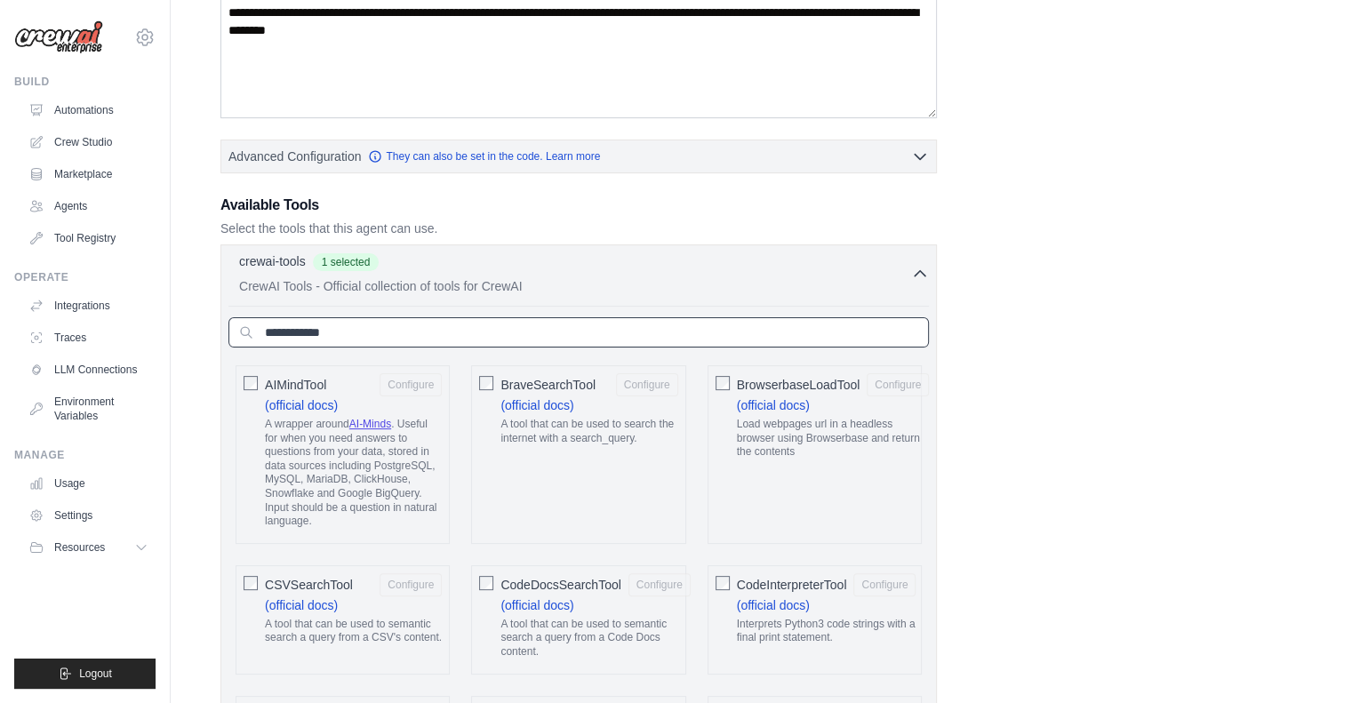
click at [368, 326] on input "text" at bounding box center [578, 332] width 700 height 30
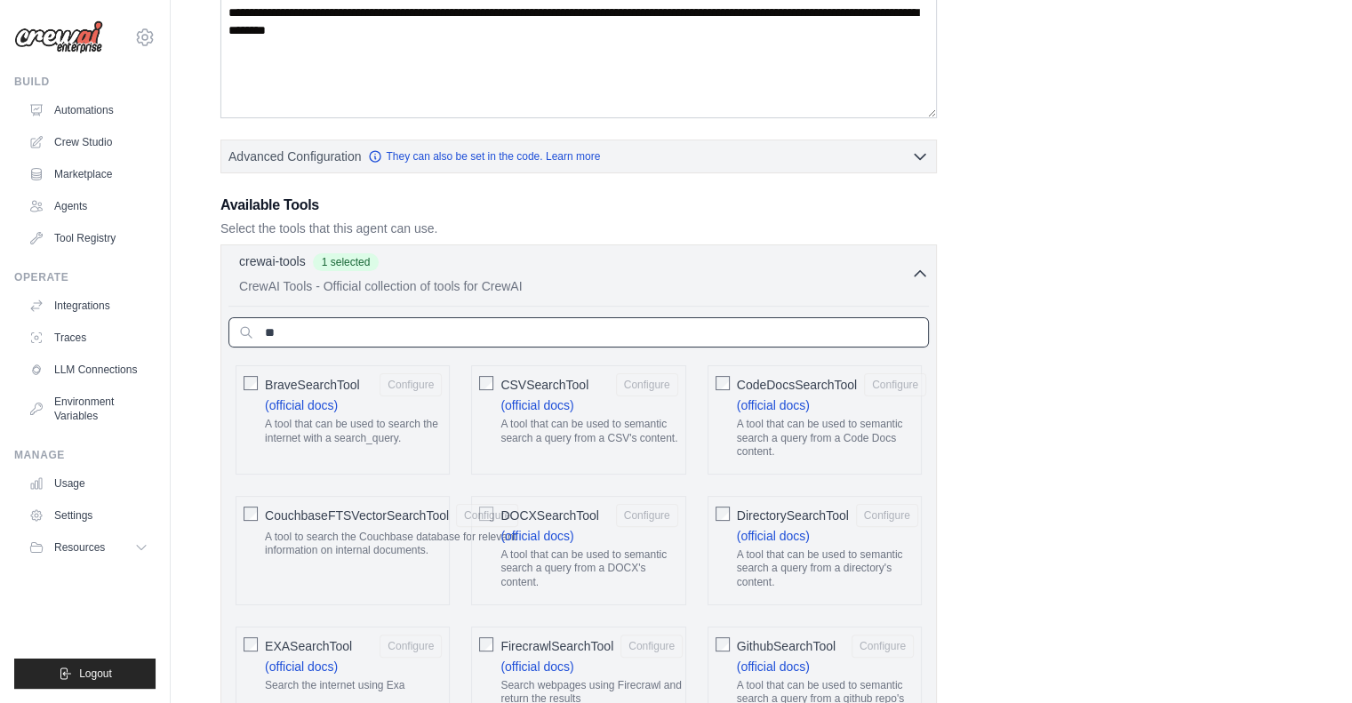
type input "*"
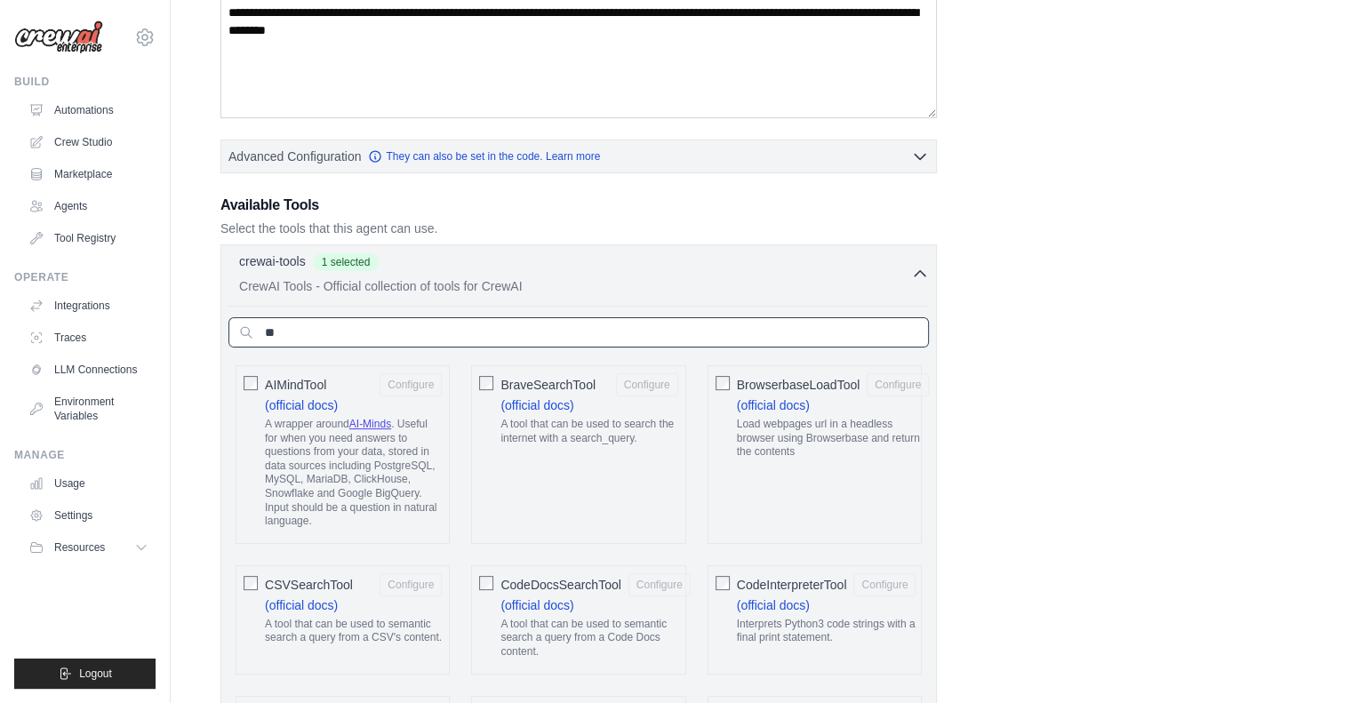
type input "*"
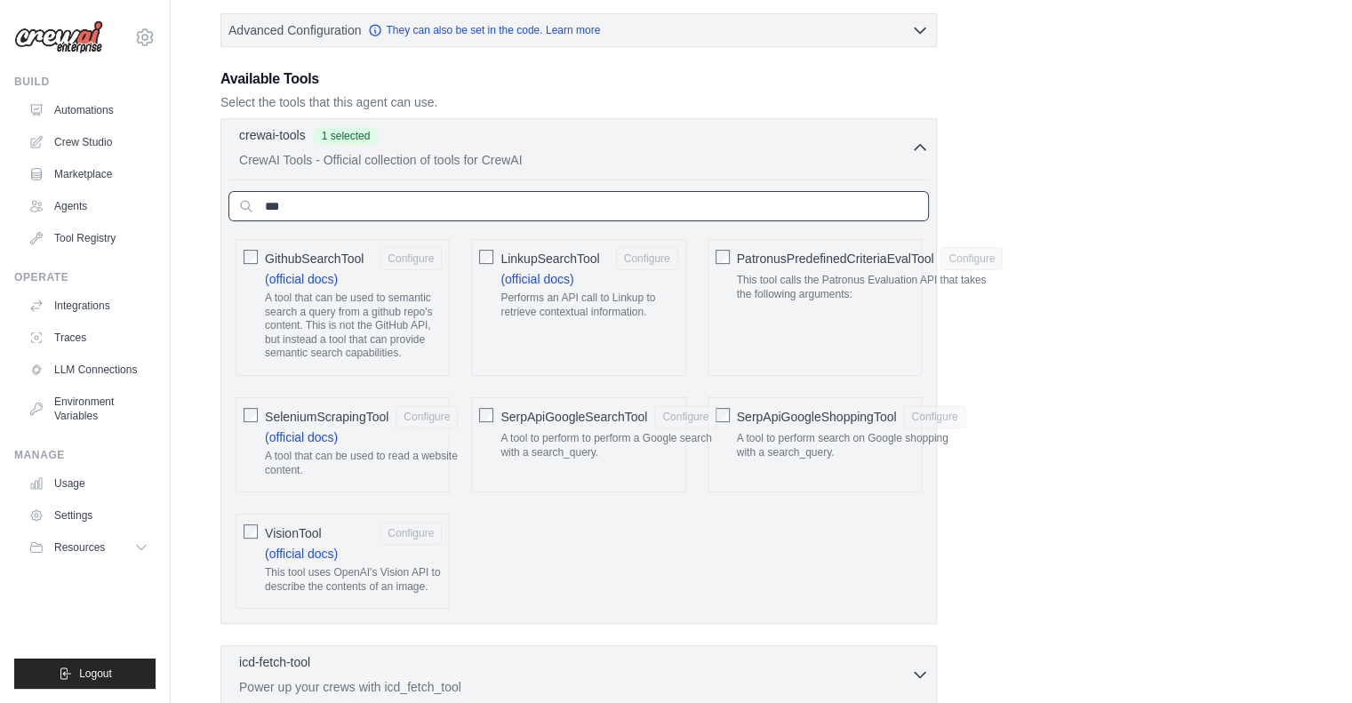
scroll to position [443, 0]
click at [308, 204] on input "***" at bounding box center [578, 208] width 700 height 30
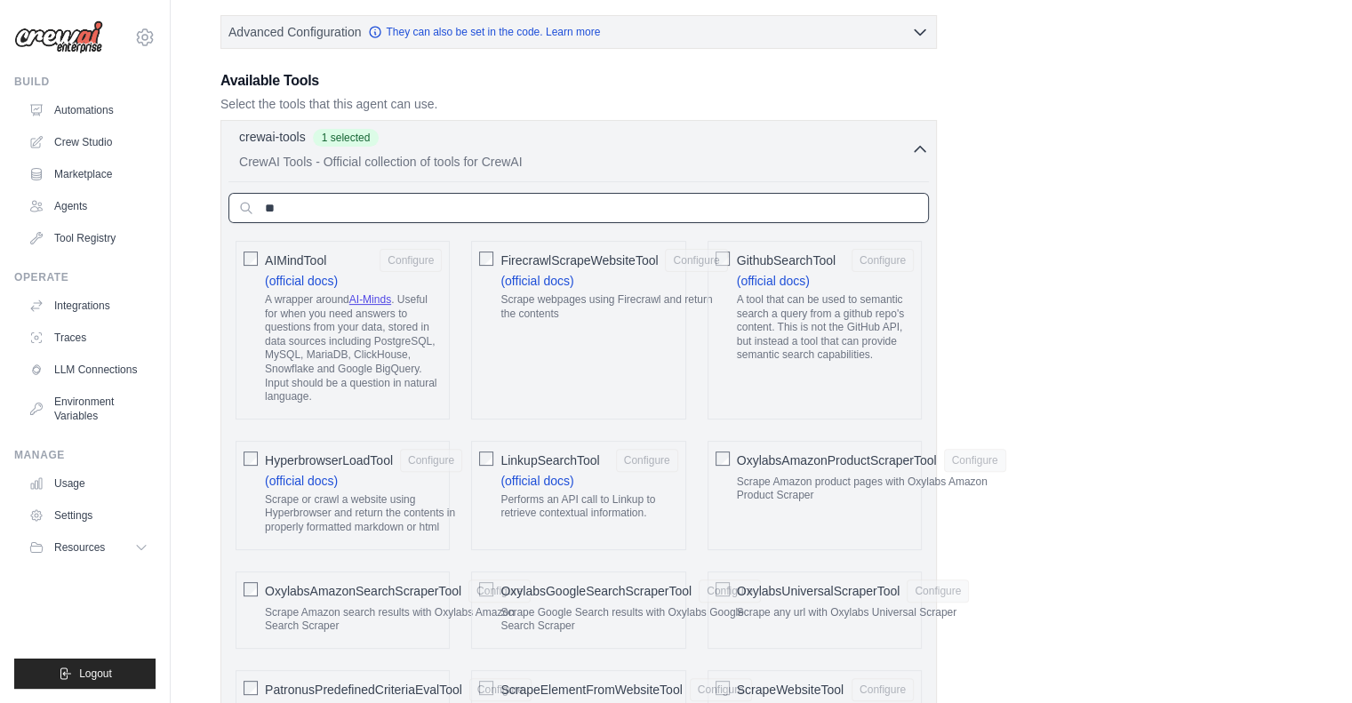
type input "*"
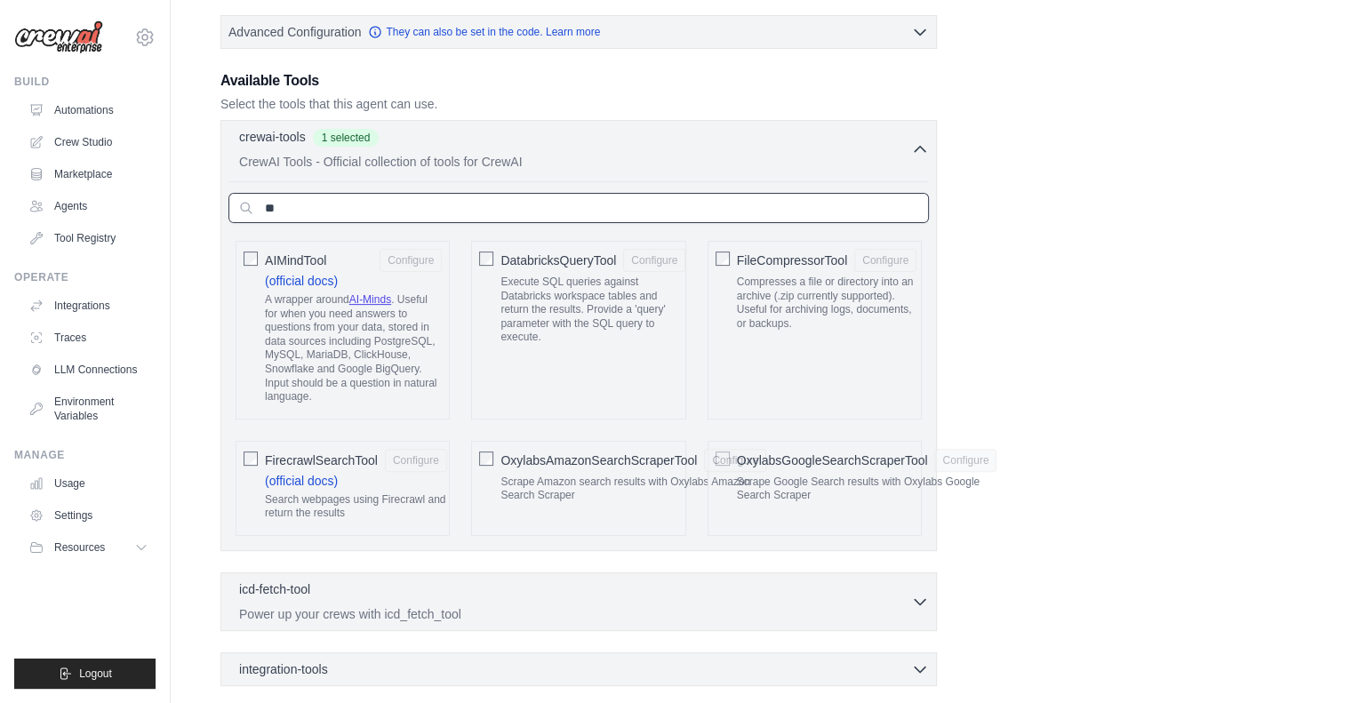
type input "*"
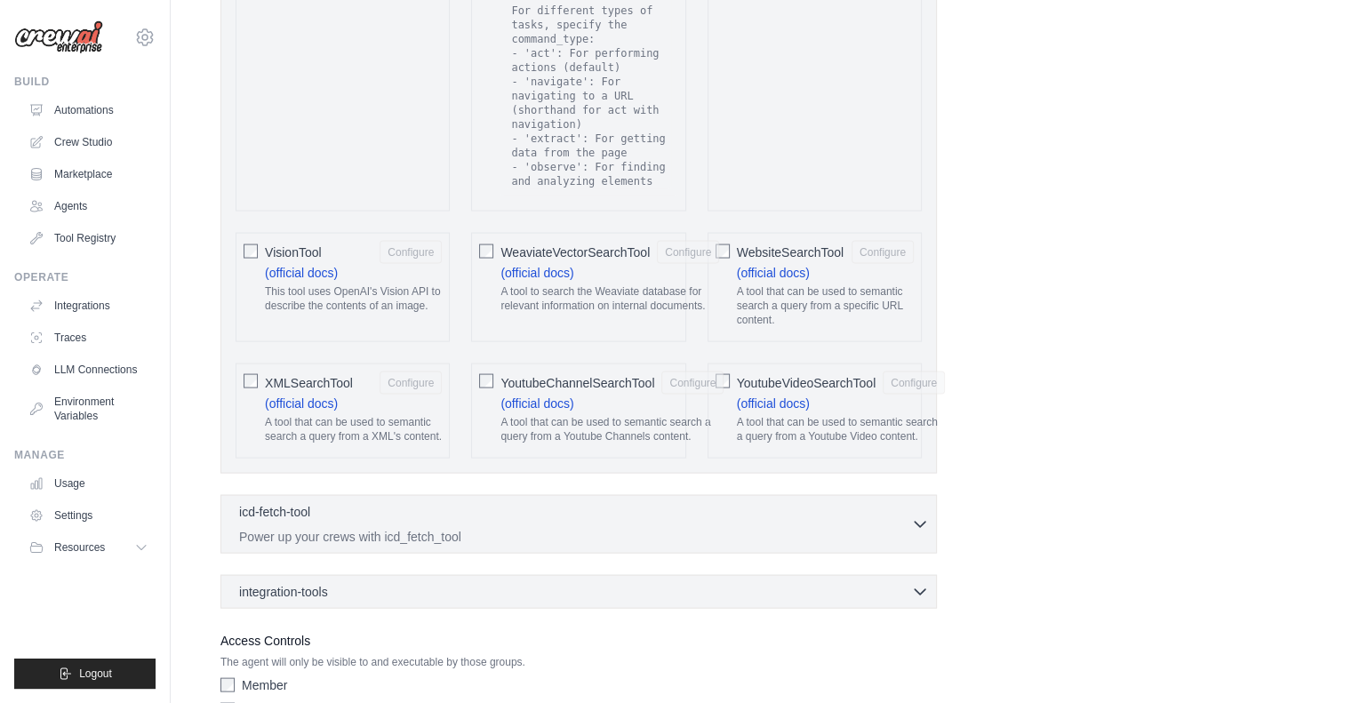
scroll to position [3574, 0]
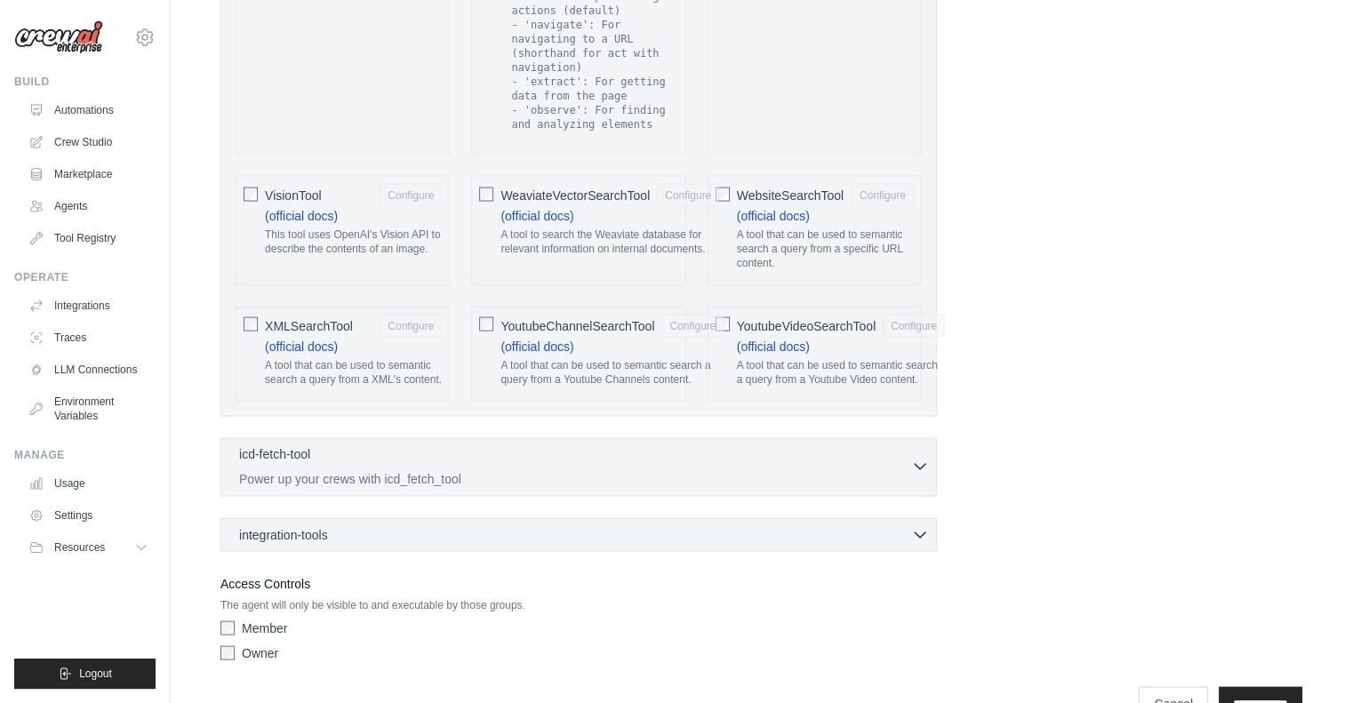
click at [514, 445] on div "icd-fetch-tool 0 selected" at bounding box center [575, 455] width 672 height 21
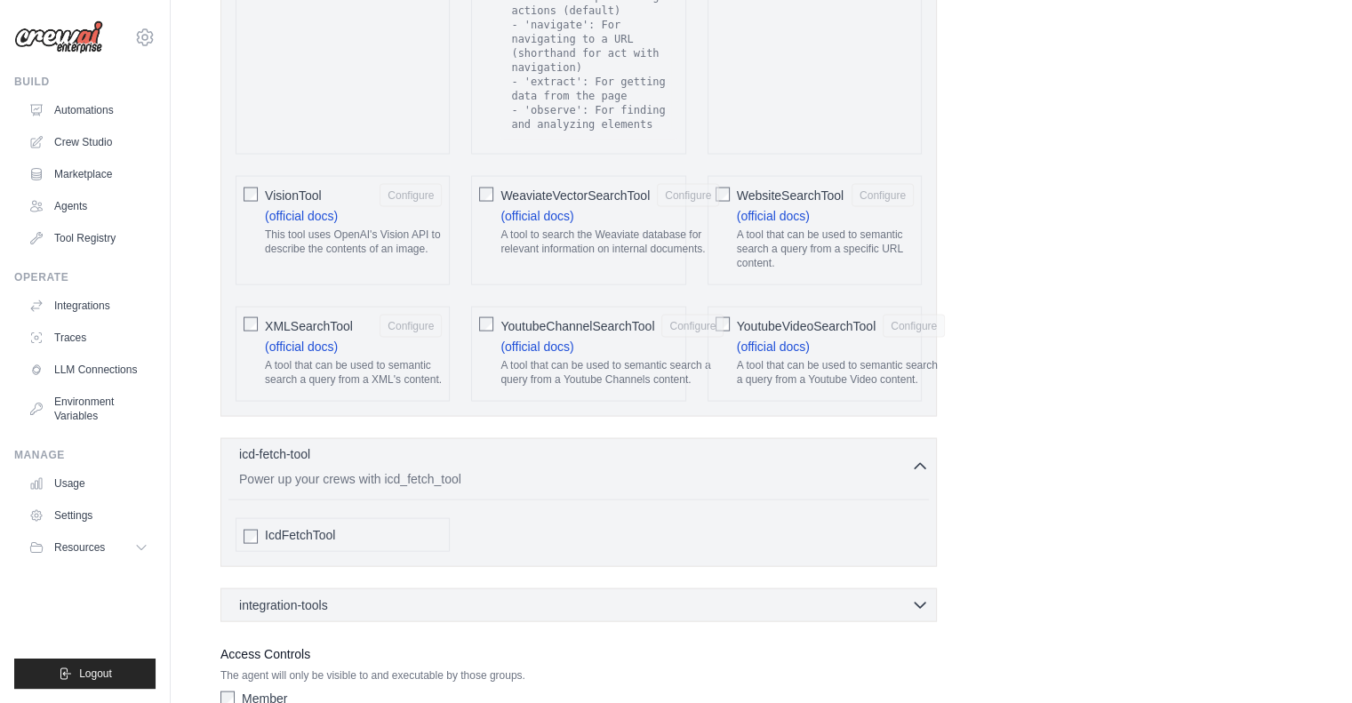
click at [309, 470] on p "Power up your crews with icd_fetch_tool" at bounding box center [575, 479] width 672 height 18
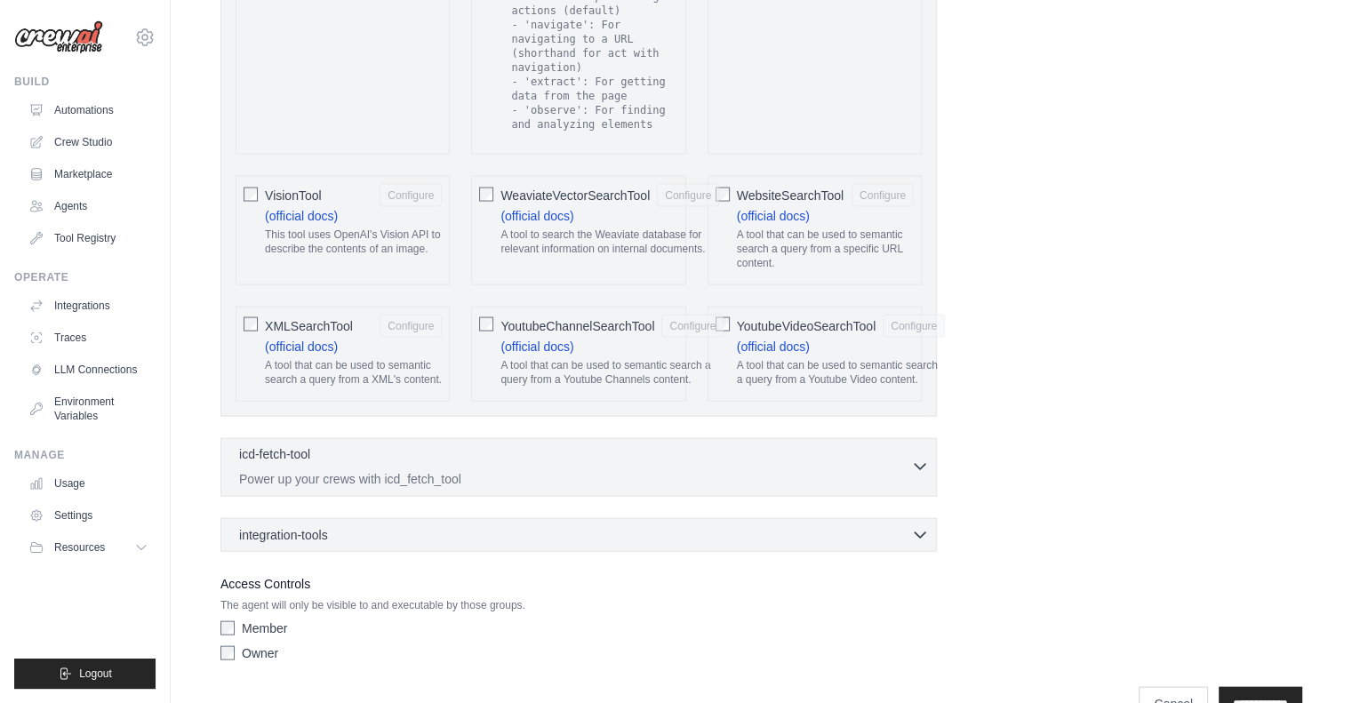
click at [309, 470] on p "Power up your crews with icd_fetch_tool" at bounding box center [575, 479] width 672 height 18
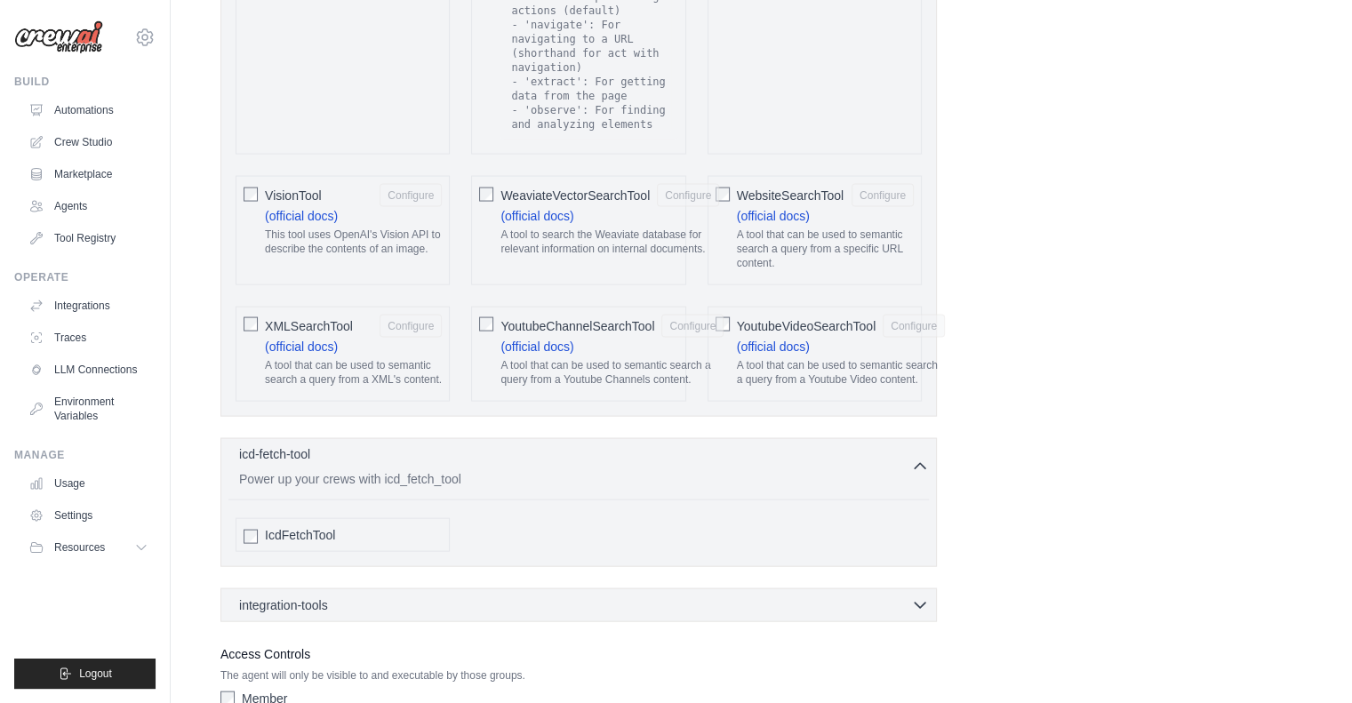
click at [309, 470] on p "Power up your crews with icd_fetch_tool" at bounding box center [575, 479] width 672 height 18
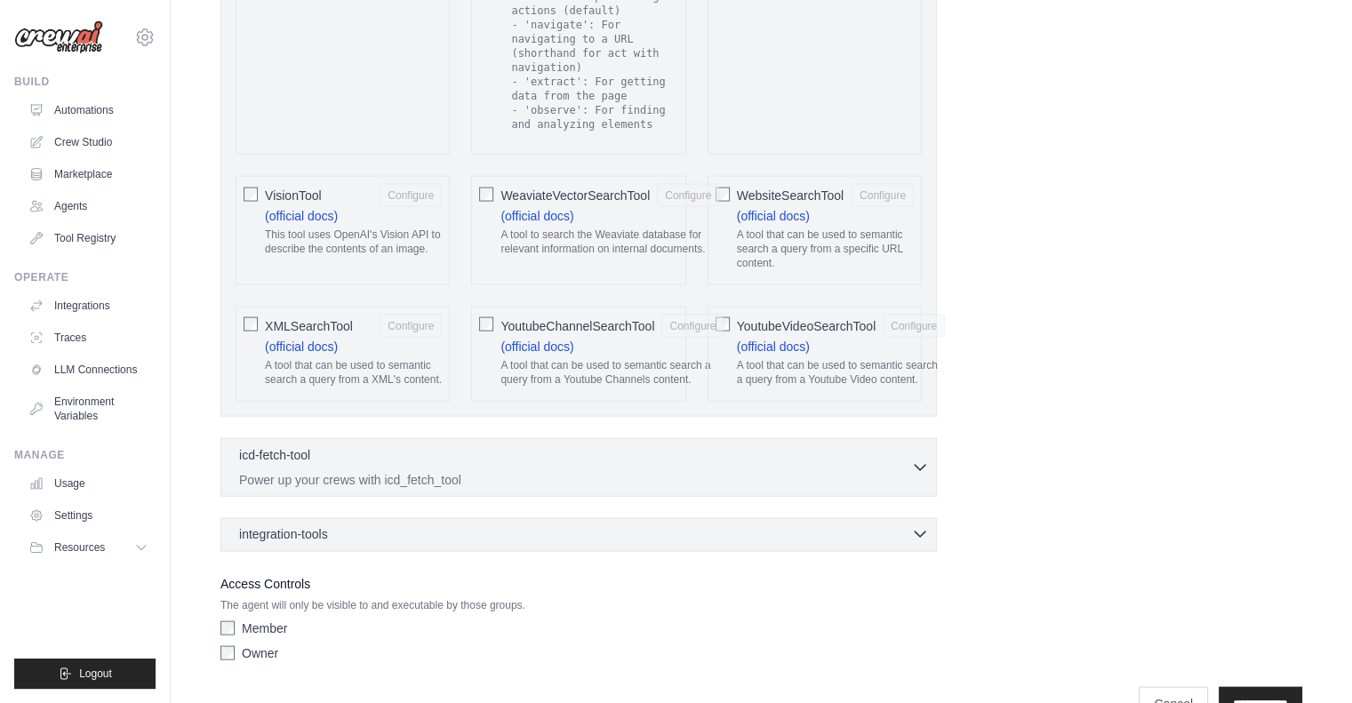
click at [345, 525] on div "integration-tools 0 selected" at bounding box center [584, 534] width 690 height 18
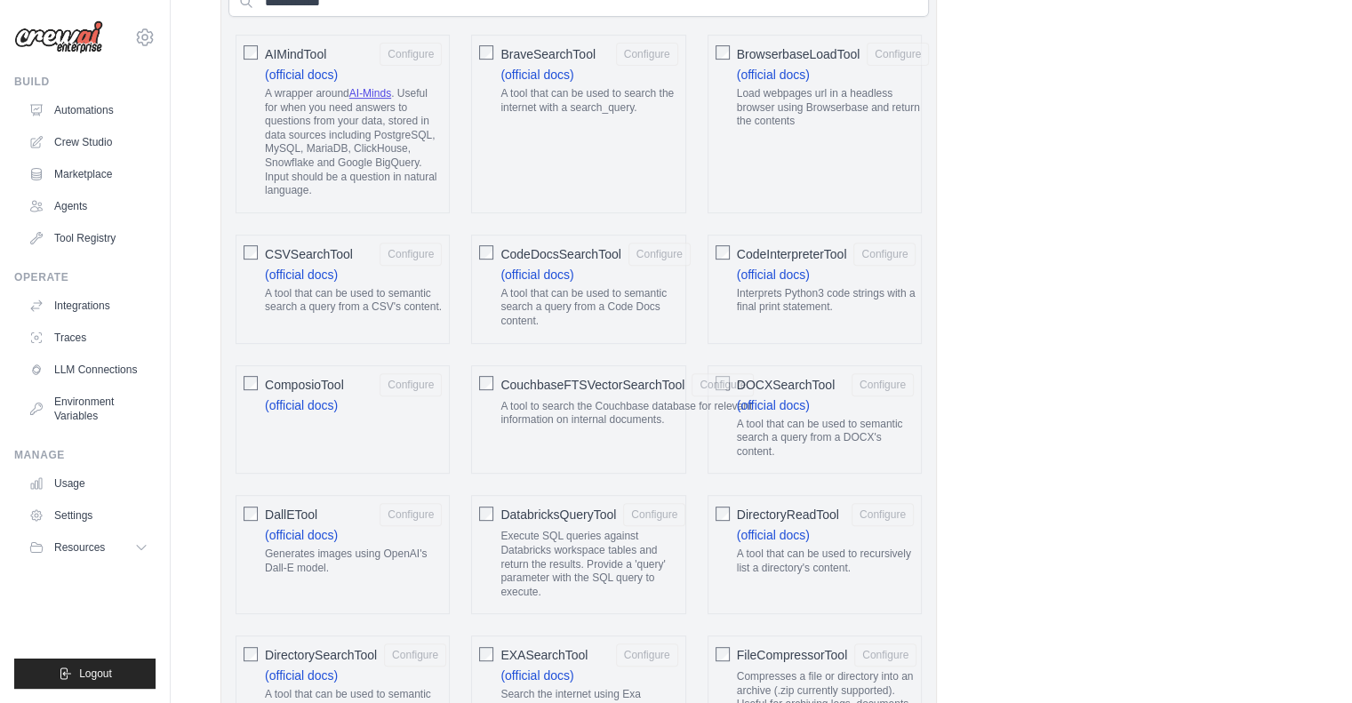
scroll to position [372, 0]
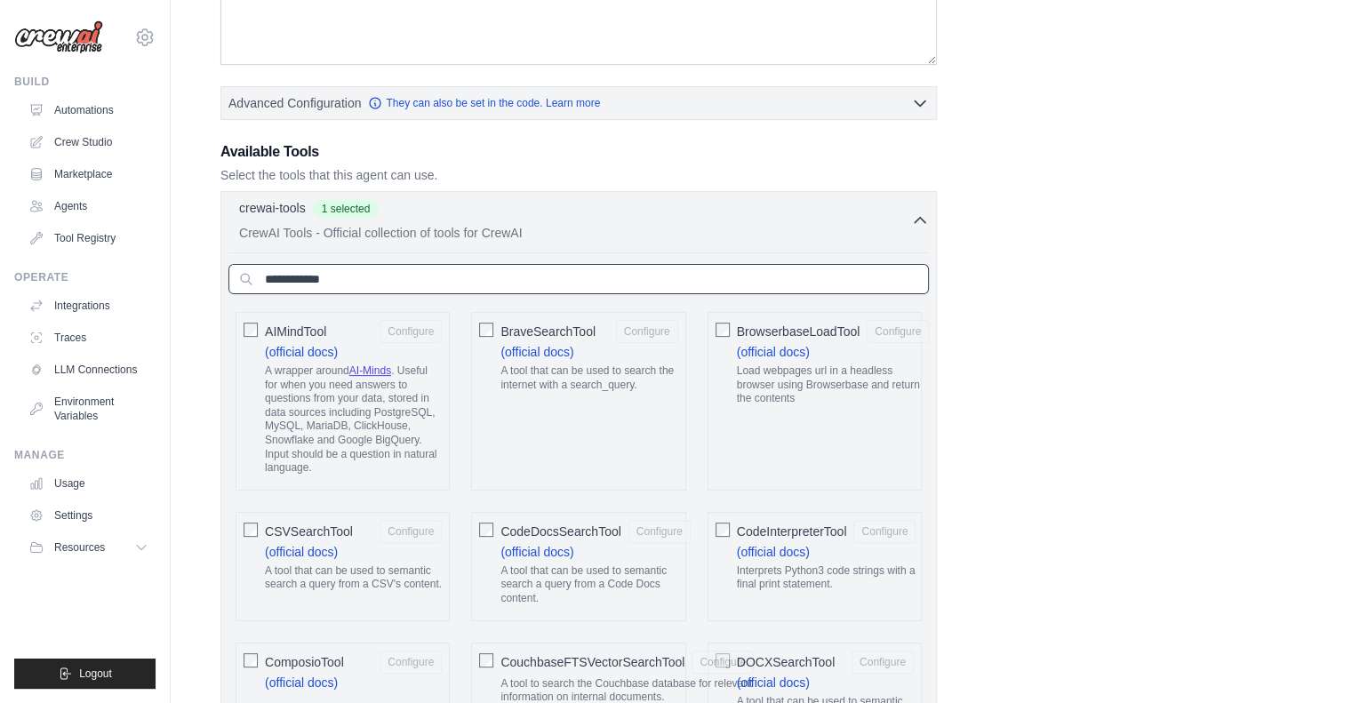
click at [347, 279] on input "text" at bounding box center [578, 279] width 700 height 30
click at [343, 272] on input "text" at bounding box center [578, 279] width 700 height 30
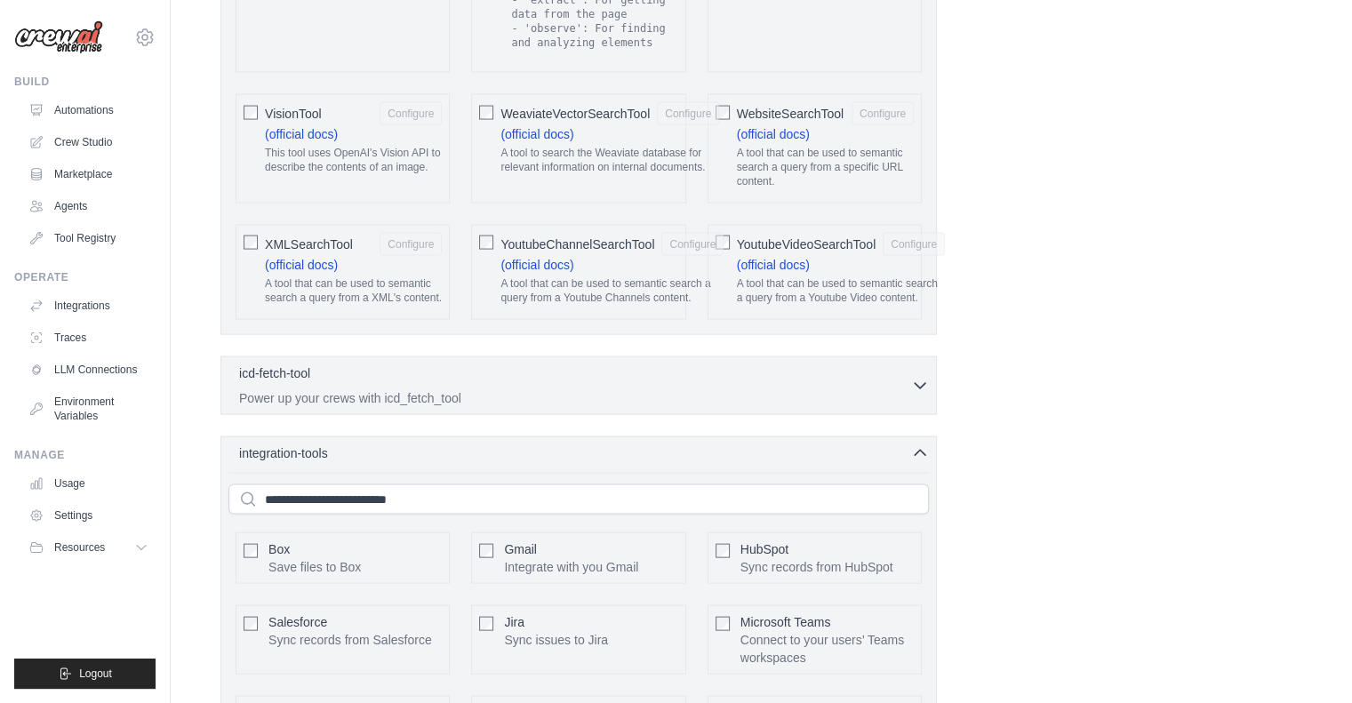
scroll to position [3655, 0]
click at [897, 233] on button "Configure" at bounding box center [914, 244] width 62 height 23
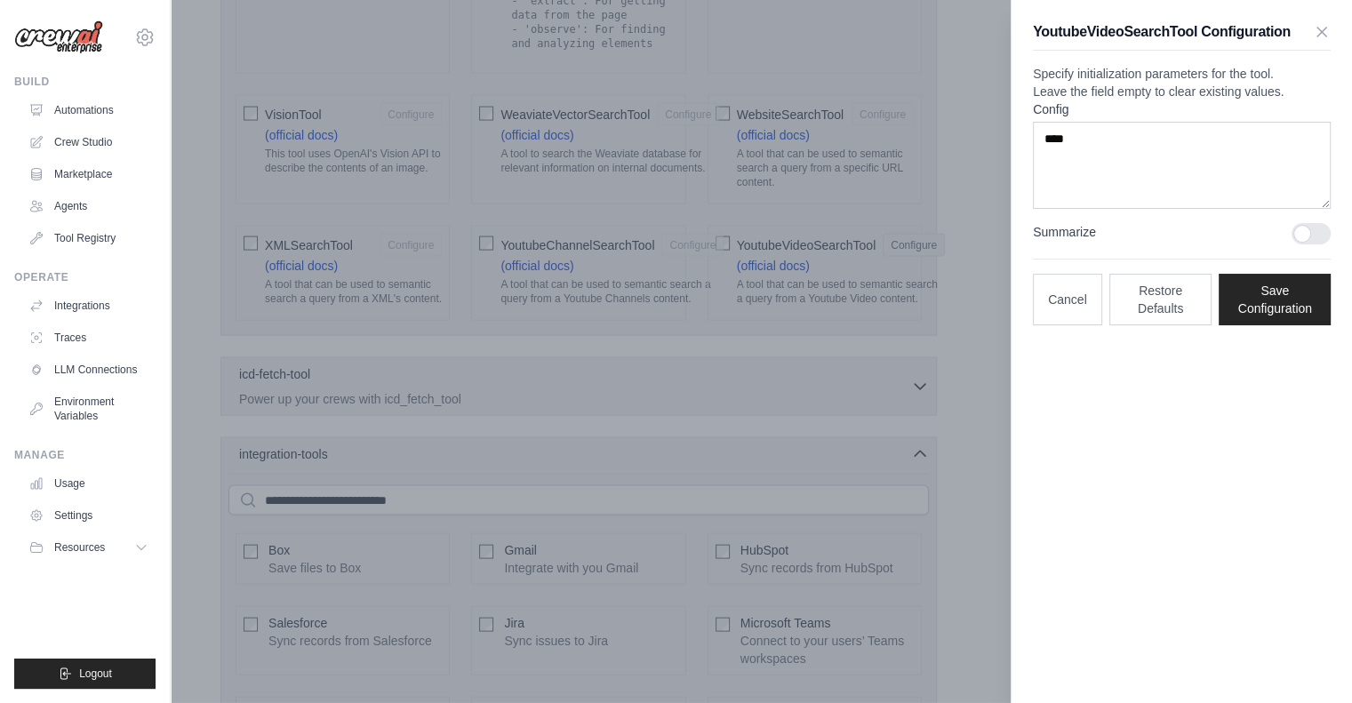
click at [724, 195] on div at bounding box center [676, 351] width 1352 height 703
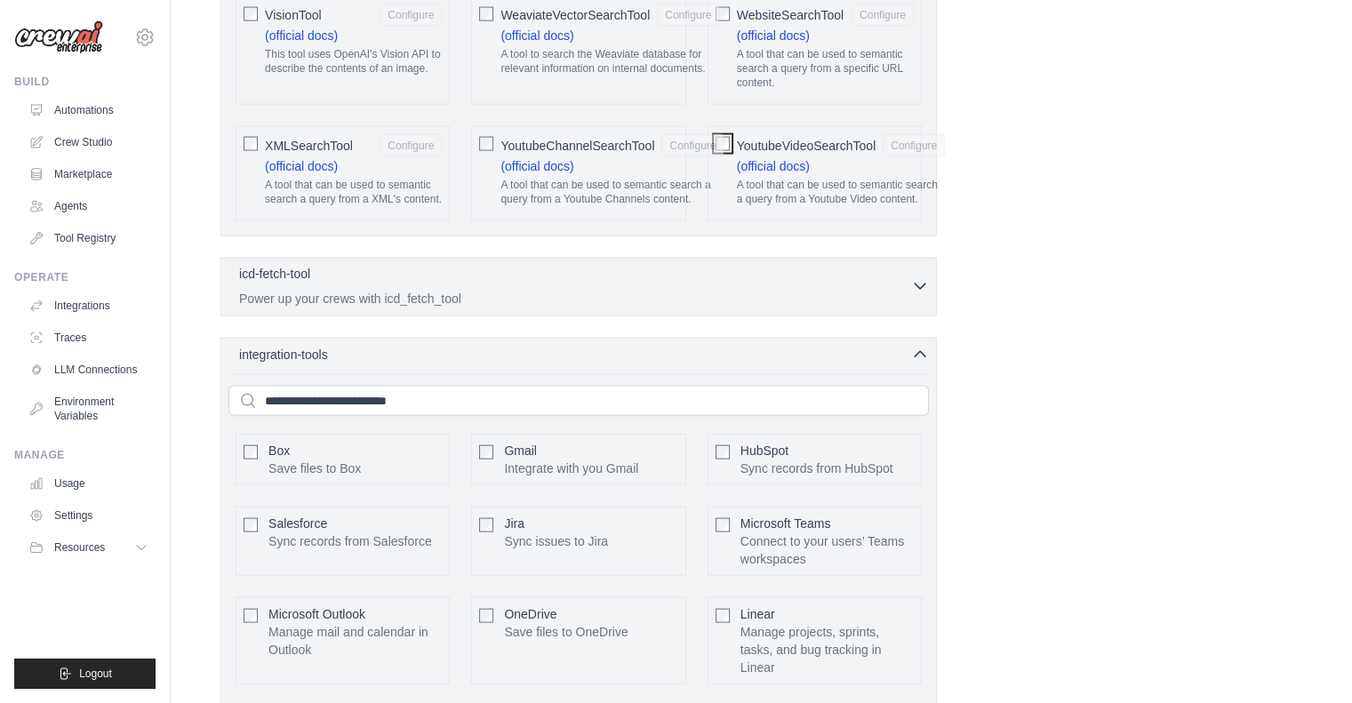
scroll to position [3756, 0]
click at [68, 333] on link "Traces" at bounding box center [90, 338] width 134 height 28
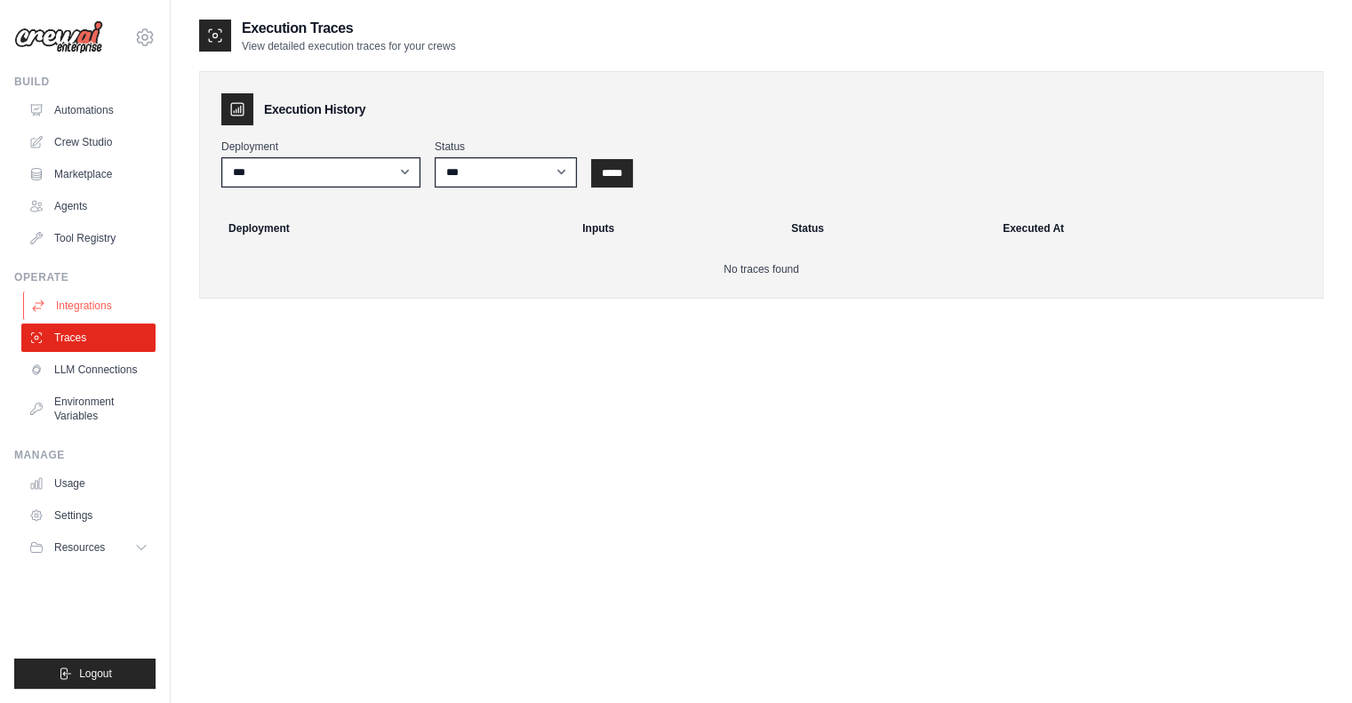
click at [71, 300] on link "Integrations" at bounding box center [90, 306] width 134 height 28
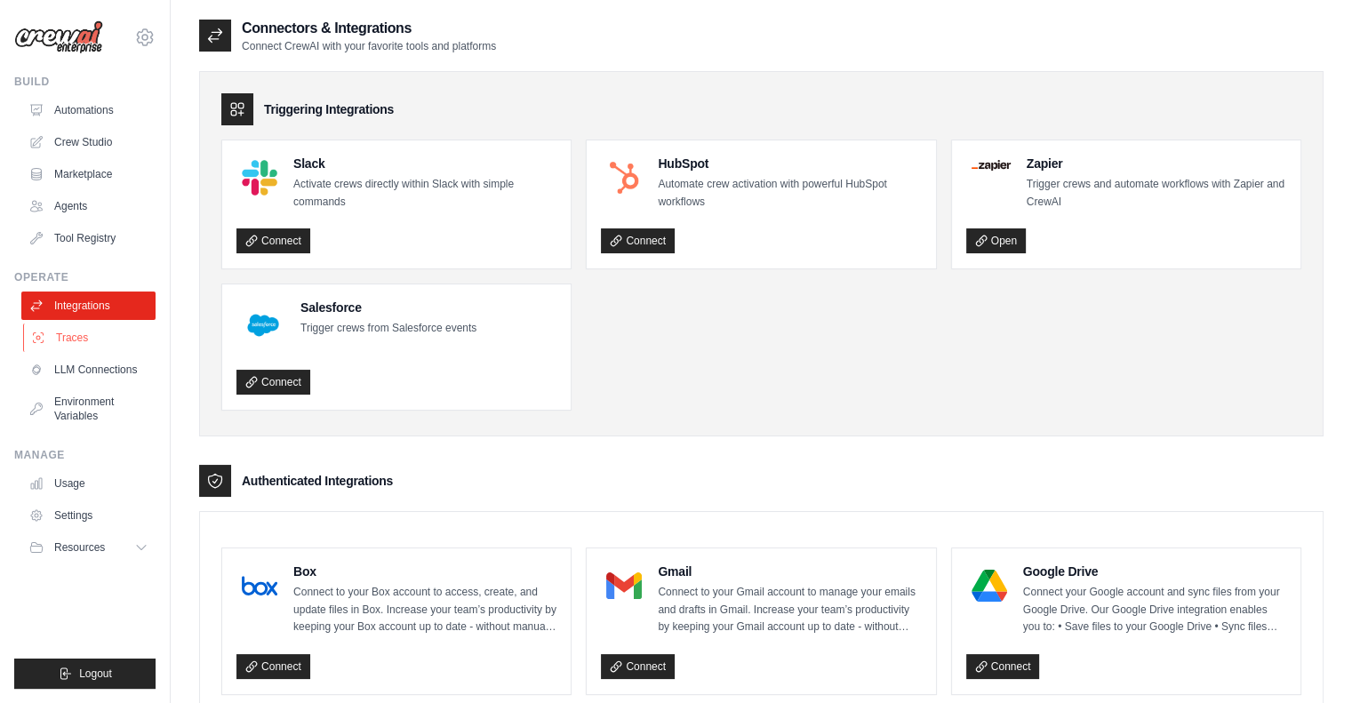
click at [78, 344] on link "Traces" at bounding box center [90, 338] width 134 height 28
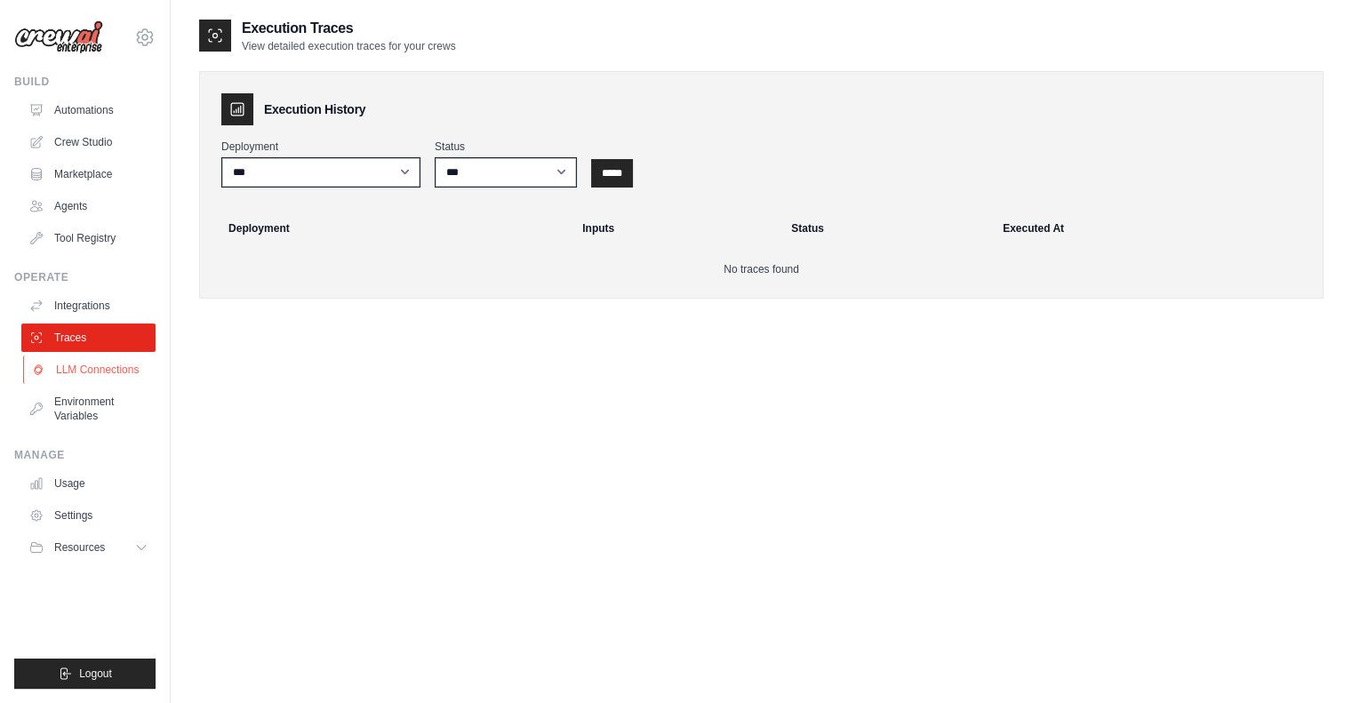
click at [83, 371] on link "LLM Connections" at bounding box center [90, 370] width 134 height 28
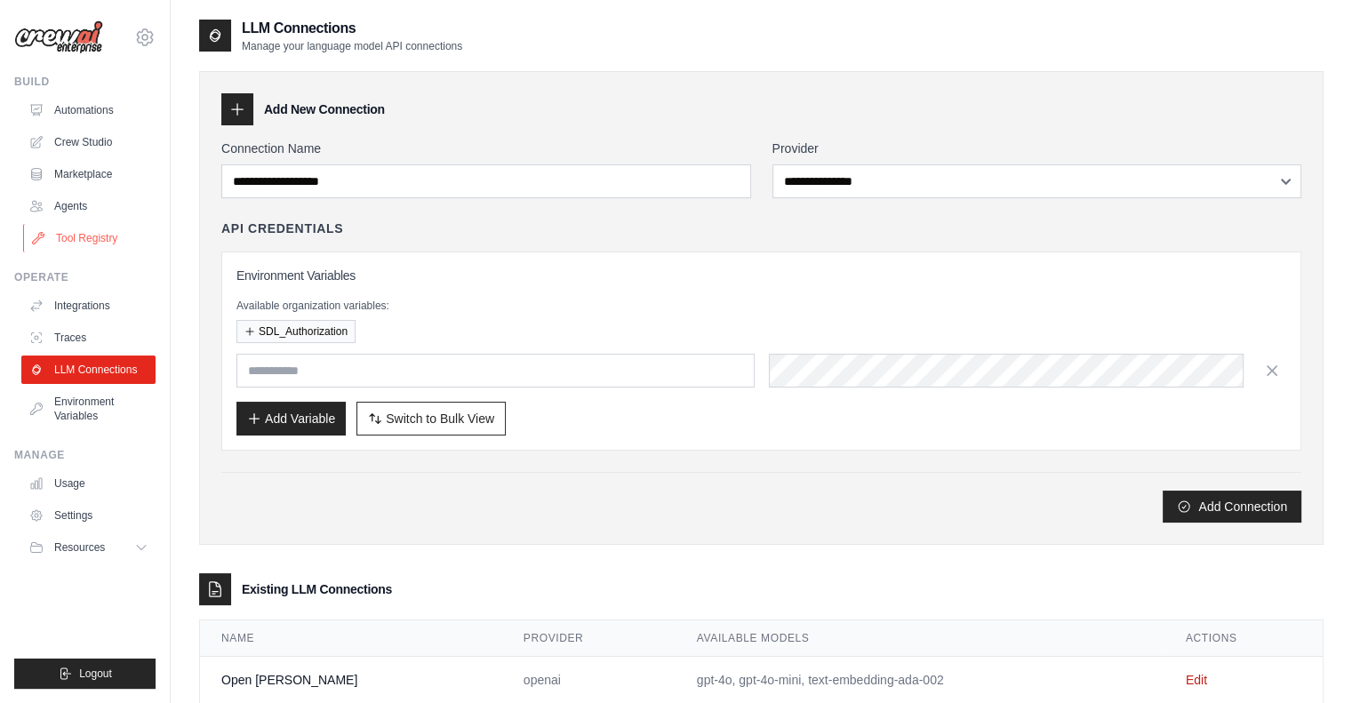
click at [68, 239] on link "Tool Registry" at bounding box center [90, 238] width 134 height 28
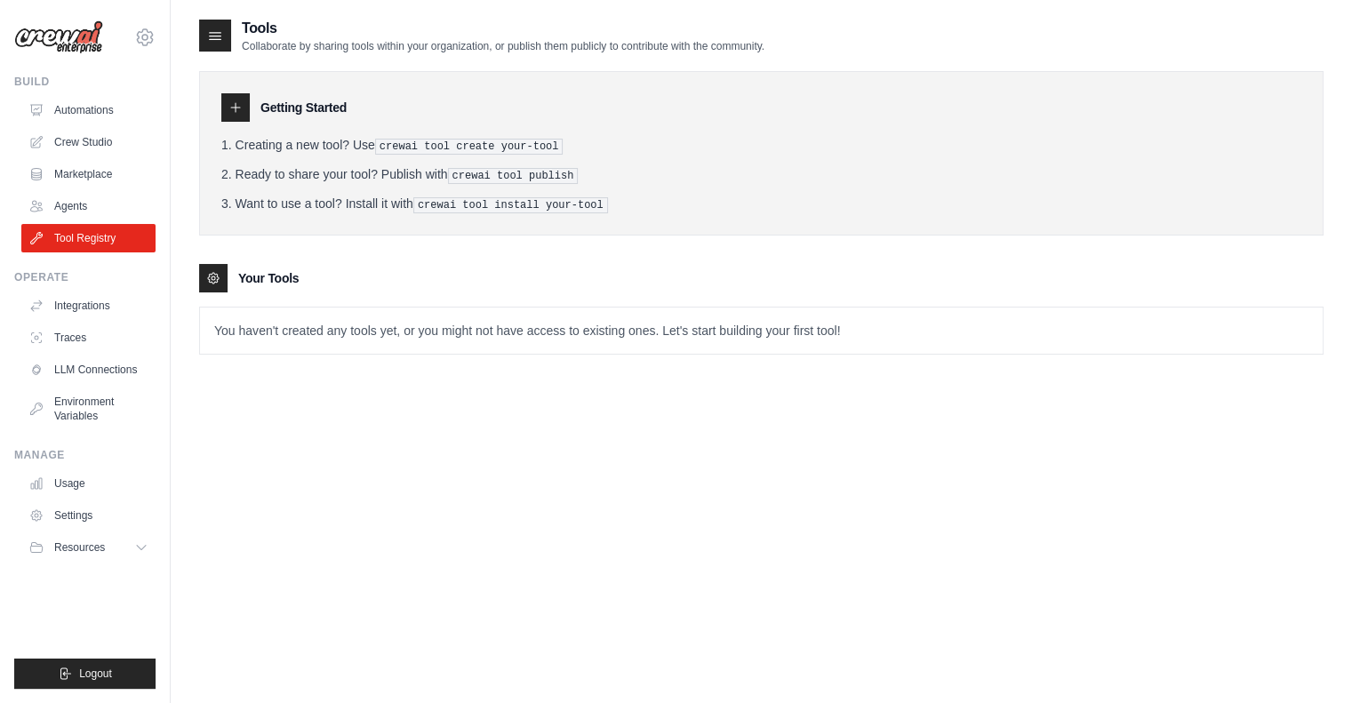
click at [447, 145] on pre "crewai tool create your-tool" at bounding box center [469, 147] width 188 height 16
click at [471, 145] on pre "crewai tool create your-tool" at bounding box center [469, 147] width 188 height 16
click at [437, 197] on pre "crewai tool install your-tool" at bounding box center [510, 205] width 195 height 16
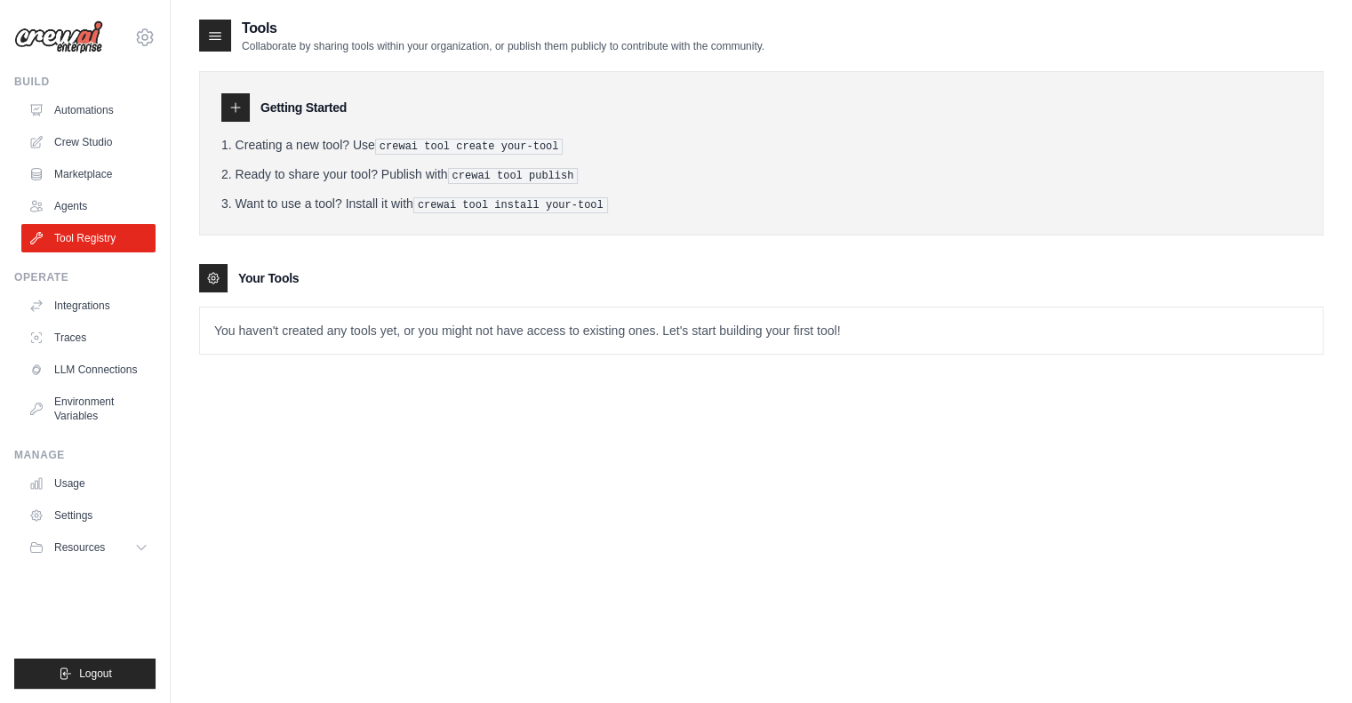
click at [239, 102] on icon at bounding box center [235, 107] width 14 height 14
click at [212, 276] on icon at bounding box center [214, 278] width 4 height 4
click at [692, 330] on p "You haven't created any tools yet, or you might not have access to existing one…" at bounding box center [761, 331] width 1123 height 46
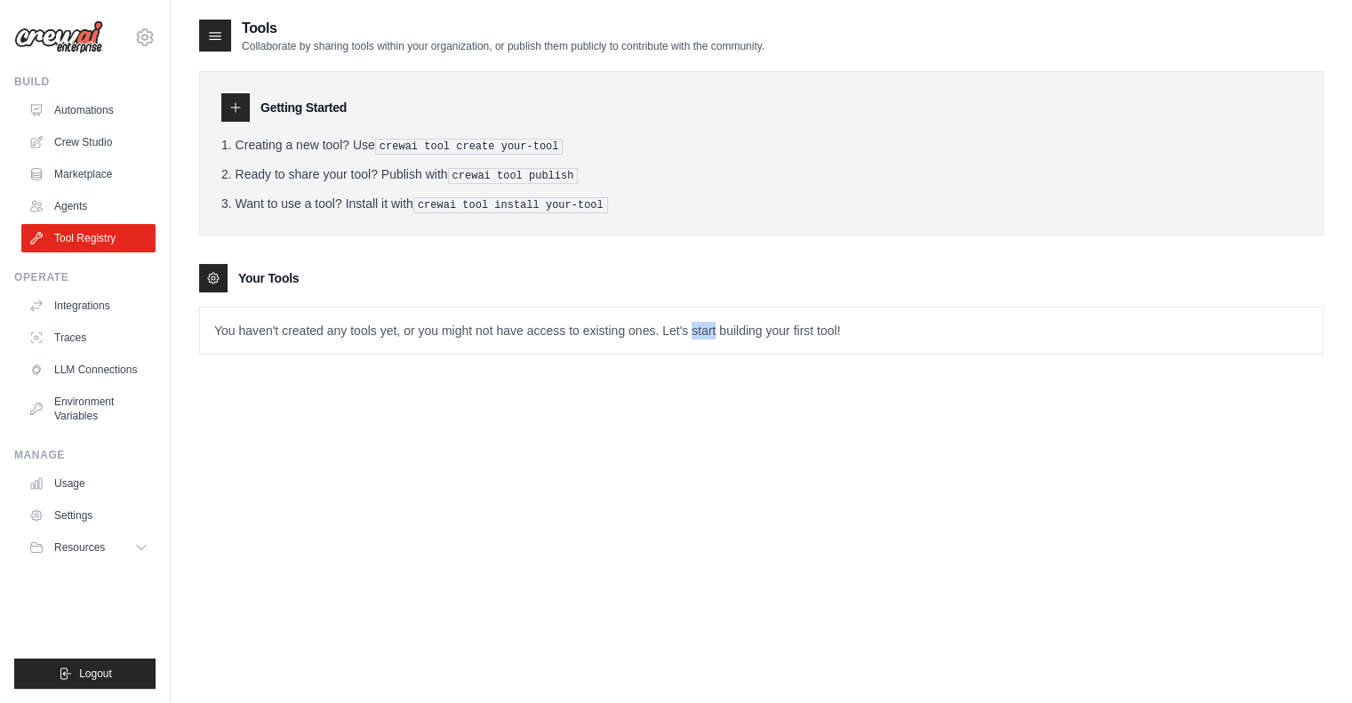
click at [692, 330] on p "You haven't created any tools yet, or you might not have access to existing one…" at bounding box center [761, 331] width 1123 height 46
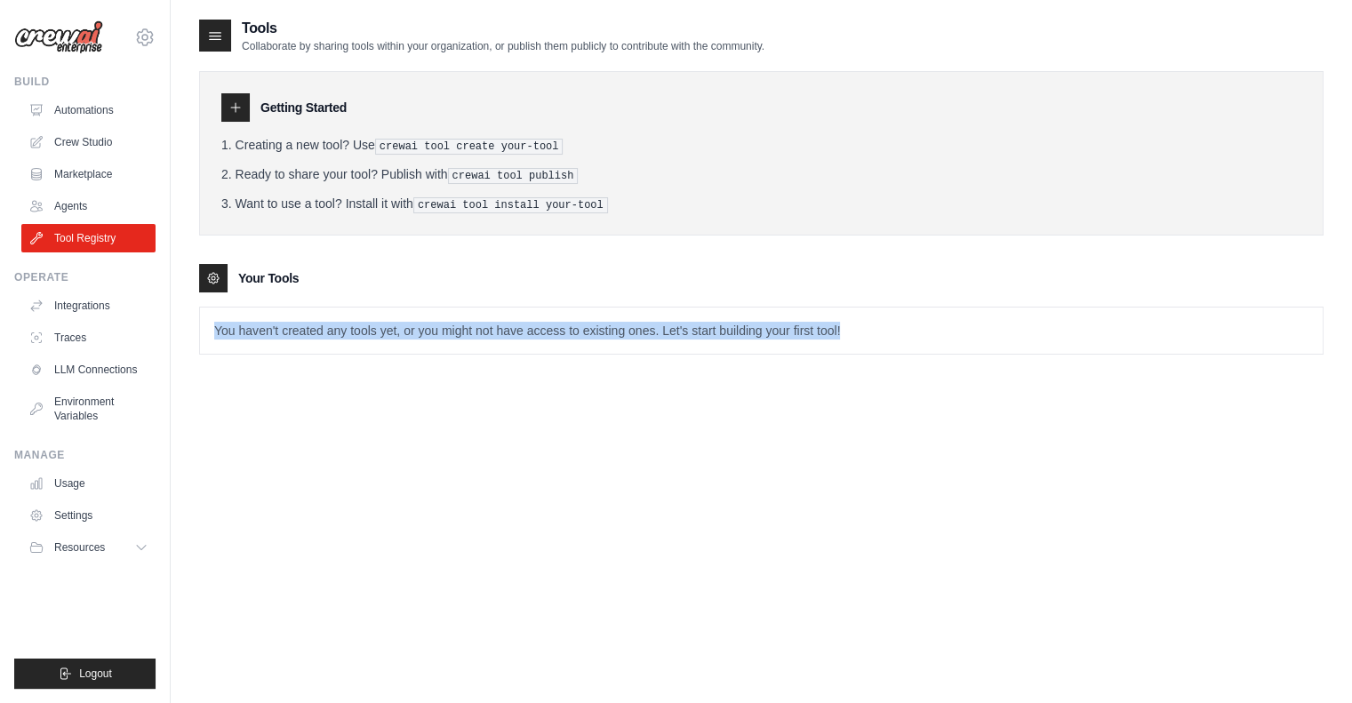
click at [692, 330] on p "You haven't created any tools yet, or you might not have access to existing one…" at bounding box center [761, 331] width 1123 height 46
click at [642, 356] on div "Tools Collaborate by sharing tools within your organization, or publish them pu…" at bounding box center [761, 200] width 1125 height 365
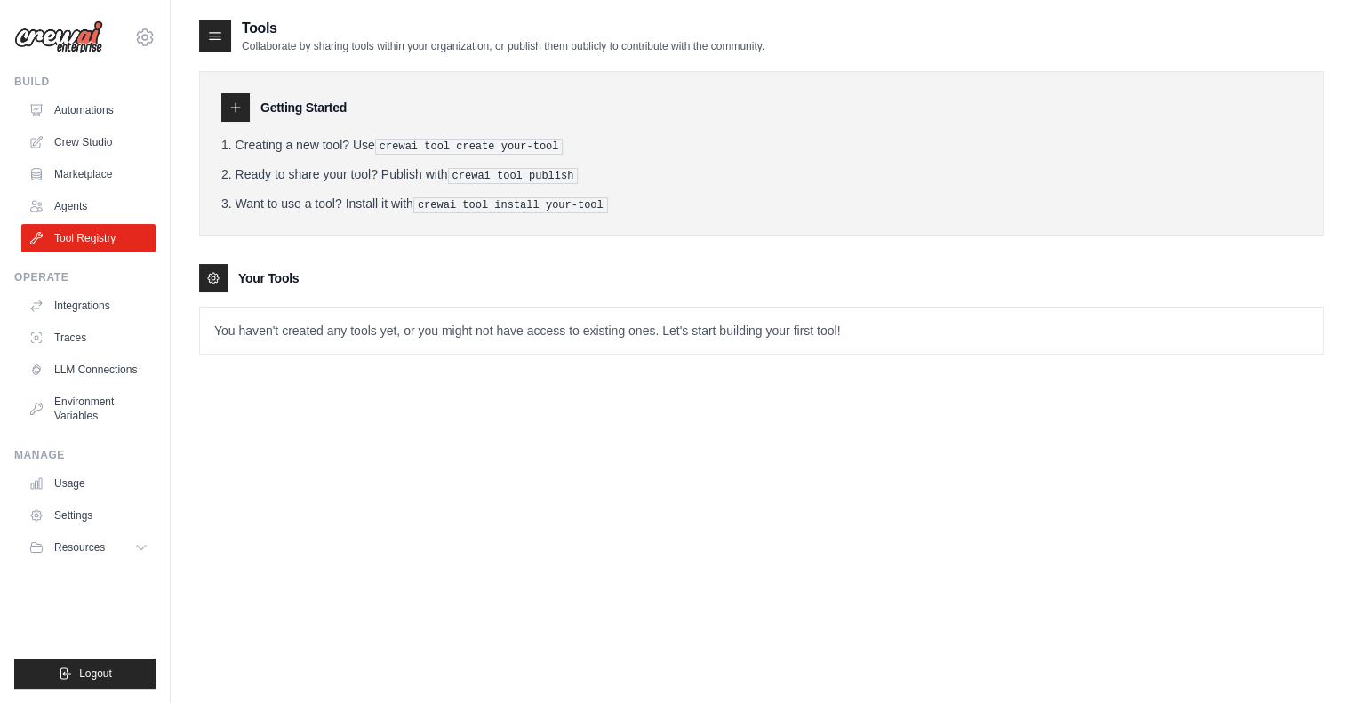
click at [495, 371] on div "Tools Collaborate by sharing tools within your organization, or publish them pu…" at bounding box center [761, 200] width 1125 height 365
drag, startPoint x: 495, startPoint y: 371, endPoint x: 413, endPoint y: 364, distance: 82.1
click at [413, 364] on div "Tools Collaborate by sharing tools within your organization, or publish them pu…" at bounding box center [761, 200] width 1125 height 365
click at [74, 206] on link "Agents" at bounding box center [90, 206] width 134 height 28
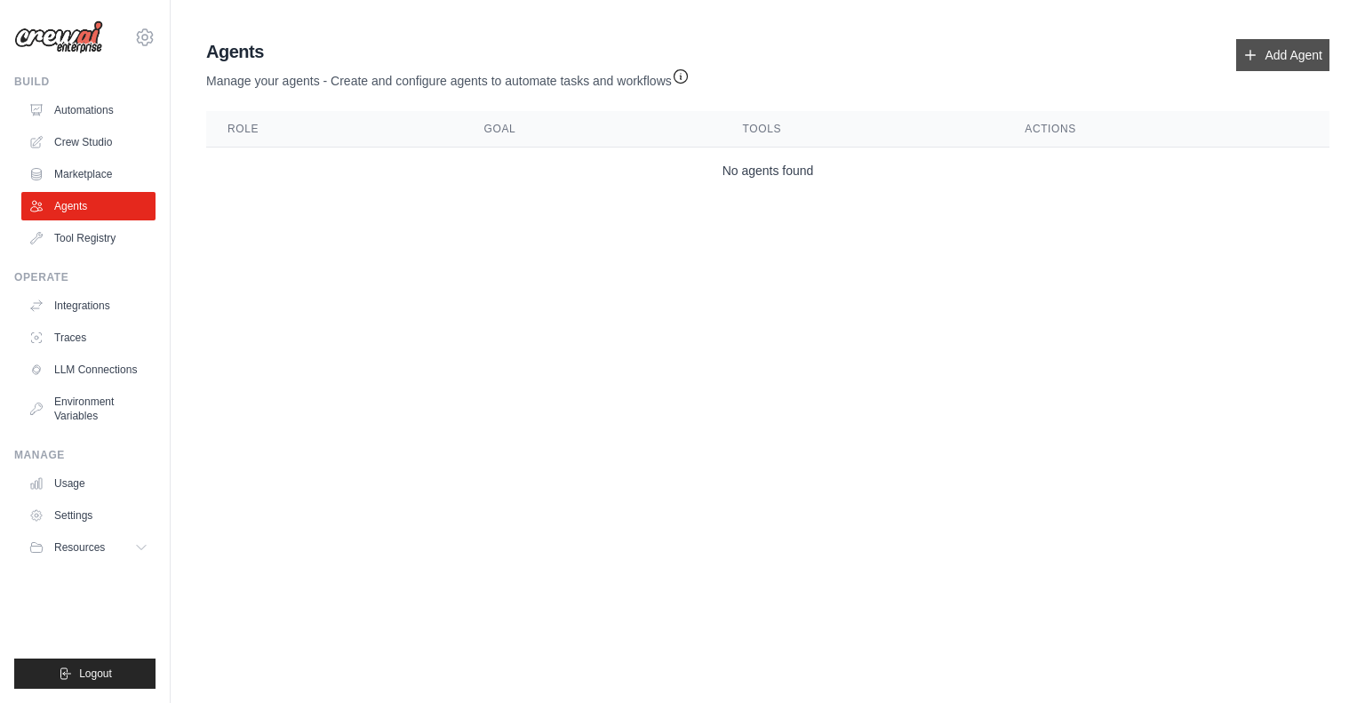
click at [1286, 51] on link "Add Agent" at bounding box center [1283, 55] width 93 height 32
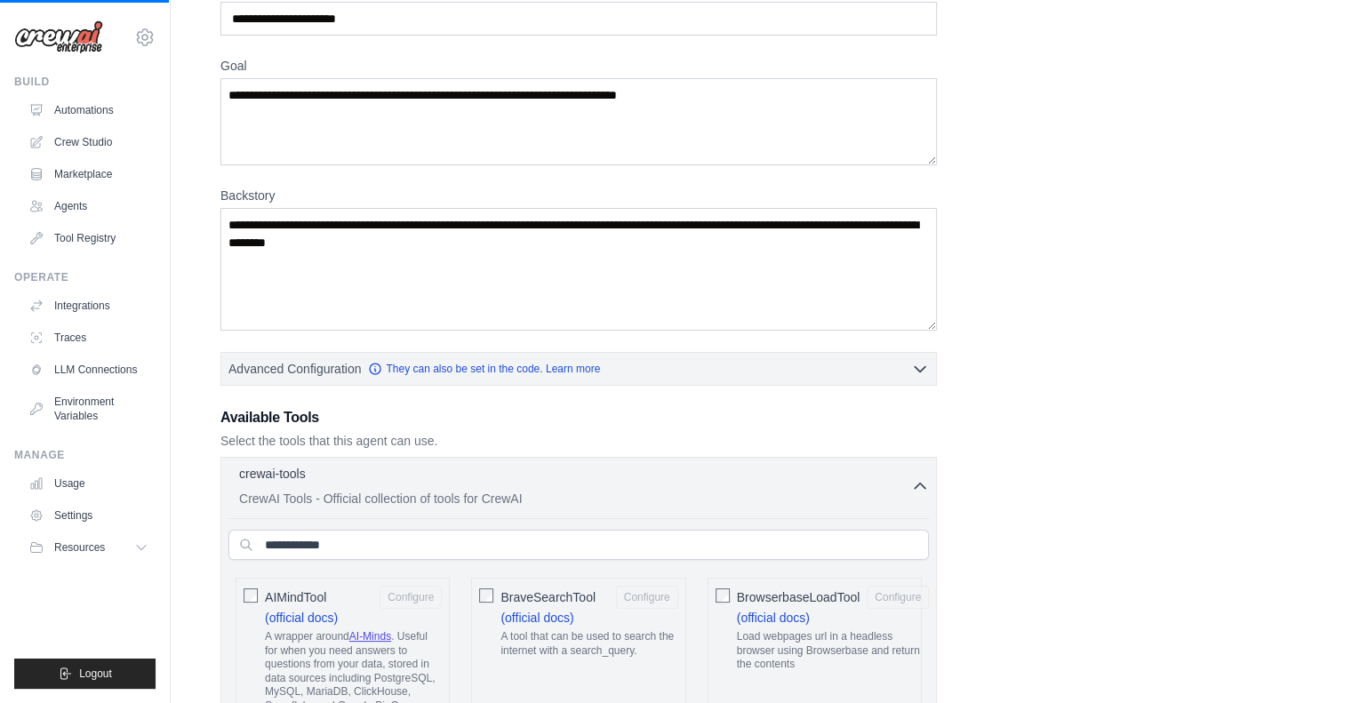
scroll to position [174, 0]
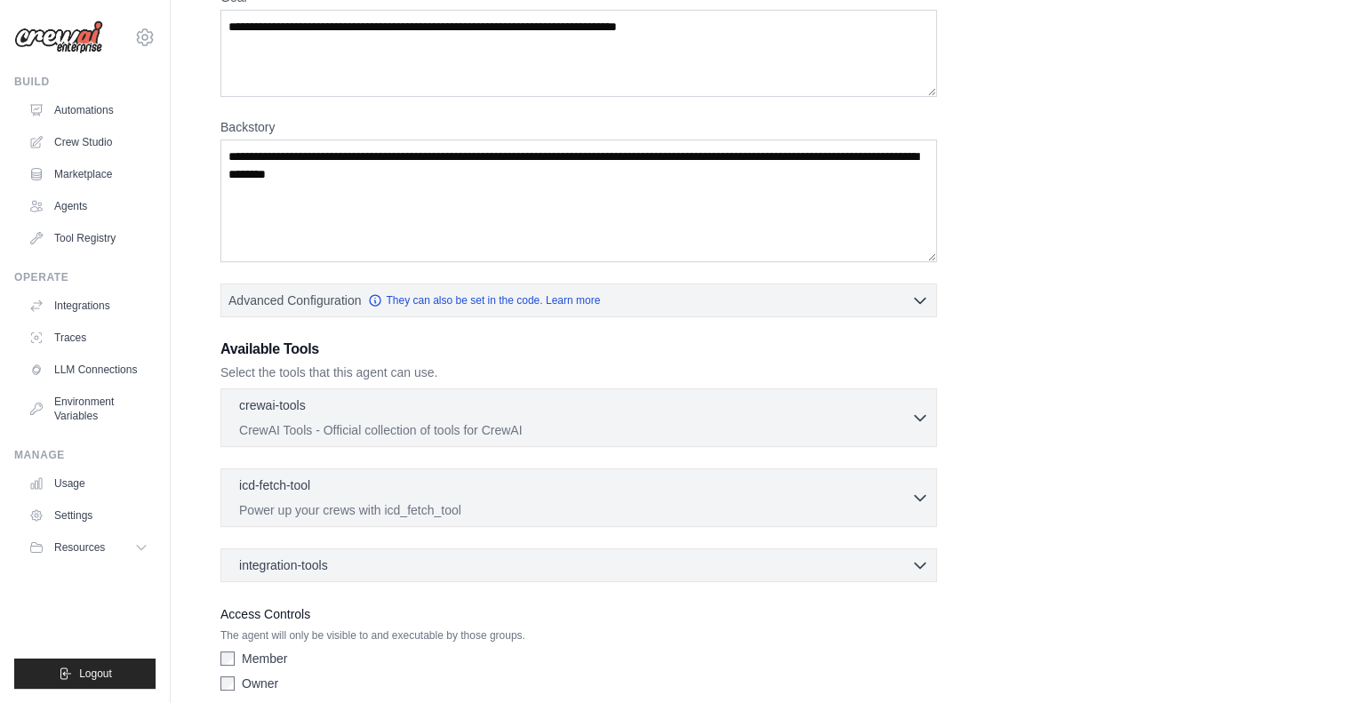
click at [595, 408] on div "crewai-tools 0 selected" at bounding box center [575, 406] width 672 height 21
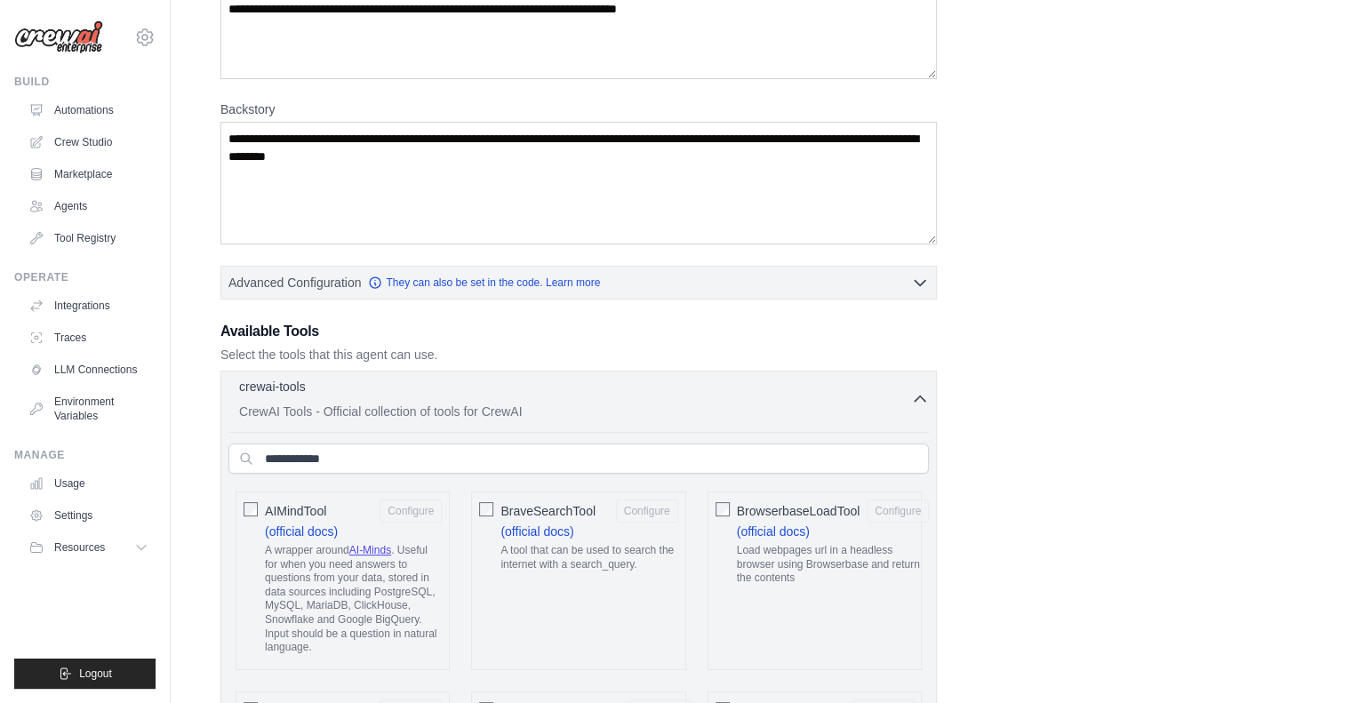
scroll to position [187, 0]
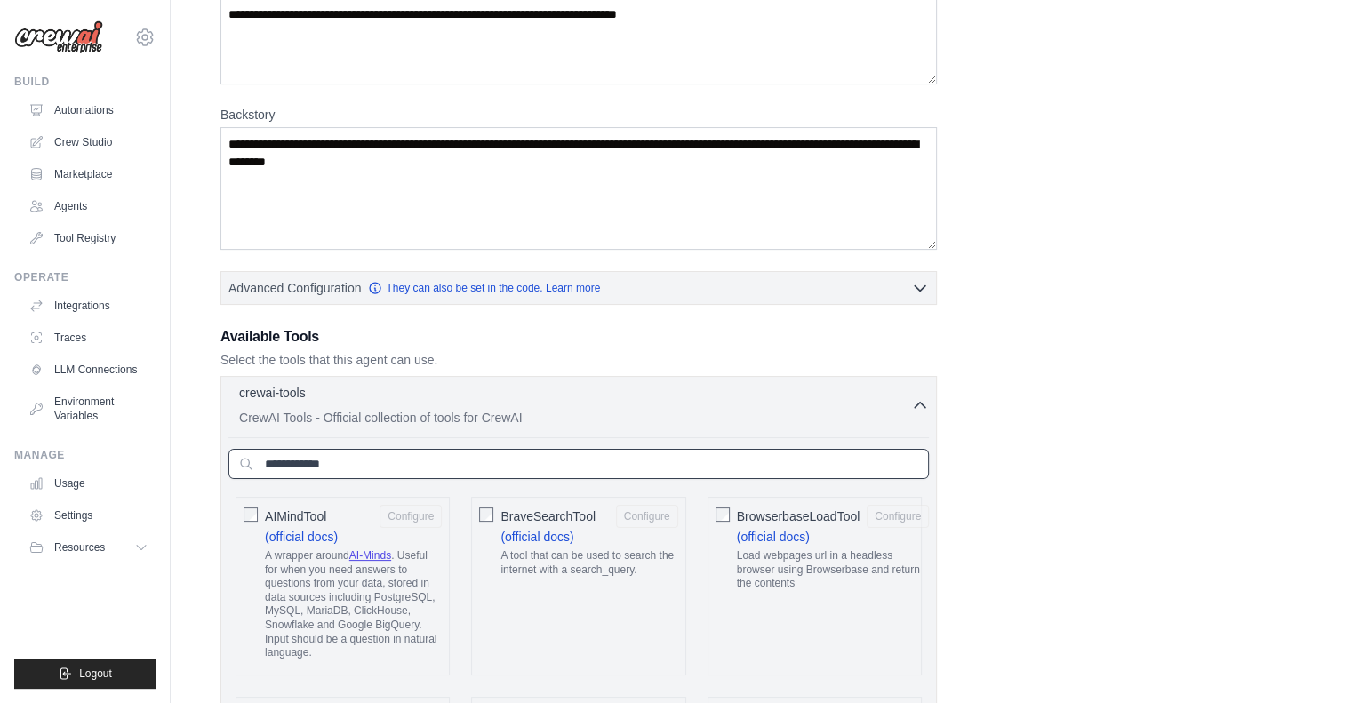
click at [297, 458] on input "text" at bounding box center [578, 464] width 700 height 30
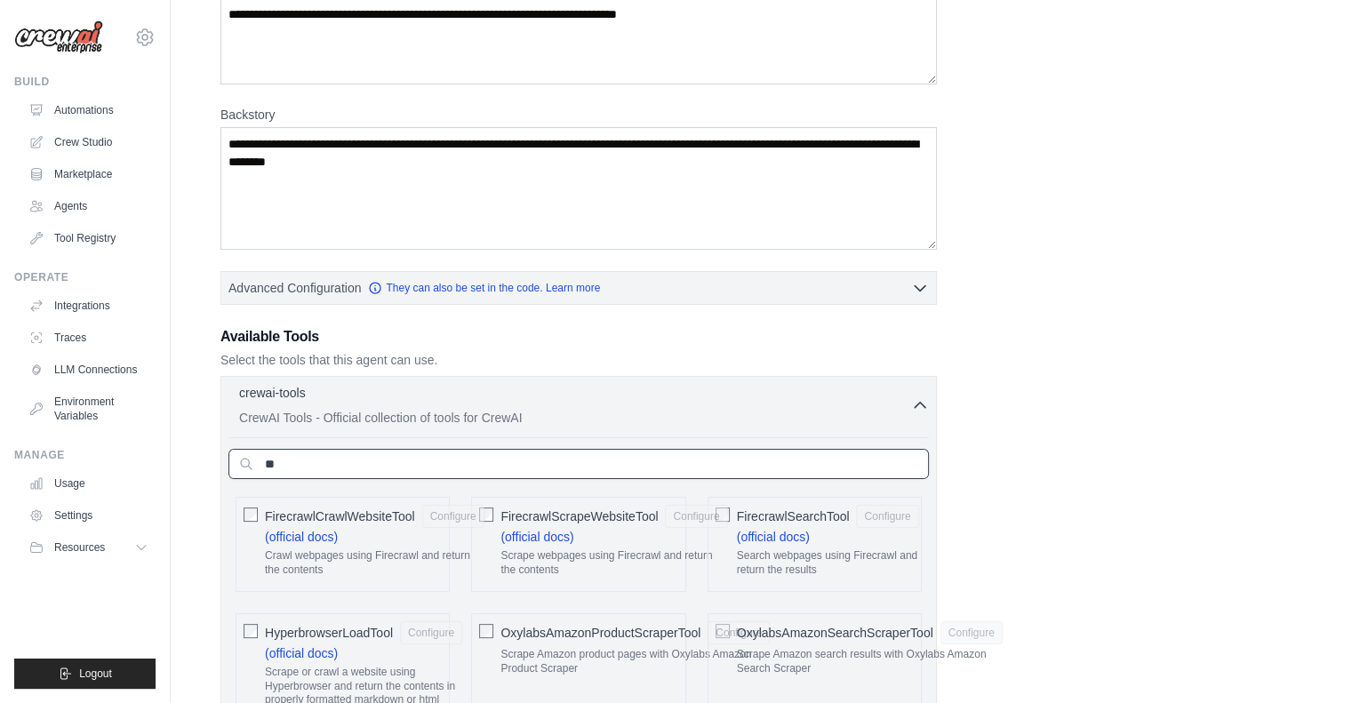
type input "*"
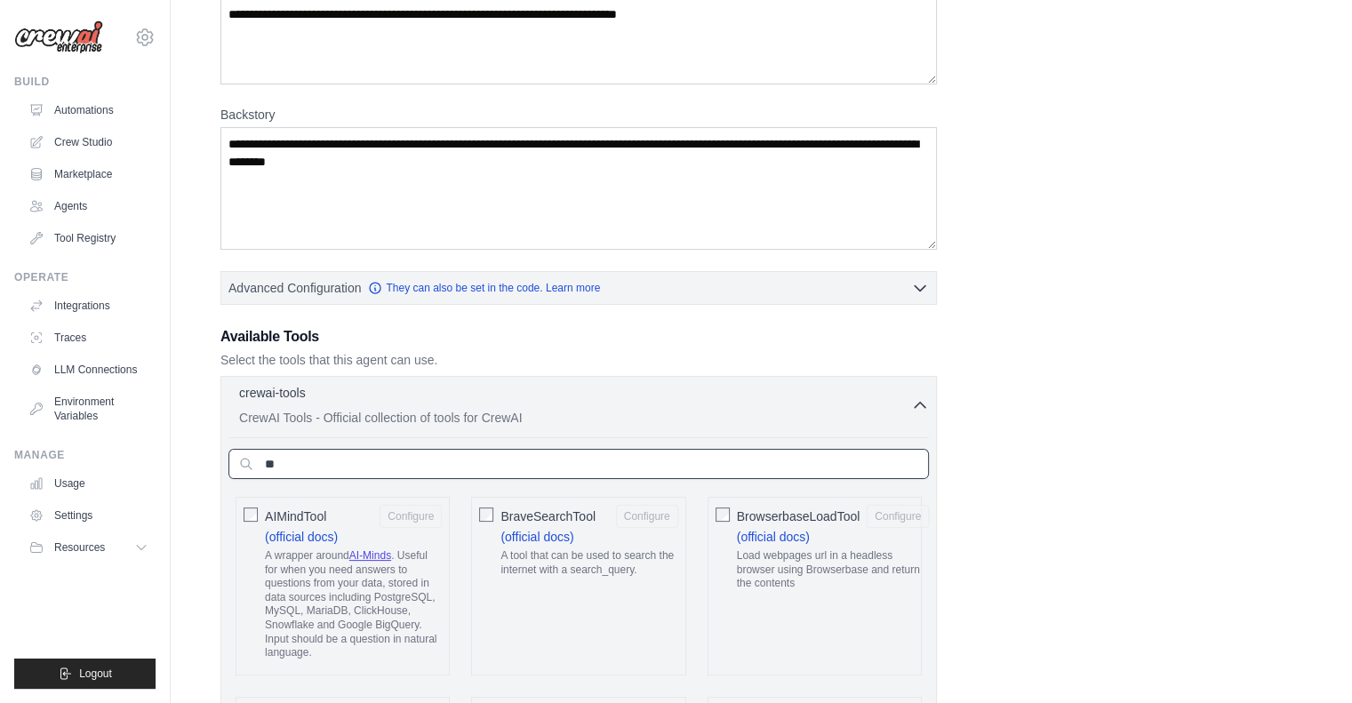
type input "*"
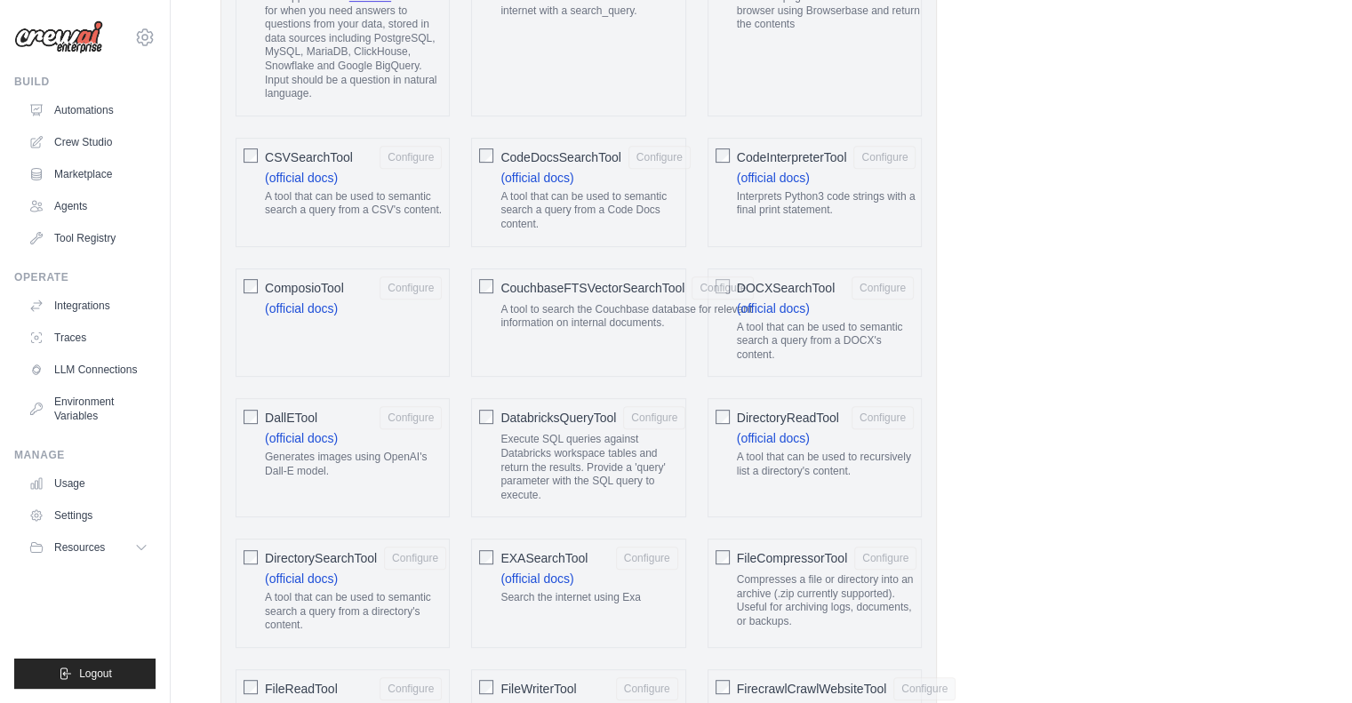
scroll to position [754, 0]
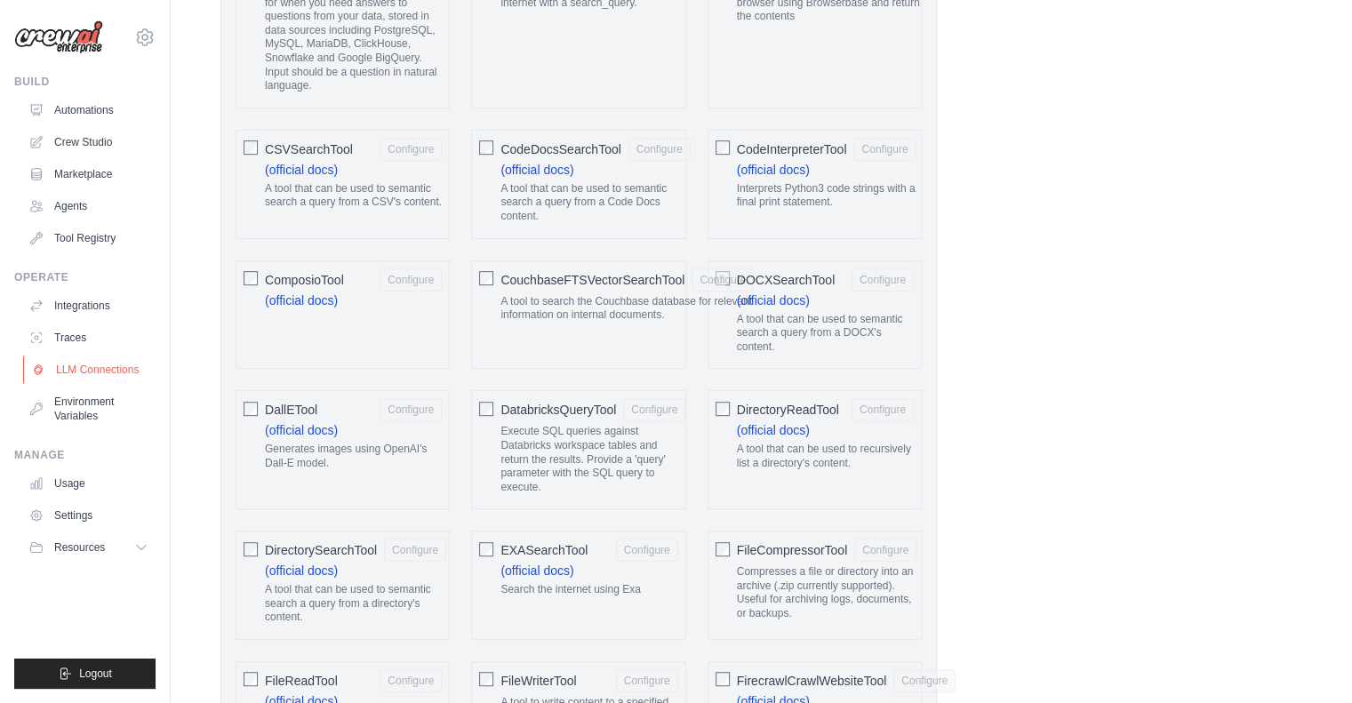
click at [98, 372] on link "LLM Connections" at bounding box center [90, 370] width 134 height 28
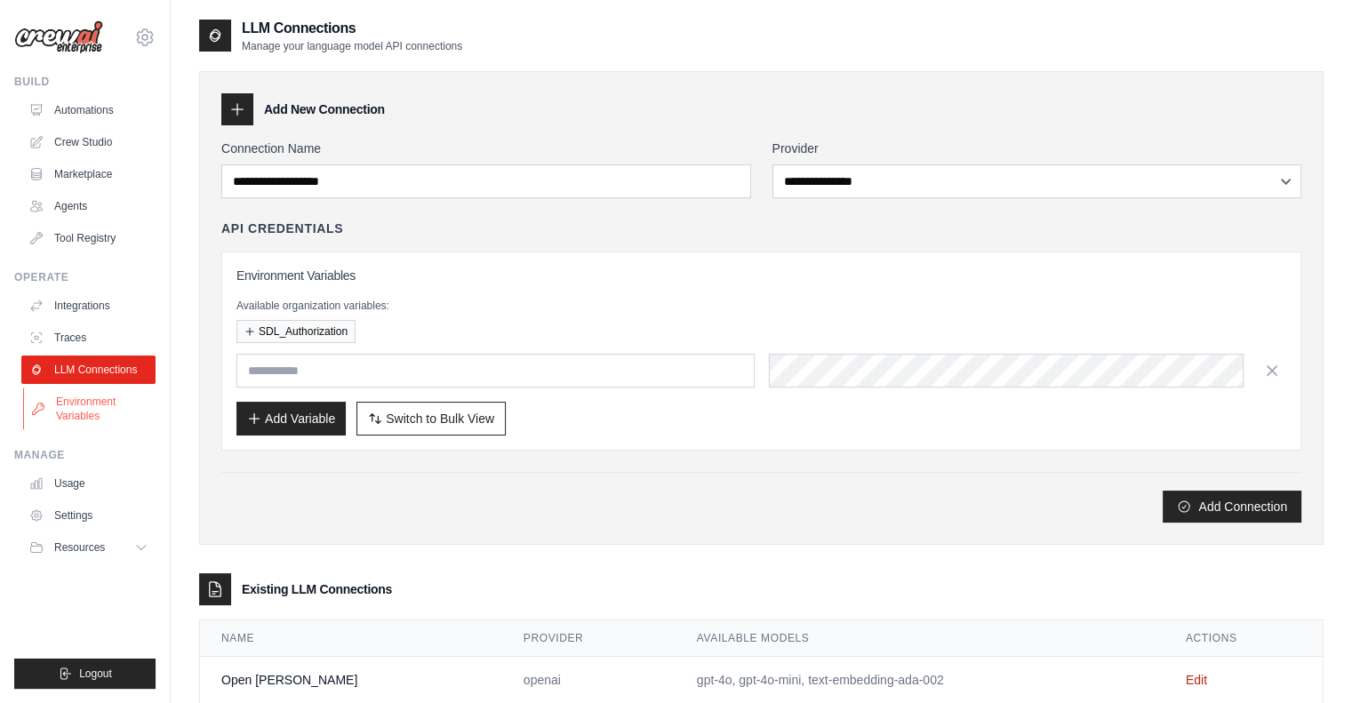
click at [94, 414] on link "Environment Variables" at bounding box center [90, 409] width 134 height 43
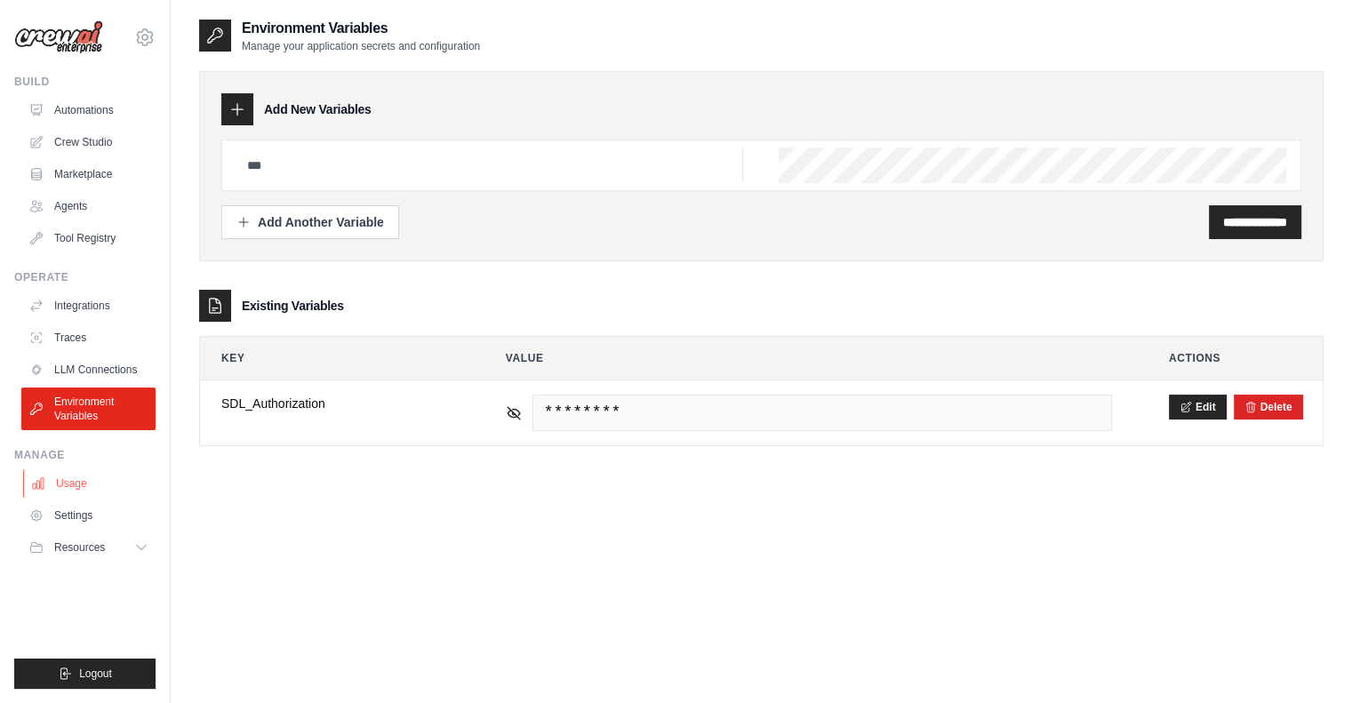
click at [88, 484] on link "Usage" at bounding box center [90, 483] width 134 height 28
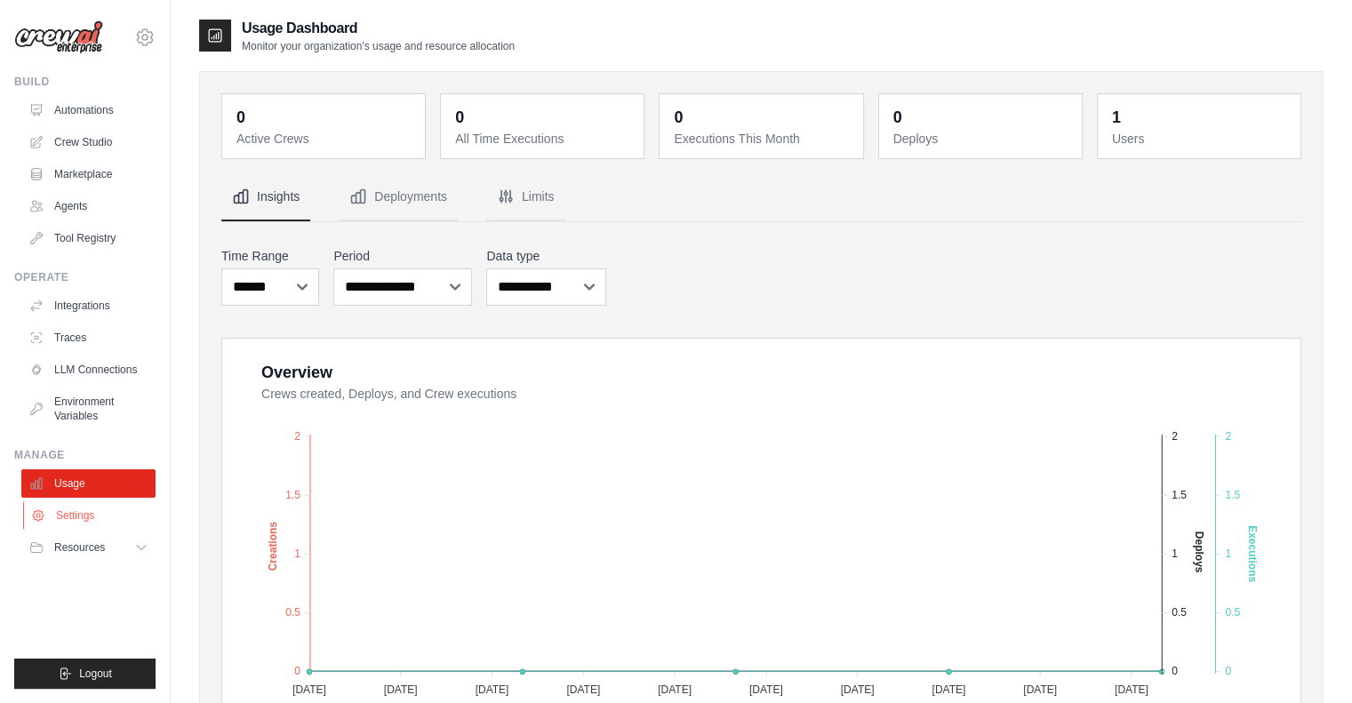
click at [82, 521] on link "Settings" at bounding box center [90, 515] width 134 height 28
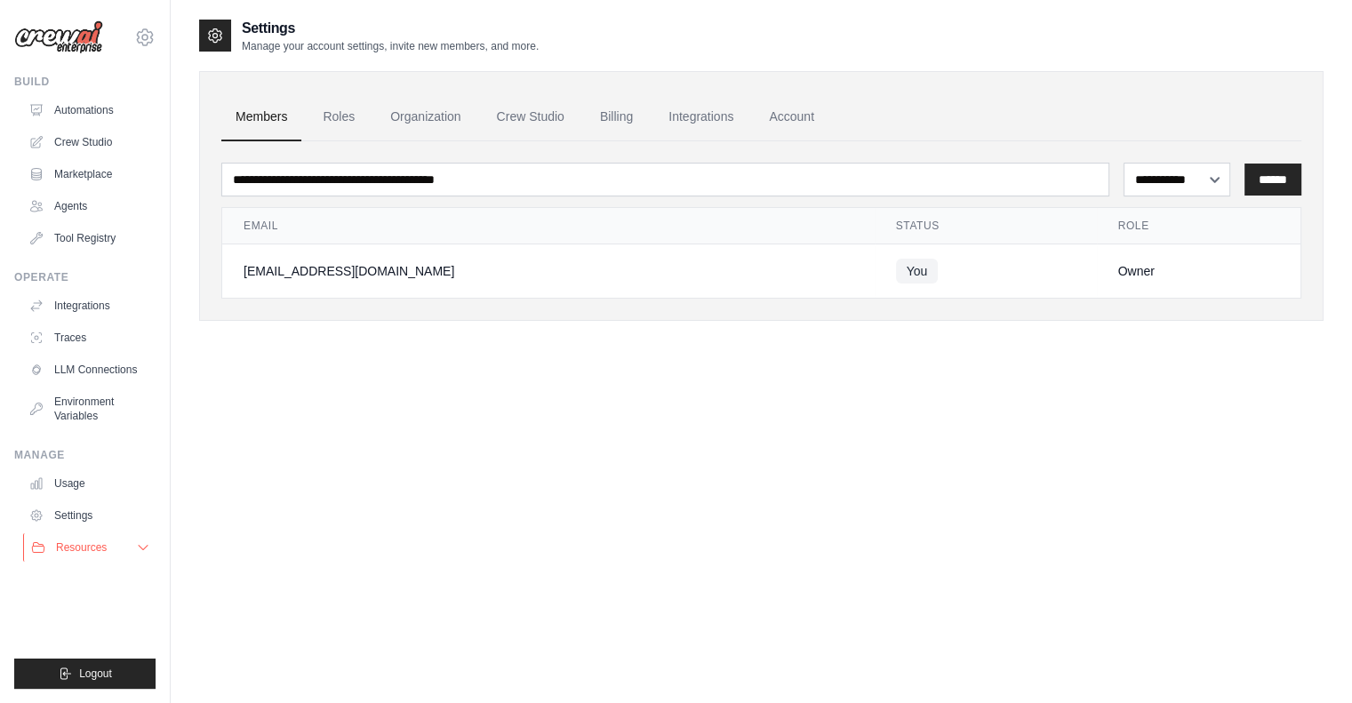
click at [78, 554] on span "Resources" at bounding box center [81, 547] width 51 height 14
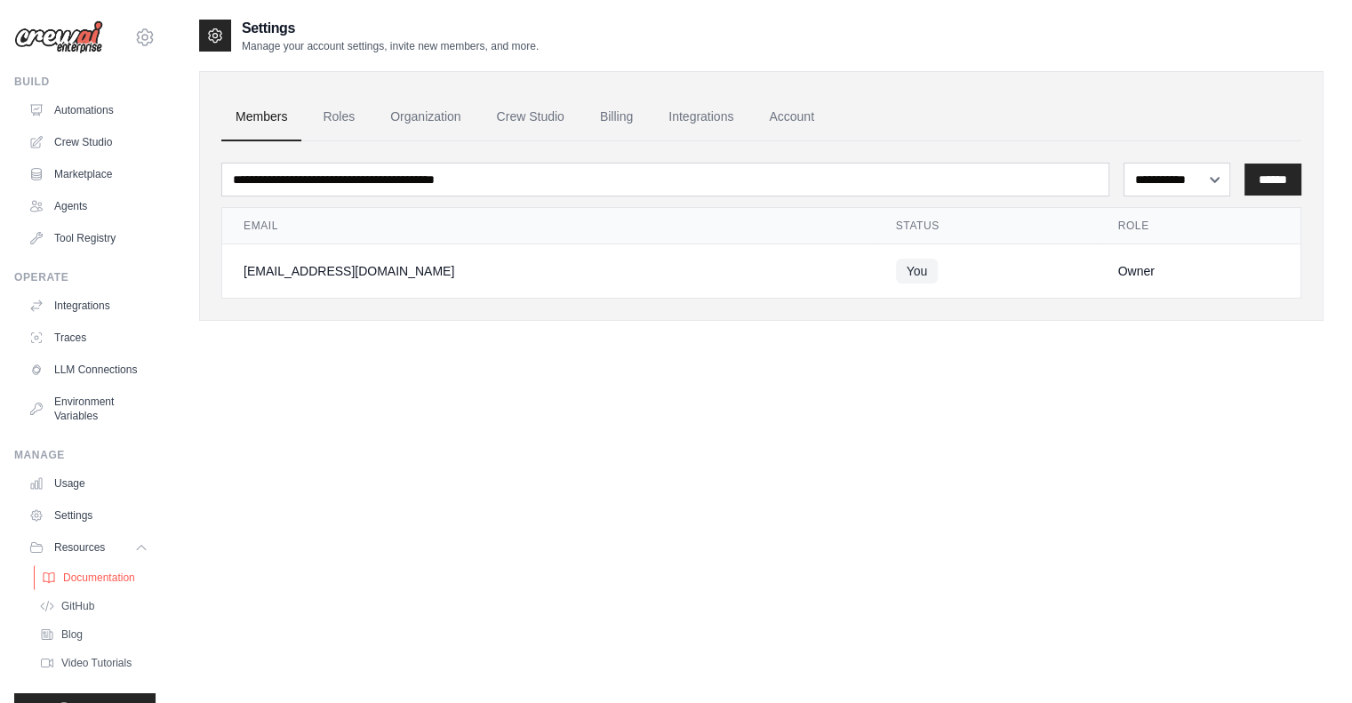
scroll to position [48, 0]
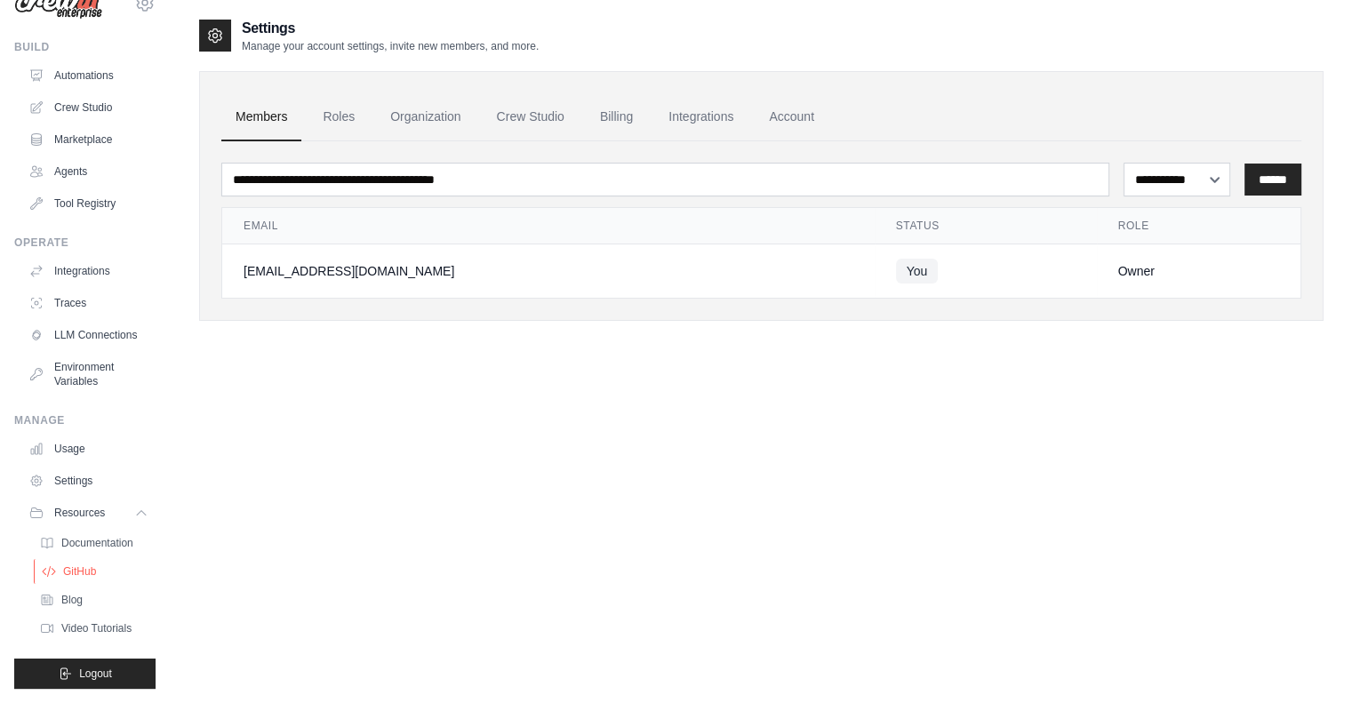
click at [84, 571] on span "GitHub" at bounding box center [79, 571] width 33 height 14
